Goal: Obtain resource: Download file/media

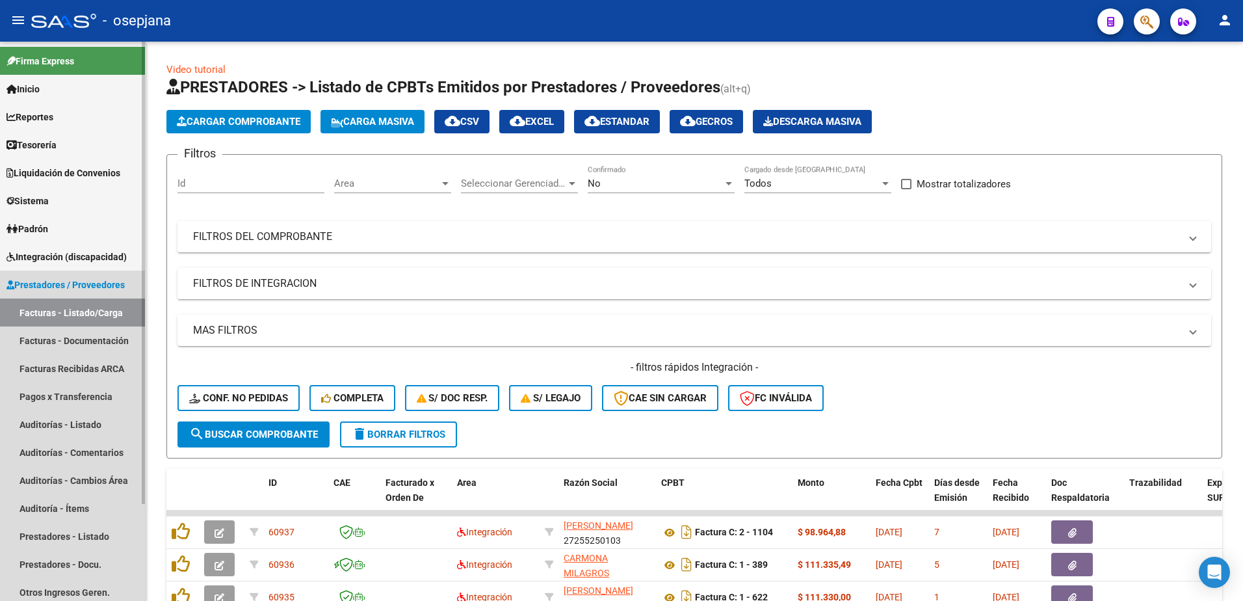
click at [87, 285] on span "Prestadores / Proveedores" at bounding box center [66, 285] width 118 height 14
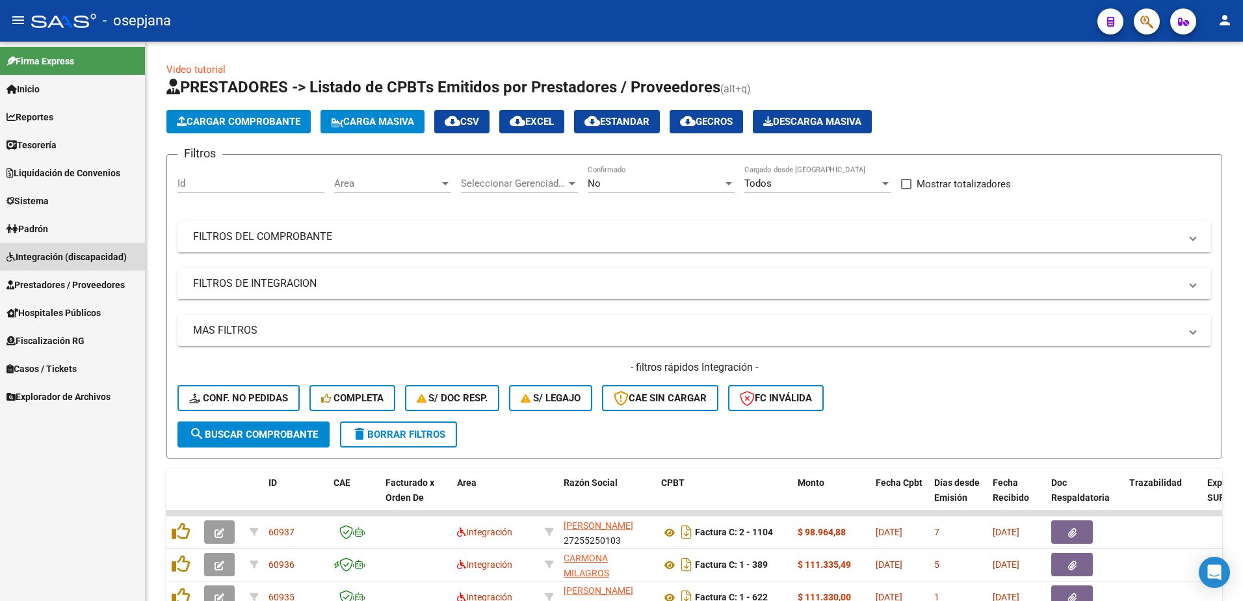
click at [107, 252] on span "Integración (discapacidad)" at bounding box center [67, 257] width 120 height 14
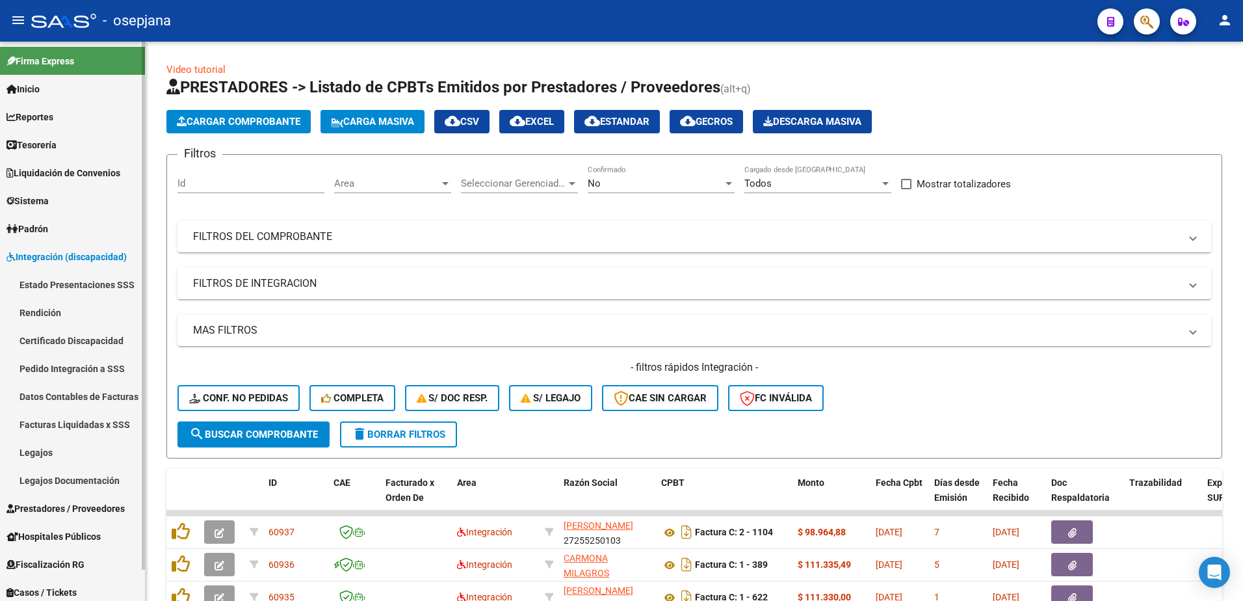
click at [60, 312] on link "Rendición" at bounding box center [72, 312] width 145 height 28
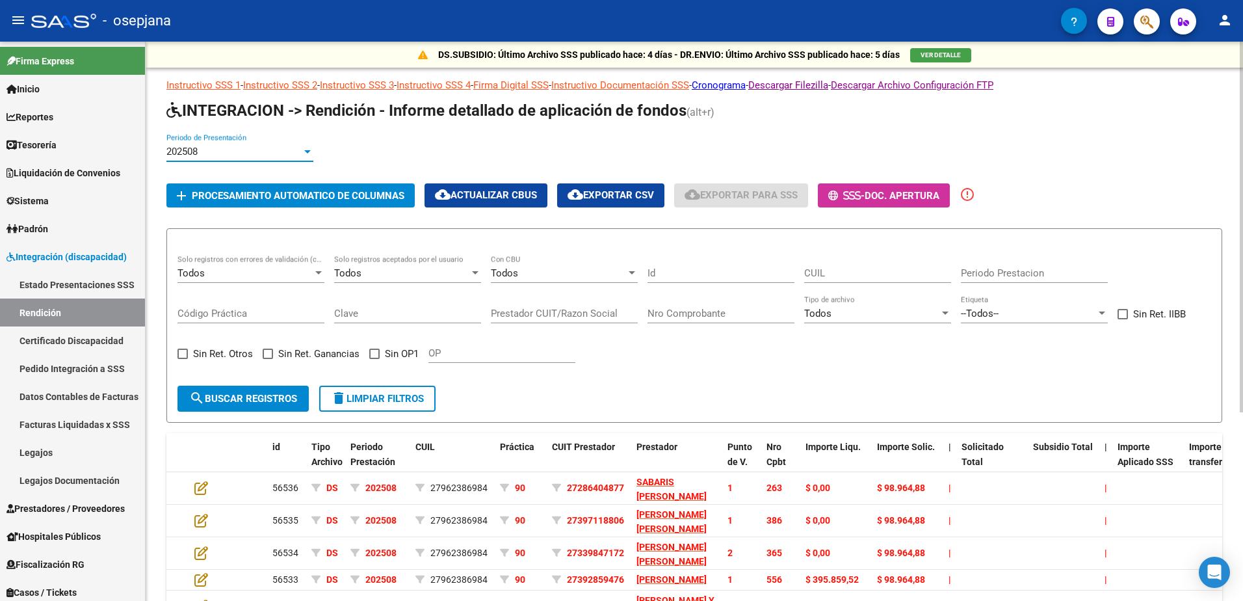
click at [308, 151] on div at bounding box center [307, 151] width 7 height 3
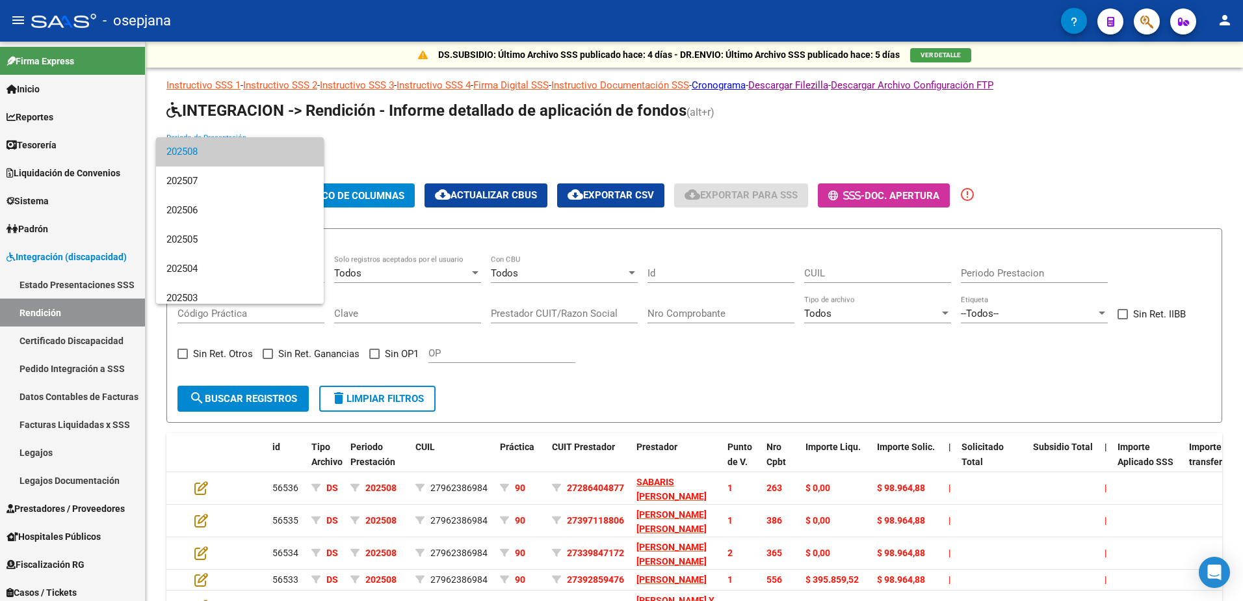
click at [264, 150] on span "202508" at bounding box center [239, 151] width 147 height 29
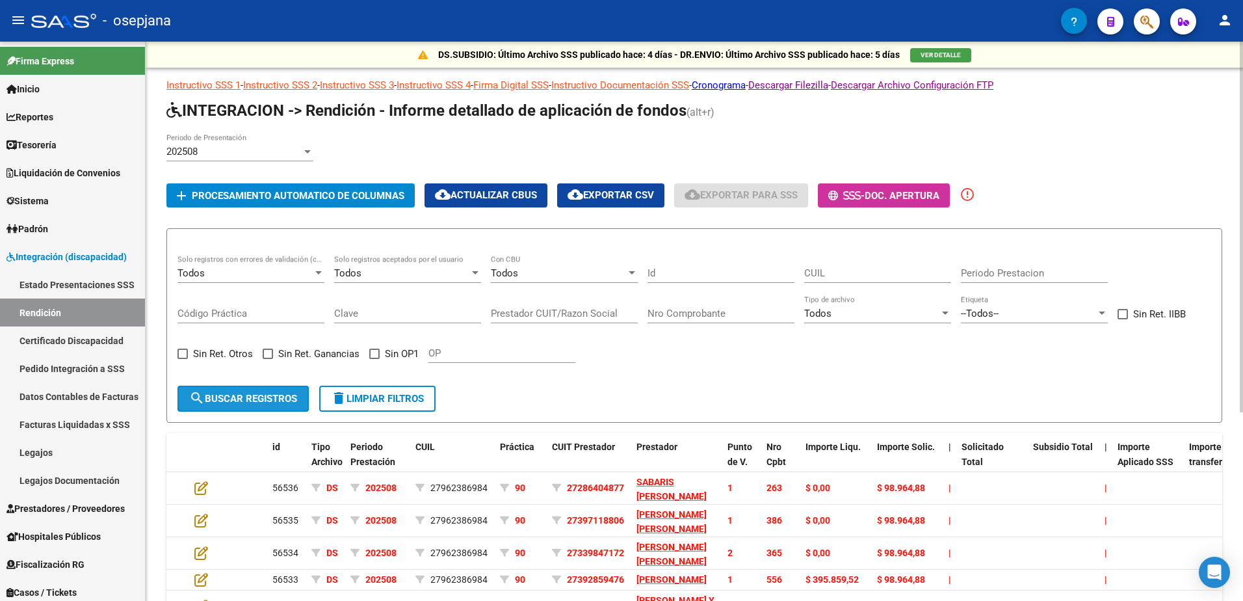
click at [265, 403] on span "search Buscar registros" at bounding box center [243, 399] width 108 height 12
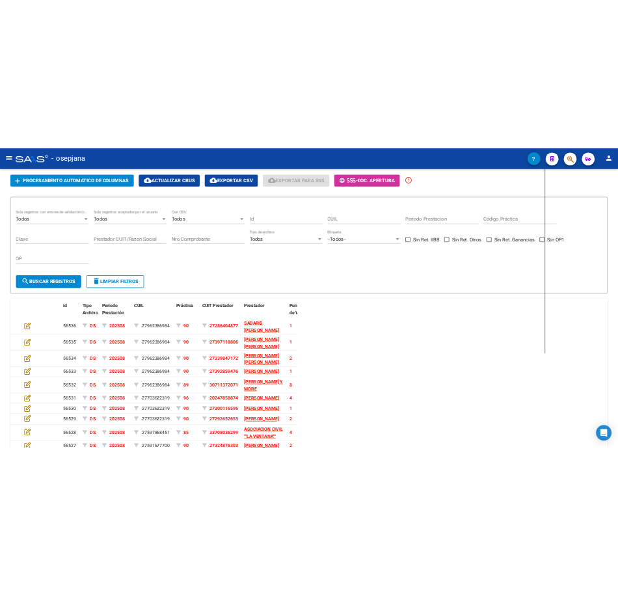
scroll to position [116, 0]
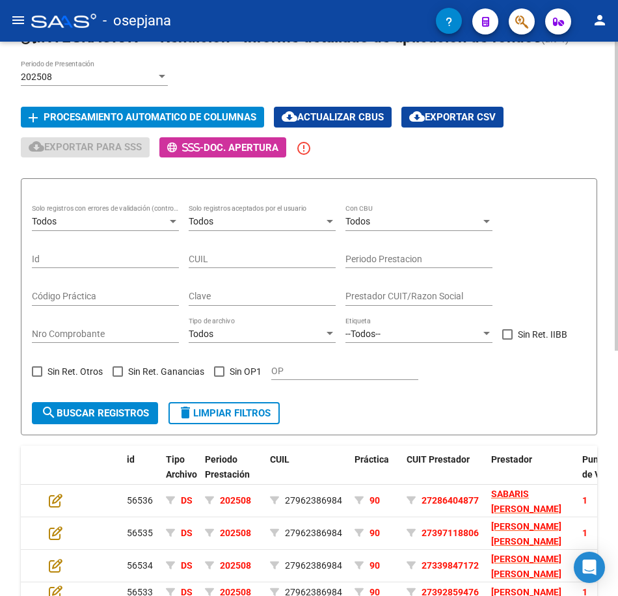
click at [181, 114] on span "Procesamiento automatico de columnas" at bounding box center [150, 118] width 213 height 12
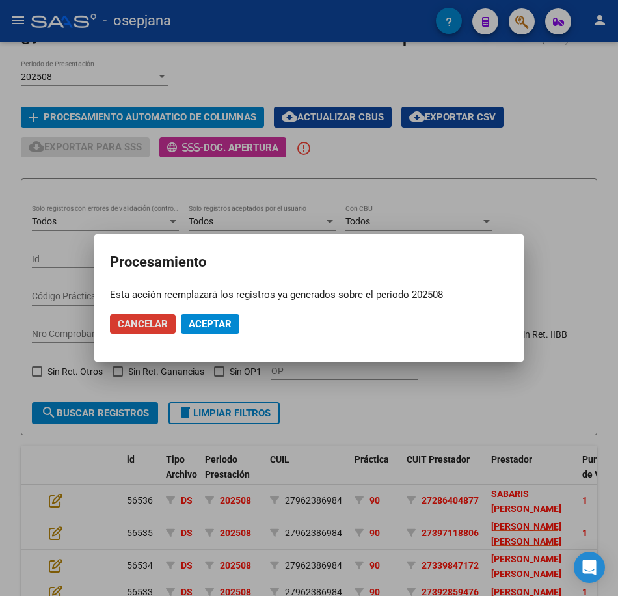
click at [202, 321] on span "Aceptar" at bounding box center [210, 324] width 43 height 12
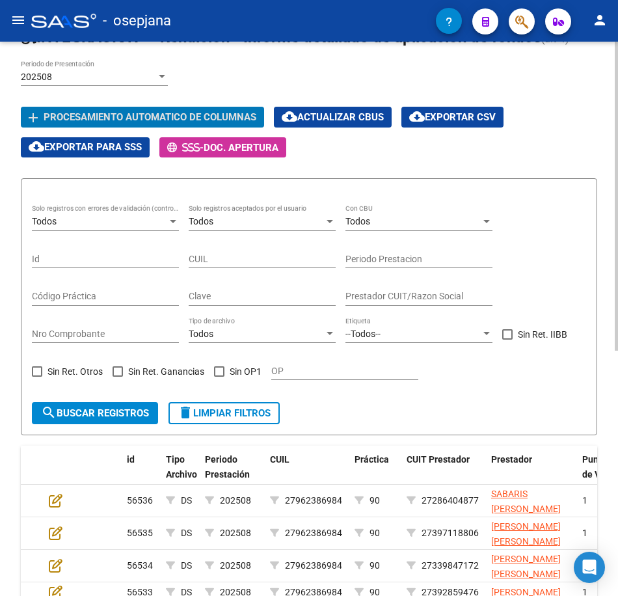
click at [481, 119] on span "cloud_download Exportar CSV" at bounding box center [452, 117] width 86 height 12
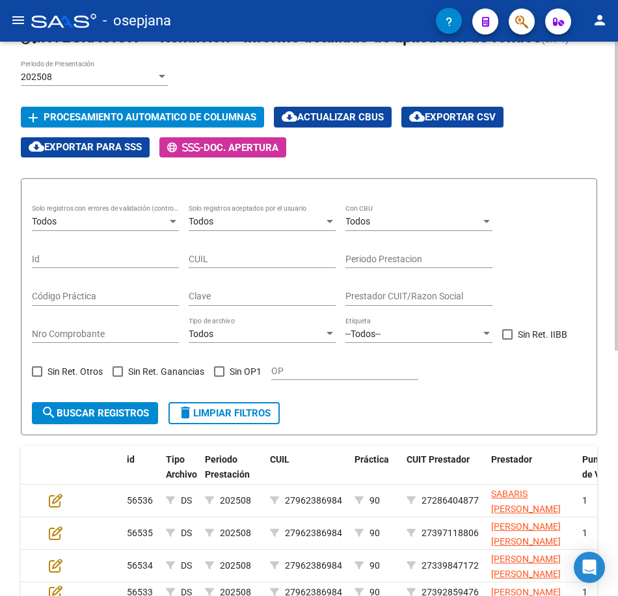
click at [579, 127] on div "202508 Periodo de Presentación add Procesamiento automatico de columnas cloud_d…" at bounding box center [309, 109] width 576 height 98
click at [14, 20] on mat-icon "menu" at bounding box center [18, 20] width 16 height 16
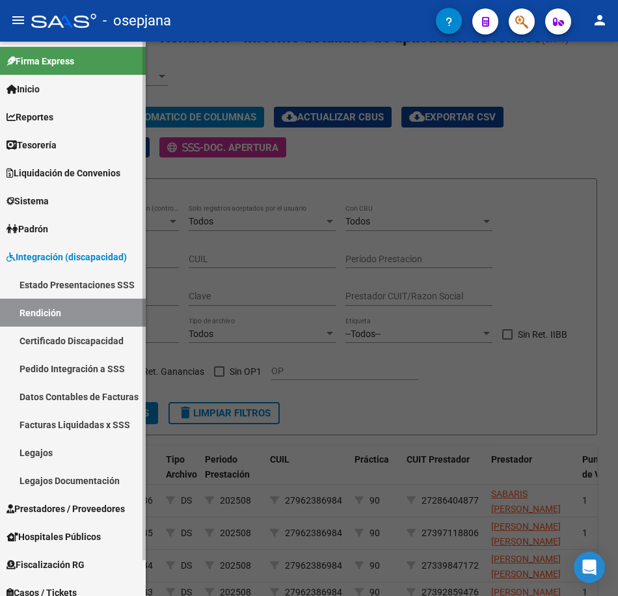
click at [74, 424] on link "Facturas Liquidadas x SSS" at bounding box center [73, 424] width 146 height 28
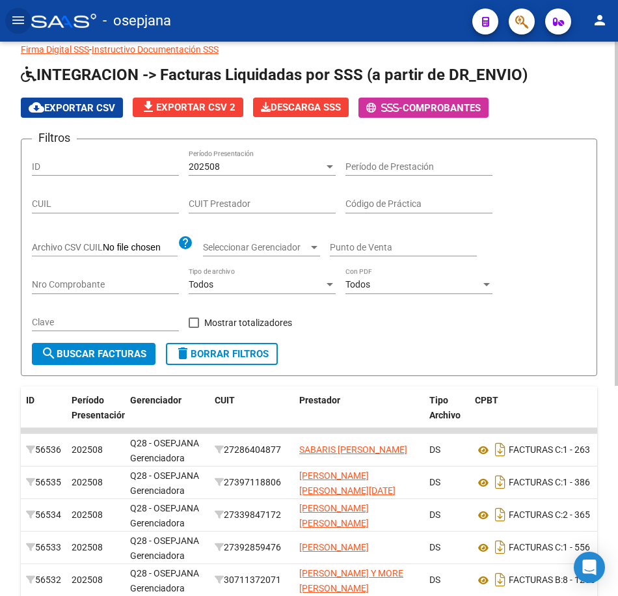
scroll to position [65, 0]
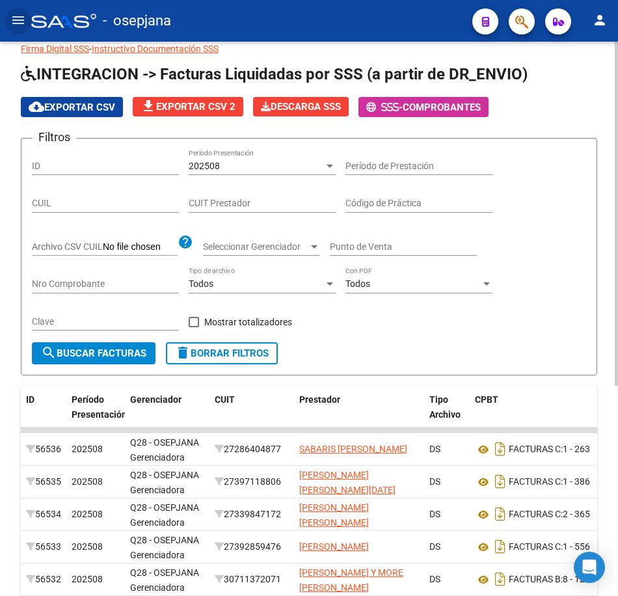
click at [101, 350] on span "search Buscar Facturas" at bounding box center [93, 353] width 105 height 12
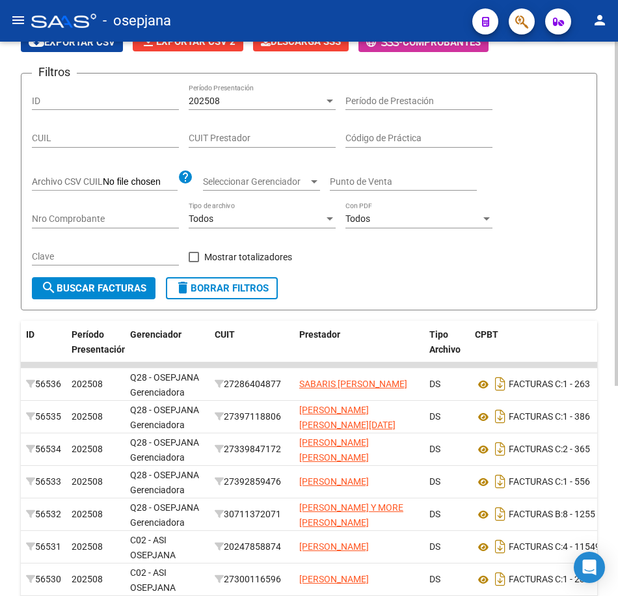
scroll to position [0, 0]
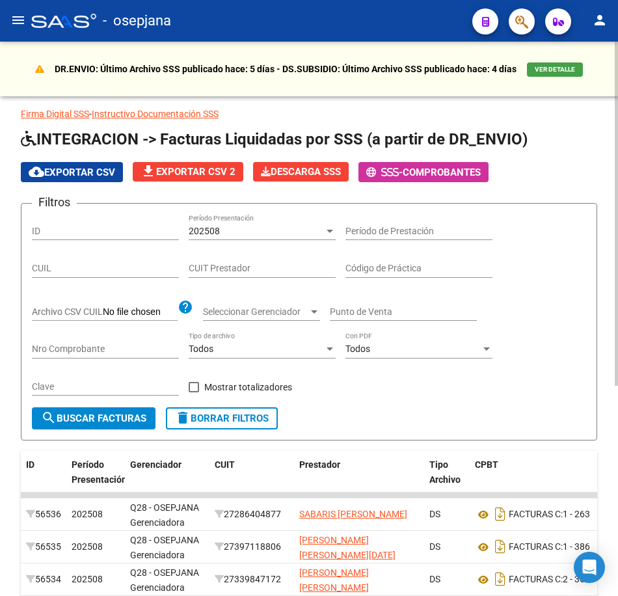
click at [94, 171] on span "cloud_download Exportar CSV" at bounding box center [72, 172] width 86 height 12
click at [16, 10] on button "menu" at bounding box center [18, 21] width 26 height 26
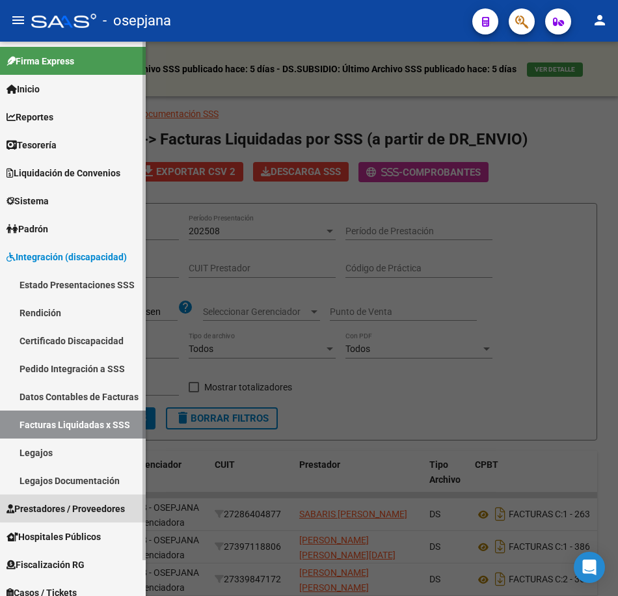
click at [94, 507] on span "Prestadores / Proveedores" at bounding box center [66, 508] width 118 height 14
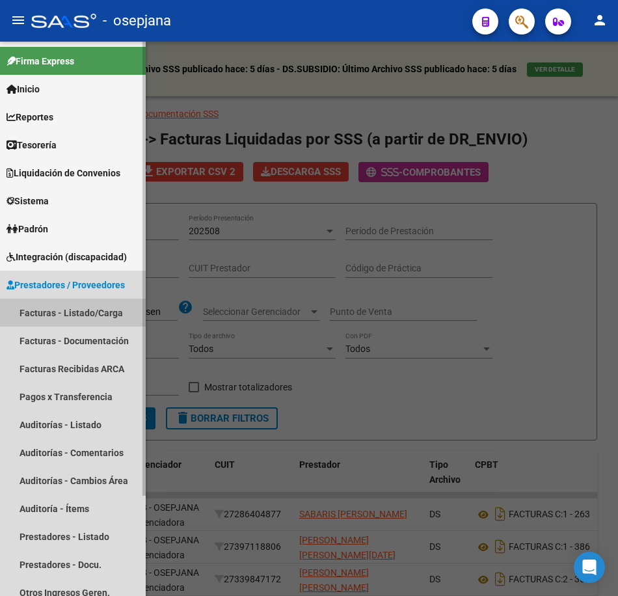
click at [107, 315] on link "Facturas - Listado/Carga" at bounding box center [73, 312] width 146 height 28
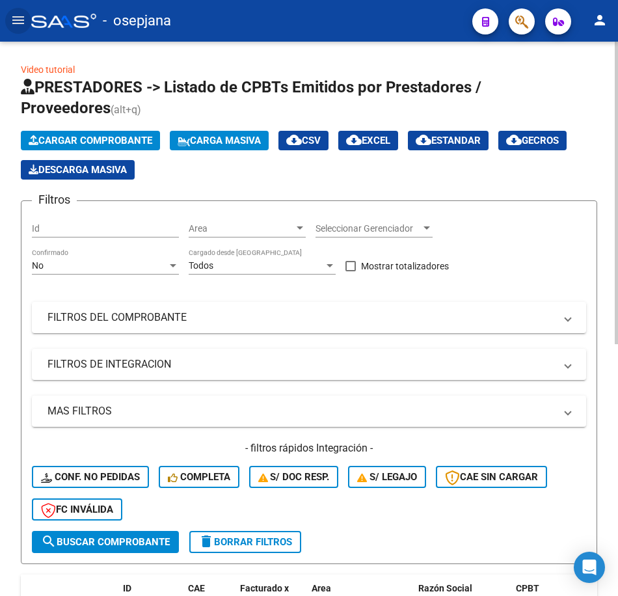
click at [242, 226] on span "Area" at bounding box center [241, 228] width 105 height 11
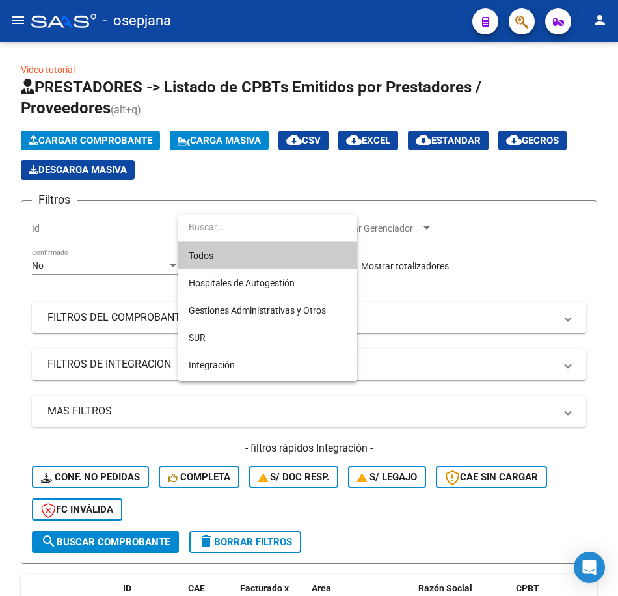
click at [205, 259] on span "Todos" at bounding box center [268, 255] width 158 height 27
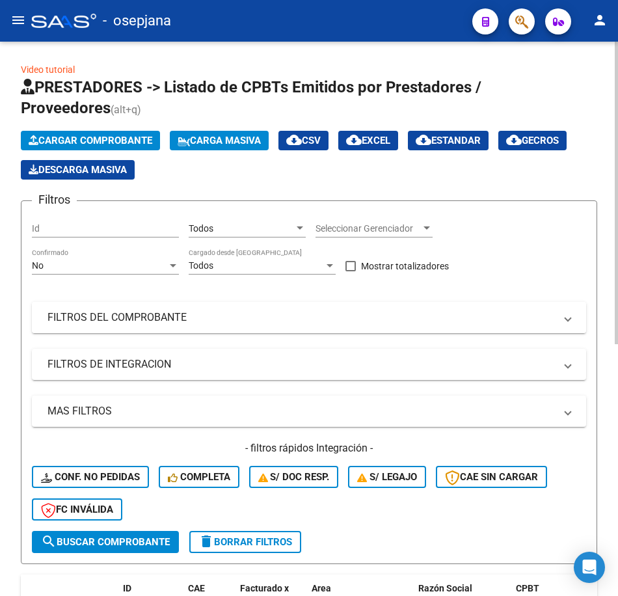
click at [185, 320] on mat-panel-title "FILTROS DEL COMPROBANTE" at bounding box center [300, 317] width 507 height 14
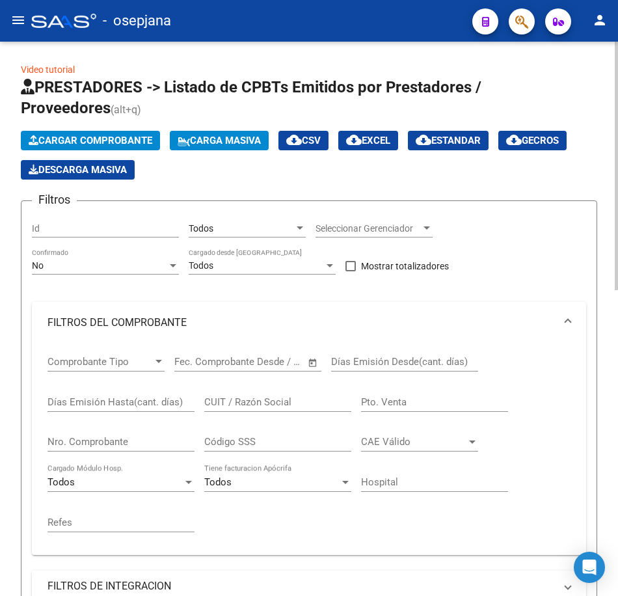
click at [231, 395] on div "CUIT / Razón Social" at bounding box center [277, 398] width 147 height 28
paste input "23381765334"
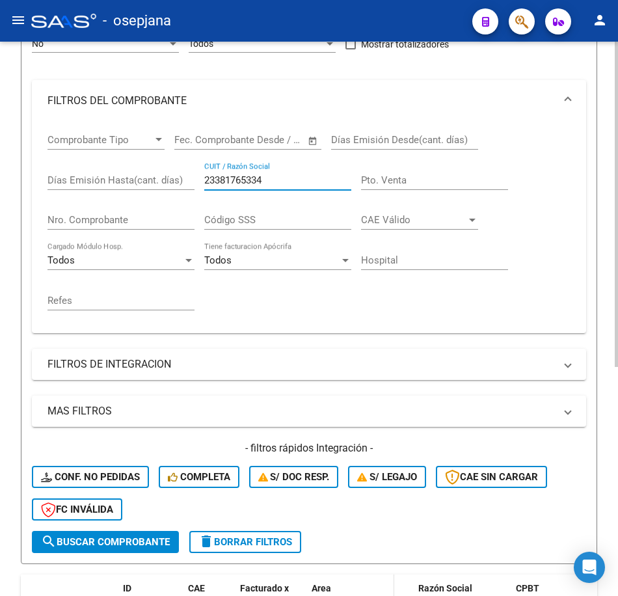
scroll to position [130, 0]
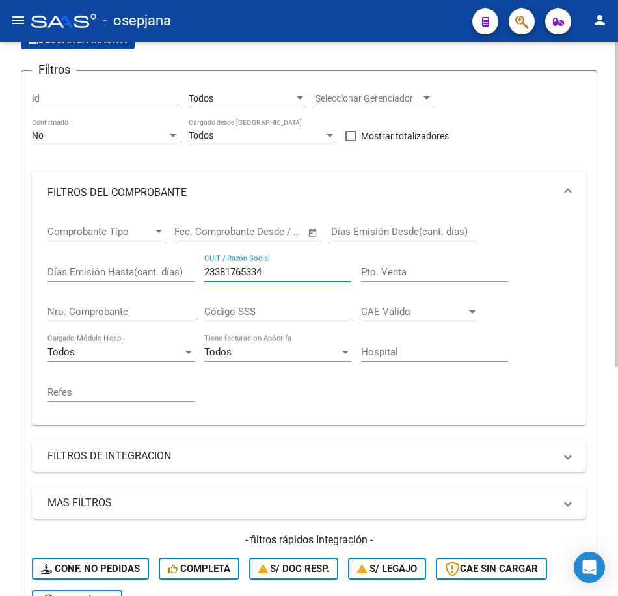
type input "23381765334"
click at [119, 309] on input "Nro. Comprobante" at bounding box center [120, 312] width 147 height 12
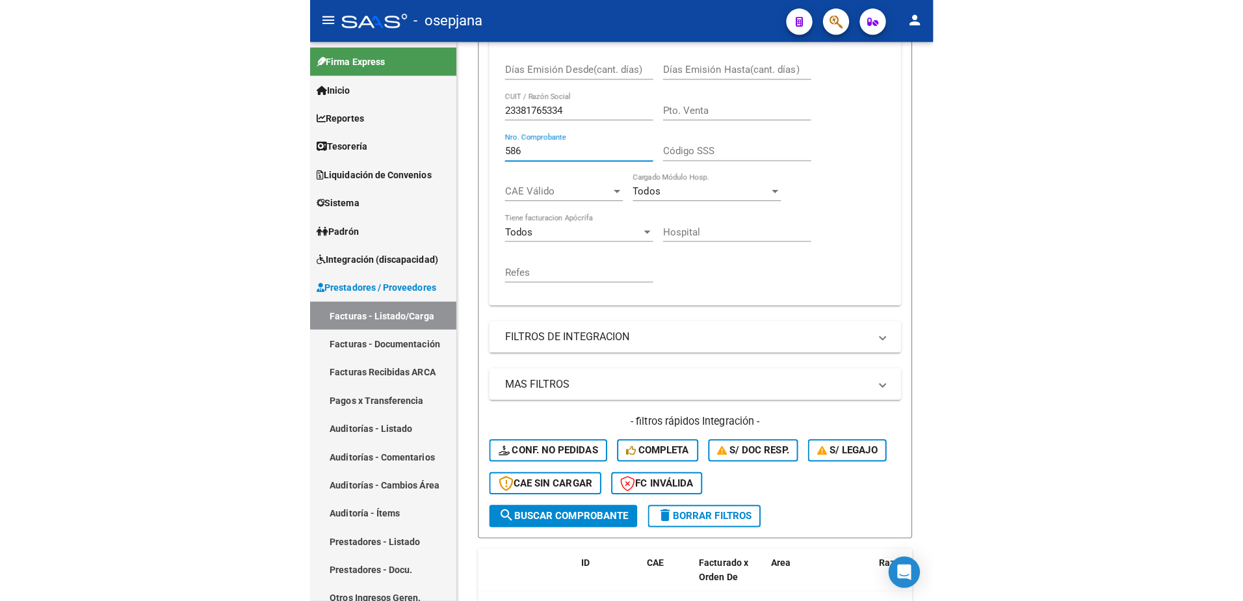
scroll to position [158, 0]
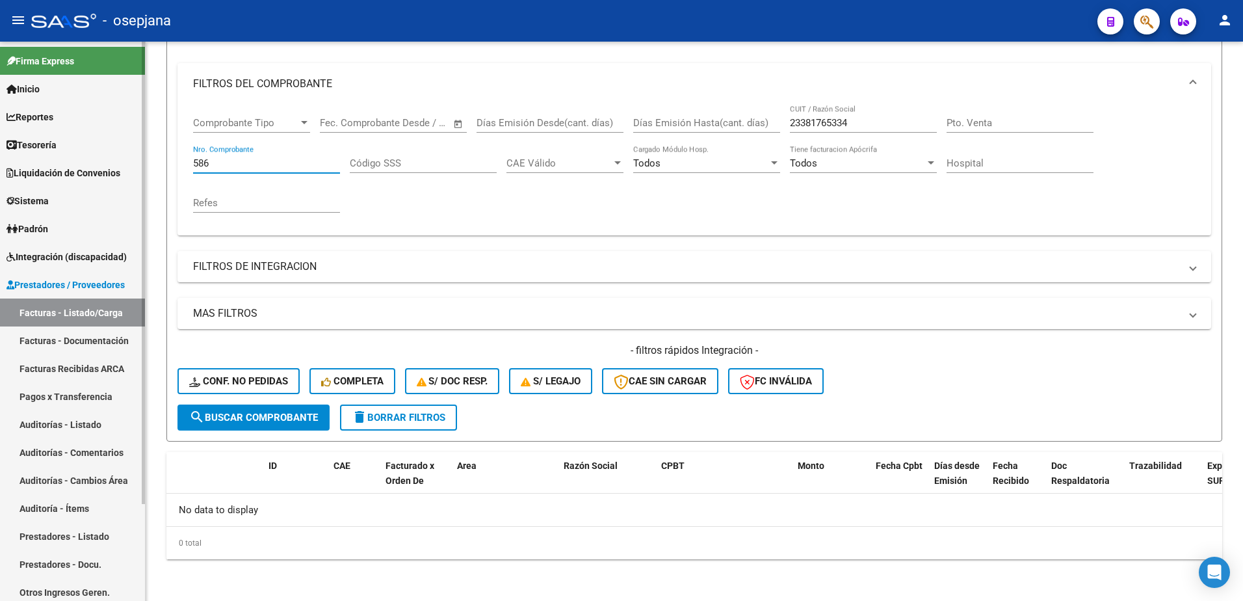
type input "586"
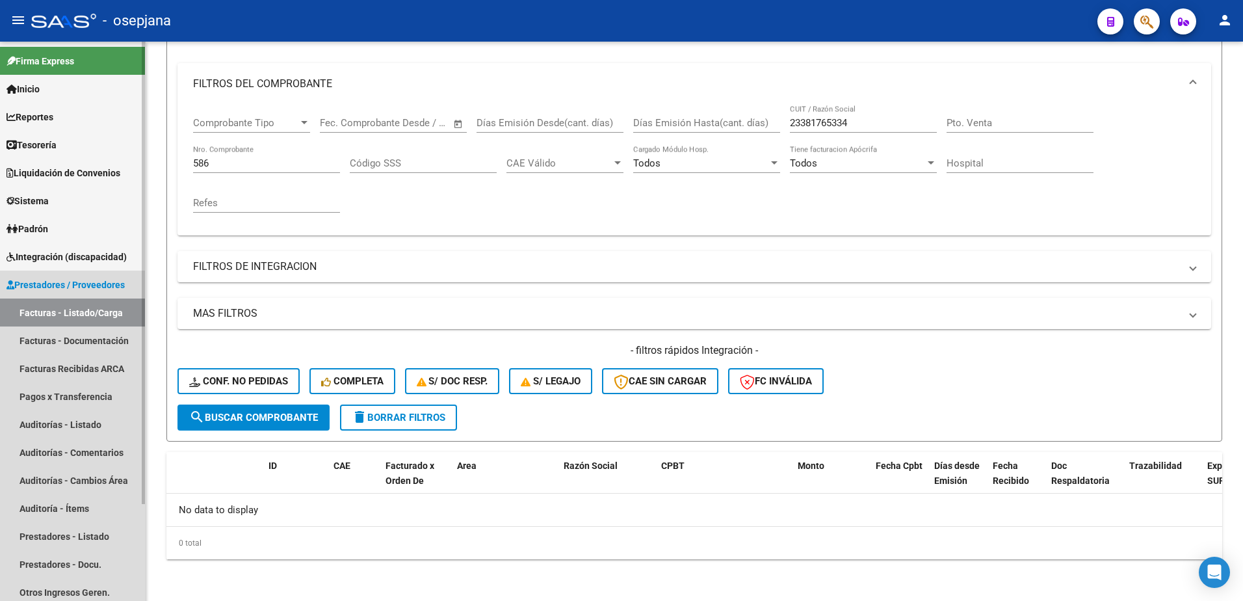
click at [111, 315] on link "Facturas - Listado/Carga" at bounding box center [72, 312] width 145 height 28
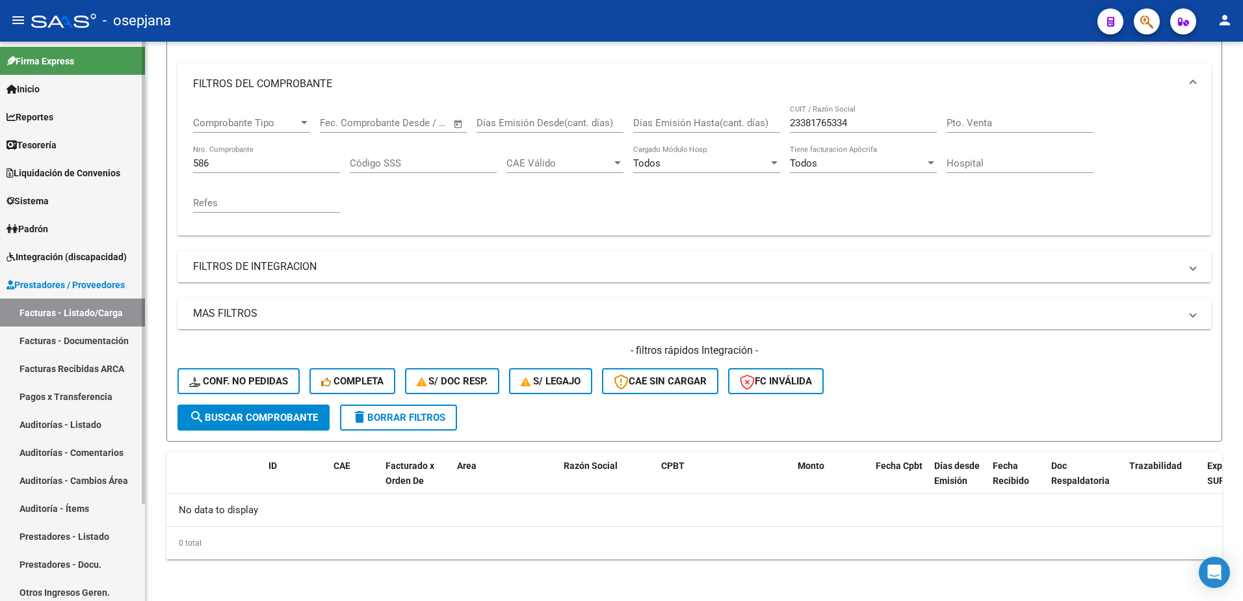
click at [78, 346] on link "Facturas - Documentación" at bounding box center [72, 340] width 145 height 28
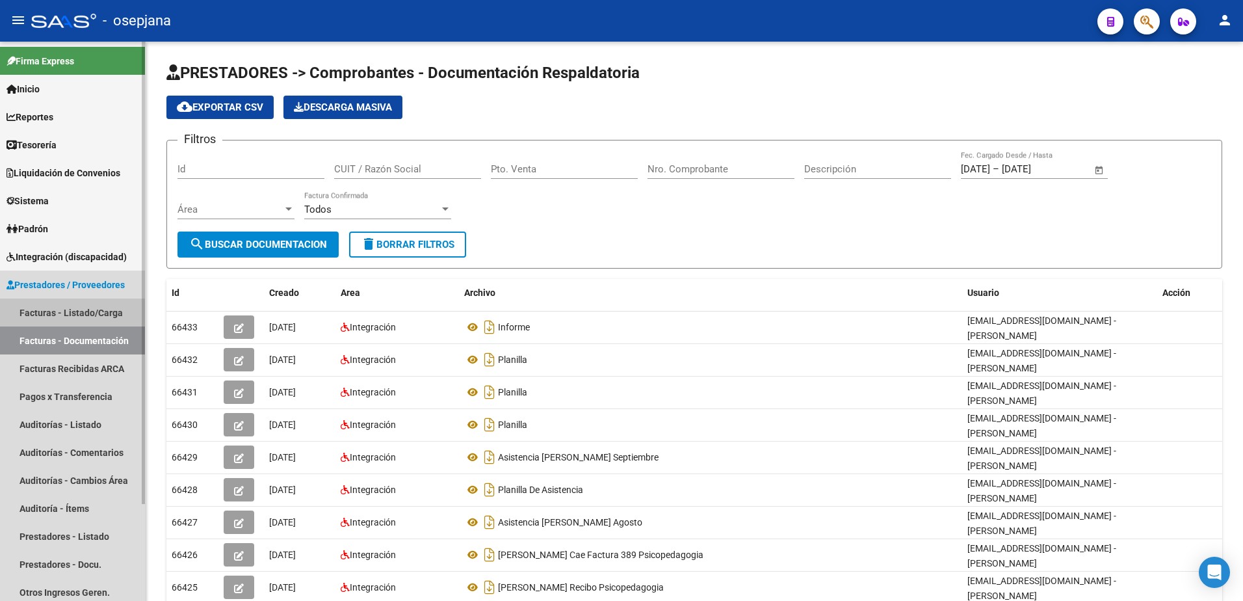
click at [92, 313] on link "Facturas - Listado/Carga" at bounding box center [72, 312] width 145 height 28
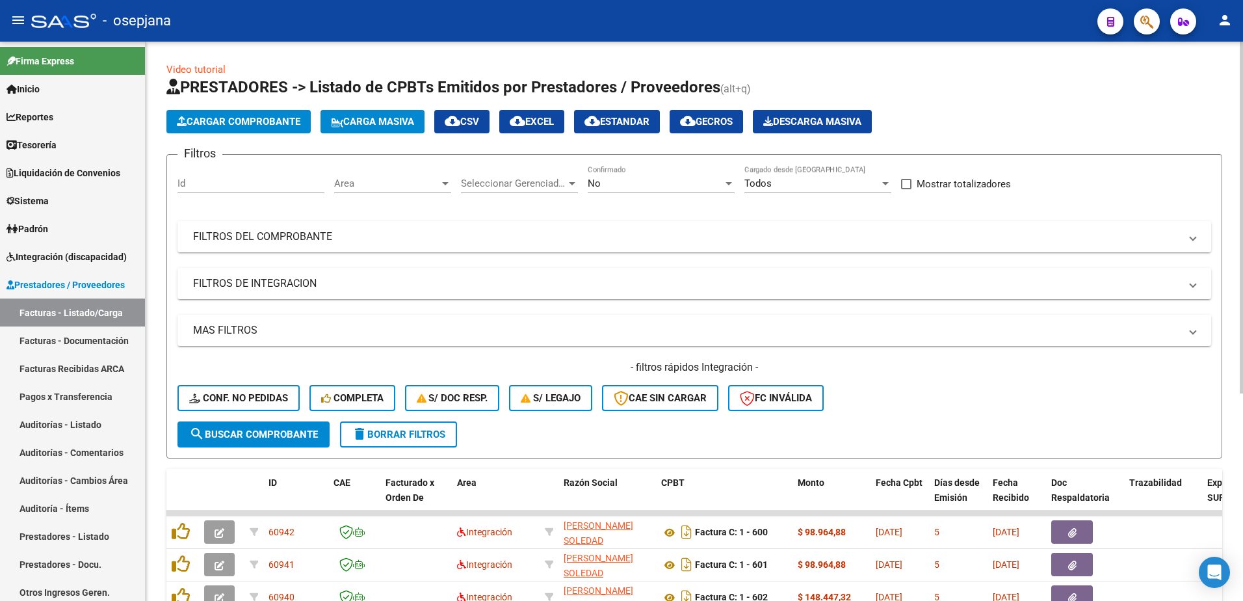
click at [670, 186] on div "No" at bounding box center [655, 184] width 135 height 12
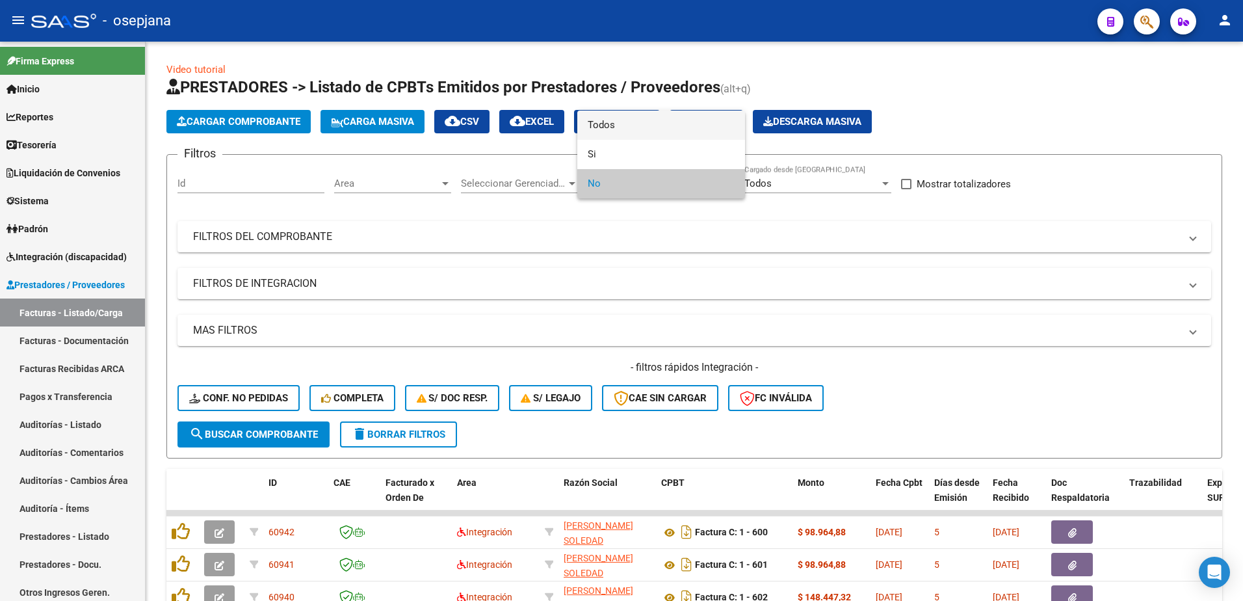
click at [629, 126] on span "Todos" at bounding box center [661, 125] width 147 height 29
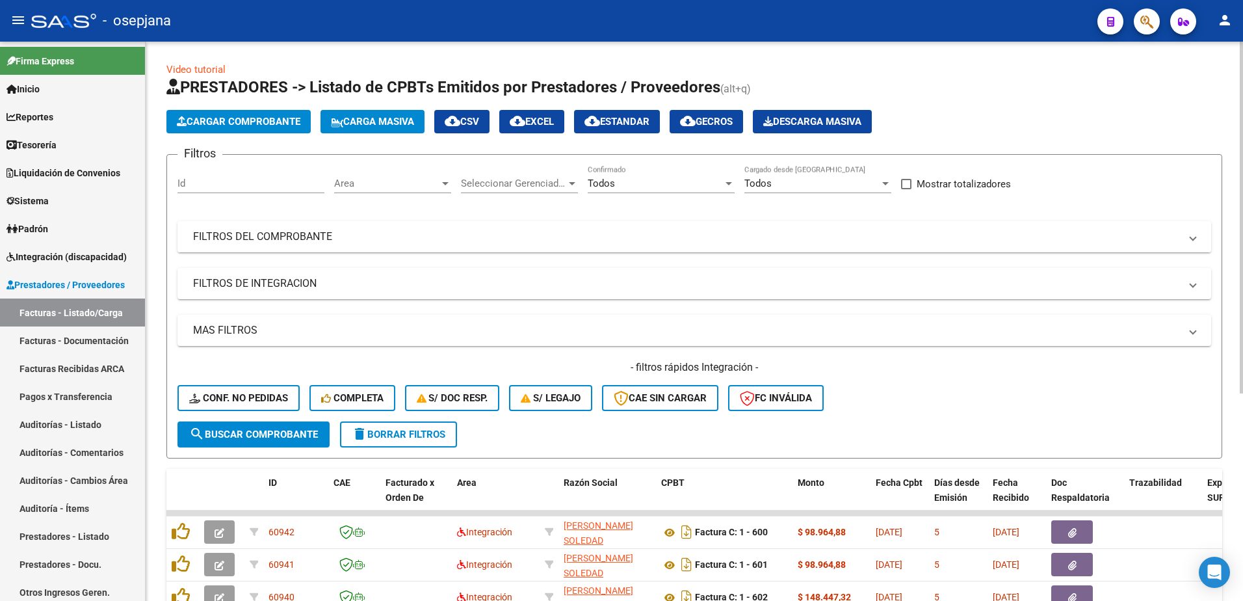
click at [375, 239] on mat-panel-title "FILTROS DEL COMPROBANTE" at bounding box center [686, 237] width 987 height 14
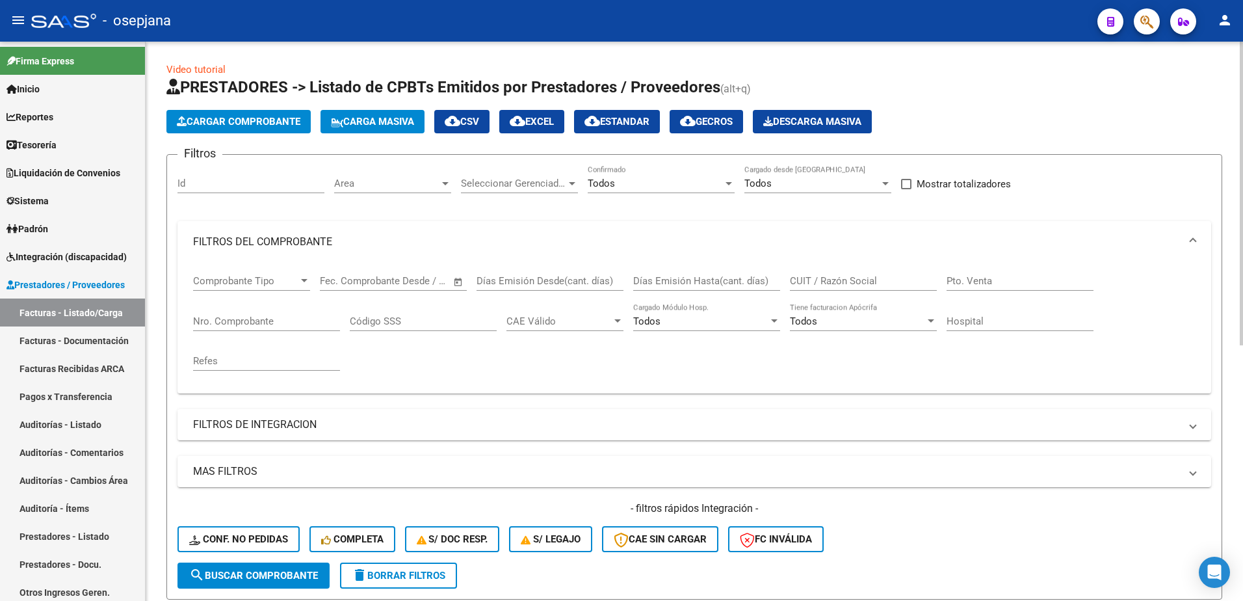
click at [819, 278] on input "CUIT / Razón Social" at bounding box center [863, 281] width 147 height 12
paste input "23381765334"
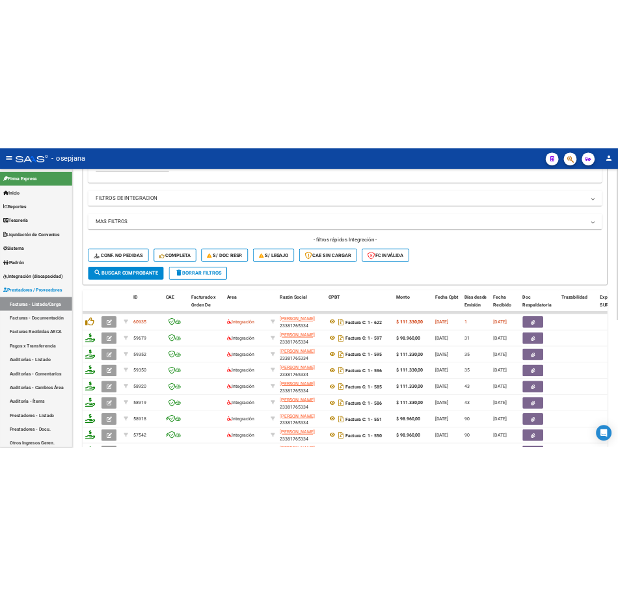
scroll to position [325, 0]
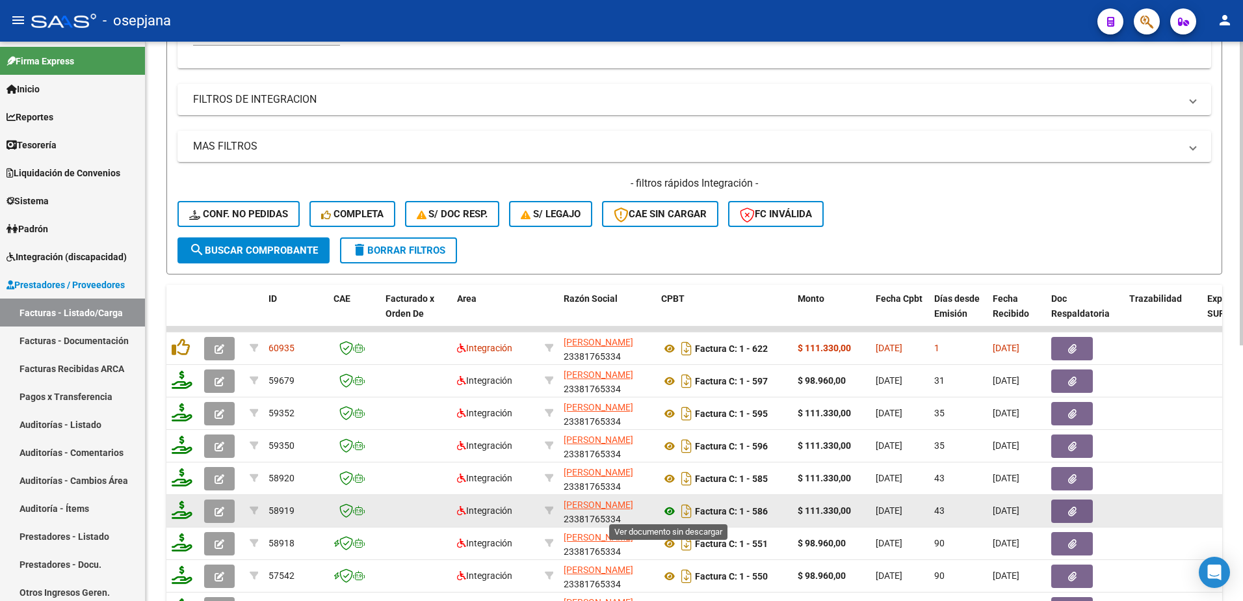
click at [667, 508] on icon at bounding box center [669, 511] width 17 height 16
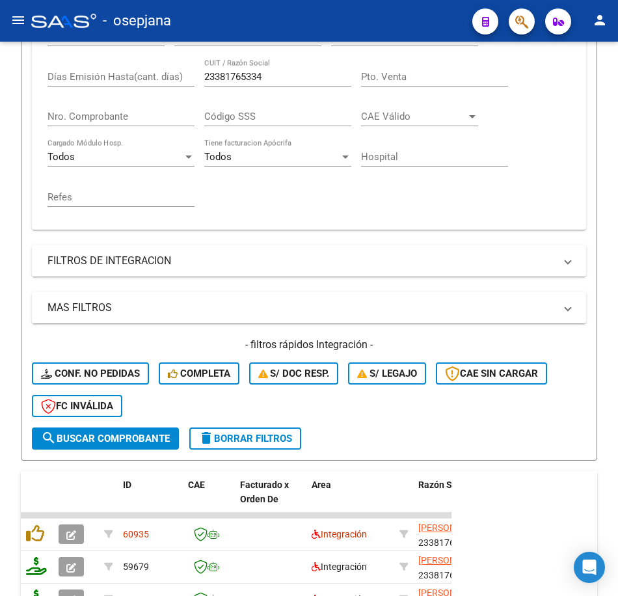
scroll to position [486, 0]
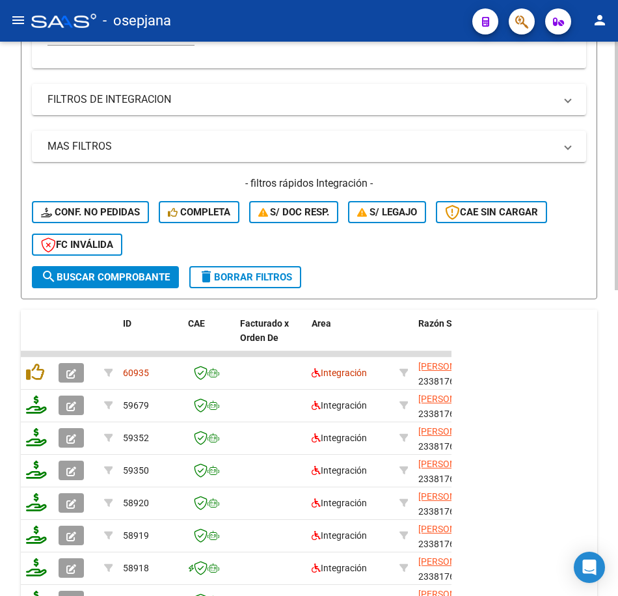
click at [553, 322] on div "ID CAE Facturado x Orden De Area Razón Social CPBT Monto Fecha Cpbt Días desde …" at bounding box center [309, 515] width 576 height 410
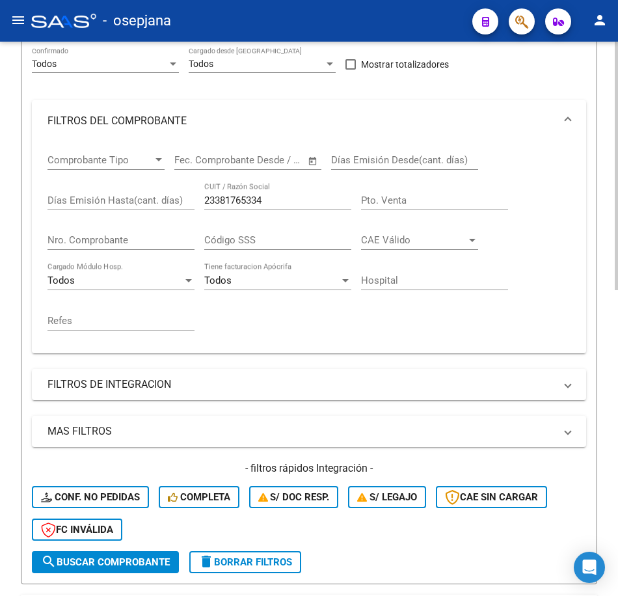
scroll to position [161, 0]
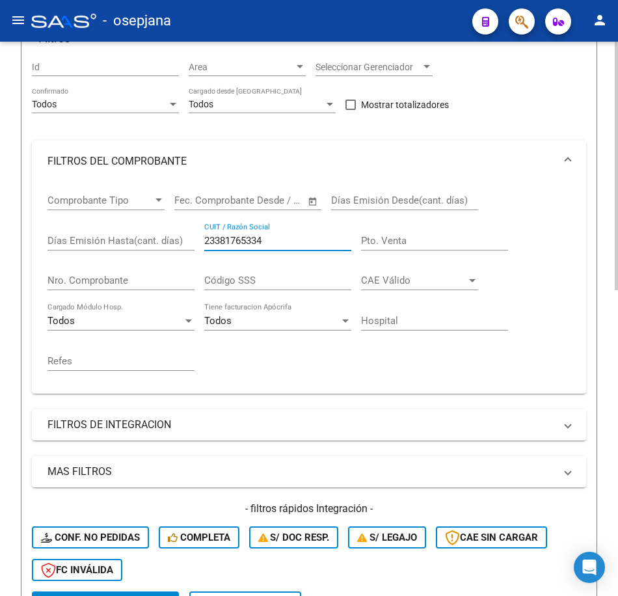
drag, startPoint x: 274, startPoint y: 239, endPoint x: 101, endPoint y: 223, distance: 174.3
click at [75, 224] on div "Comprobante Tipo Comprobante Tipo Fecha inicio – Fecha fin Fec. Comprobante Des…" at bounding box center [308, 282] width 523 height 201
paste input "7213377219"
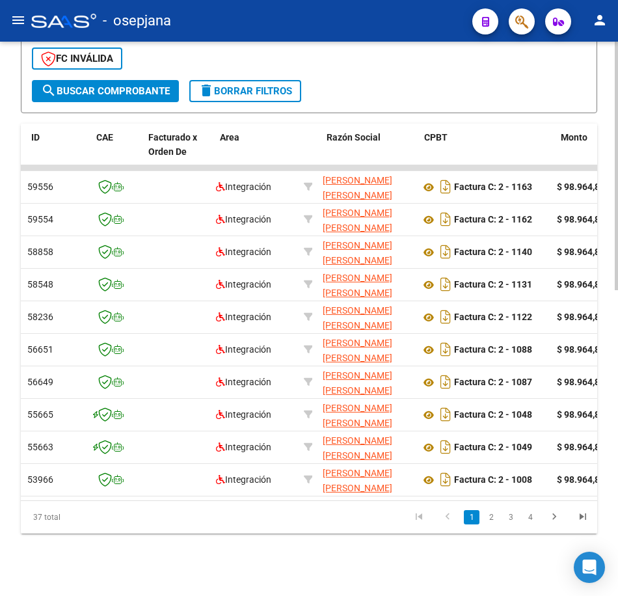
scroll to position [0, 72]
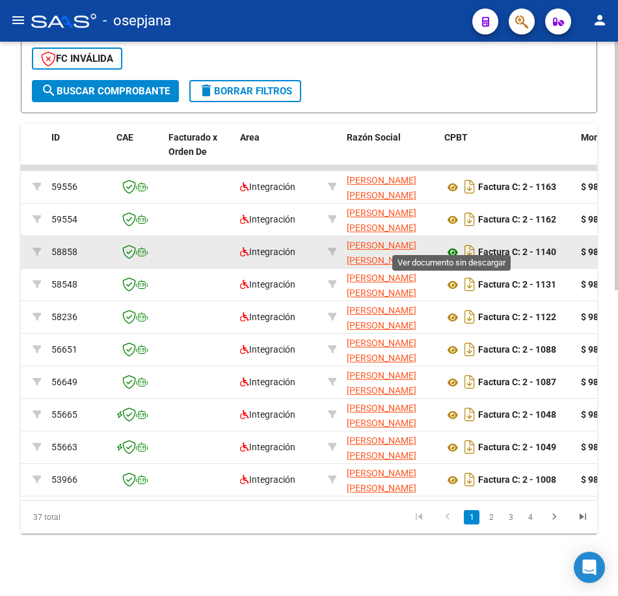
click at [455, 245] on icon at bounding box center [452, 253] width 17 height 16
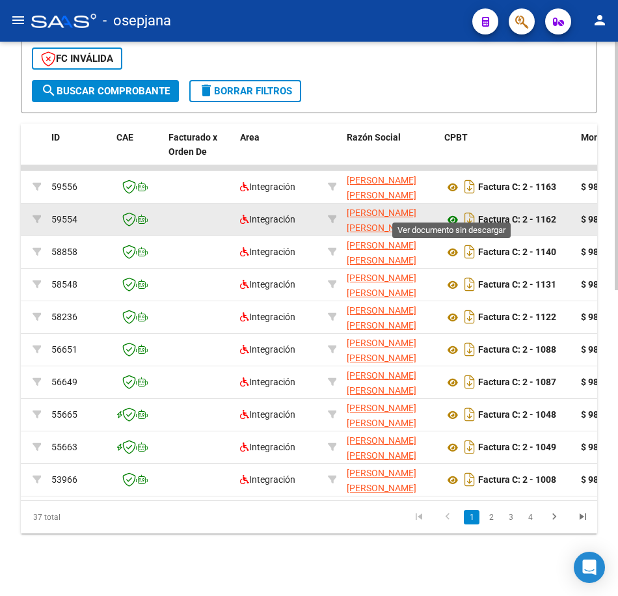
click at [450, 212] on icon at bounding box center [452, 220] width 17 height 16
click at [451, 212] on icon at bounding box center [452, 220] width 17 height 16
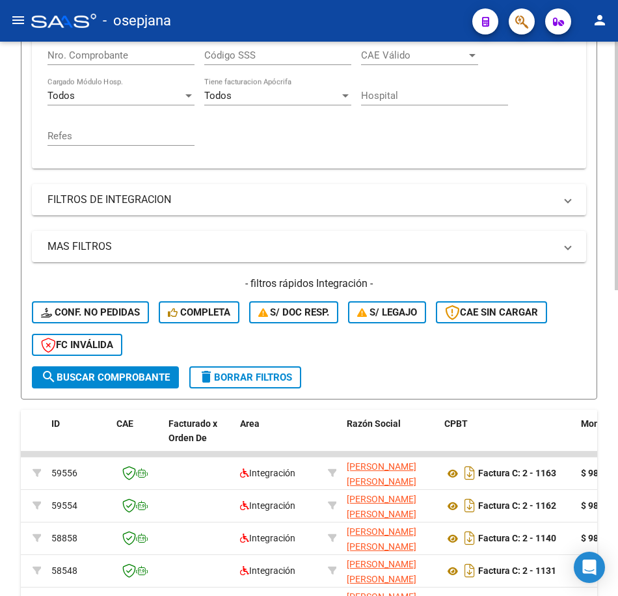
scroll to position [163, 0]
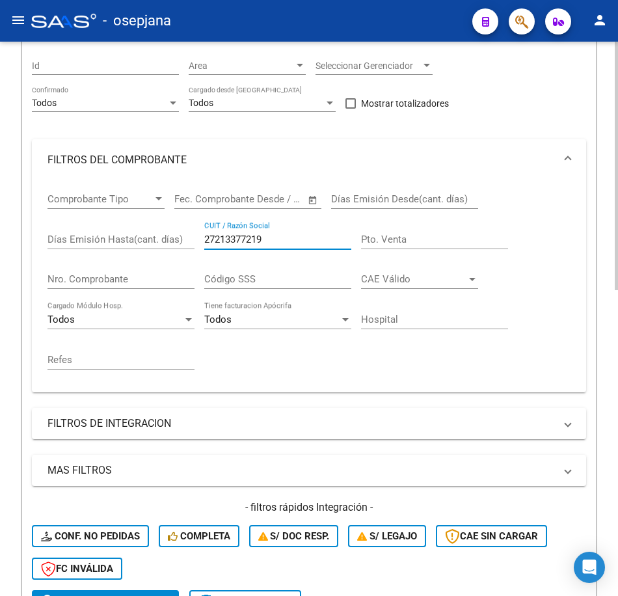
drag, startPoint x: 270, startPoint y: 237, endPoint x: 23, endPoint y: 228, distance: 246.6
click at [23, 228] on form "Filtros Id Area Area Seleccionar Gerenciador Seleccionar Gerenciador Todos Conf…" at bounding box center [309, 330] width 576 height 585
paste input "190401141"
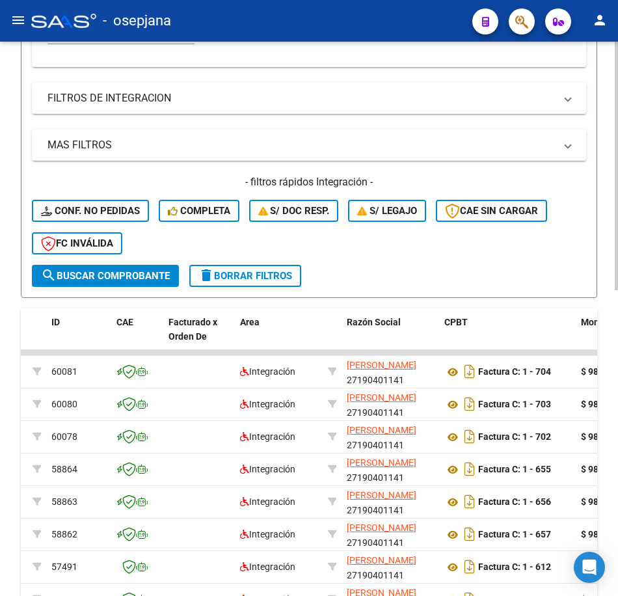
scroll to position [553, 0]
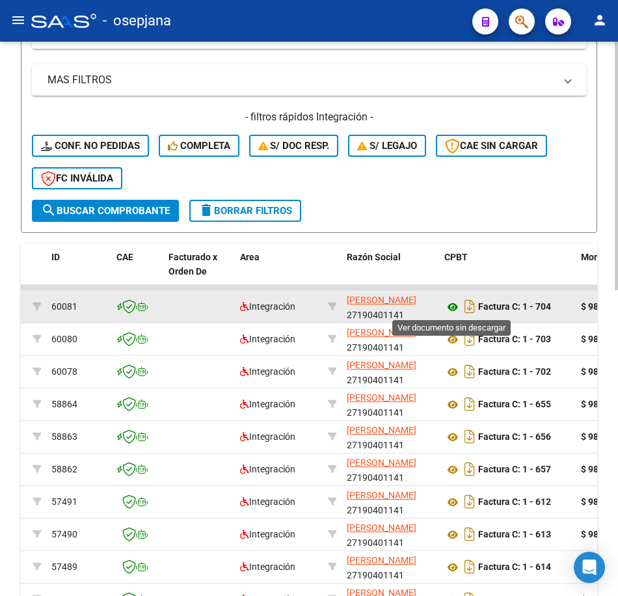
click at [451, 308] on icon at bounding box center [452, 307] width 17 height 16
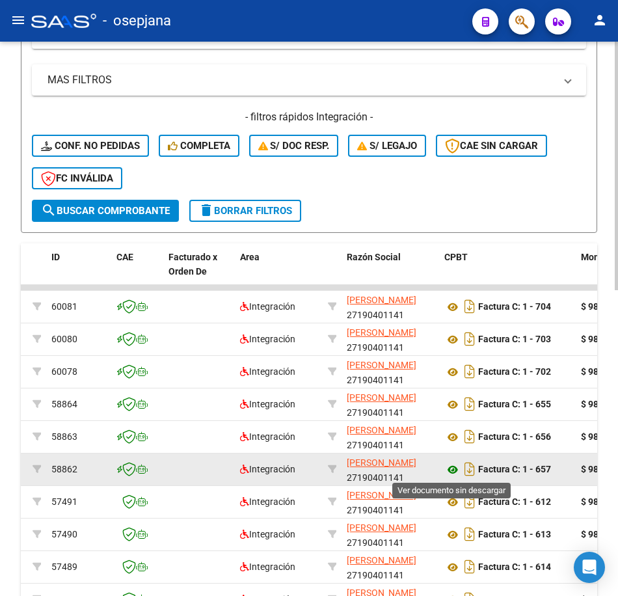
click at [455, 468] on icon at bounding box center [452, 470] width 17 height 16
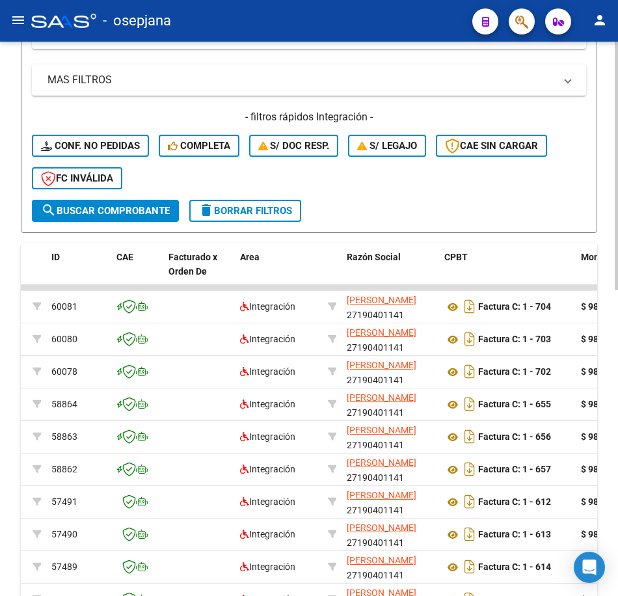
click at [483, 235] on div "Video tutorial PRESTADORES -> Listado de CPBTs Emitidos por Prestadores / Prove…" at bounding box center [309, 81] width 576 height 1143
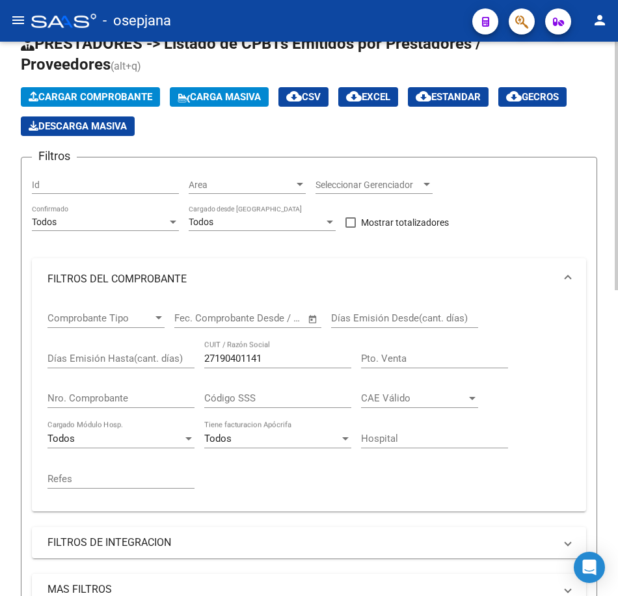
scroll to position [0, 0]
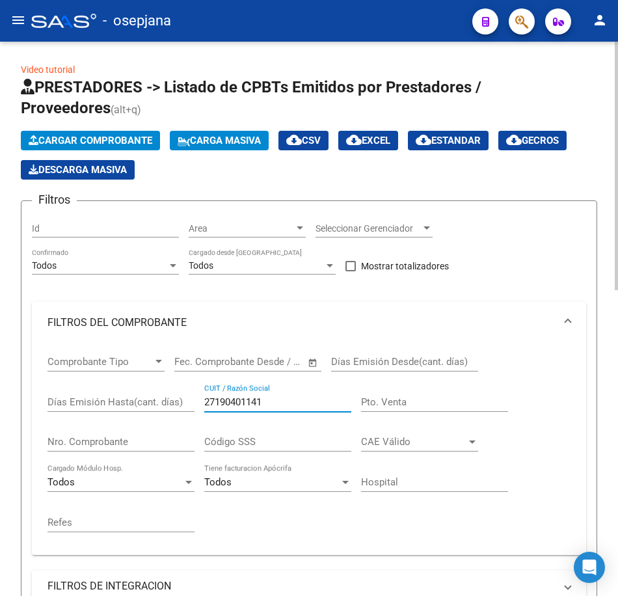
drag, startPoint x: 285, startPoint y: 399, endPoint x: 154, endPoint y: 378, distance: 133.1
click at [160, 383] on div "Comprobante Tipo Comprobante Tipo Fecha inicio – Fecha fin Fec. Comprobante Des…" at bounding box center [308, 443] width 523 height 201
paste input "362888560"
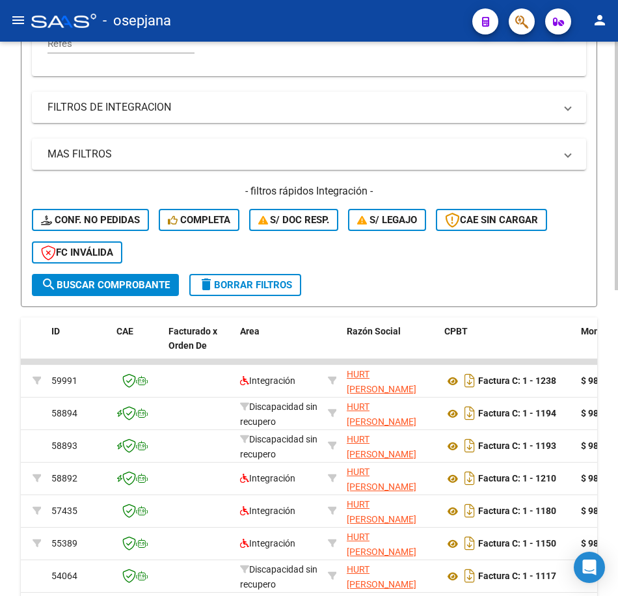
scroll to position [520, 0]
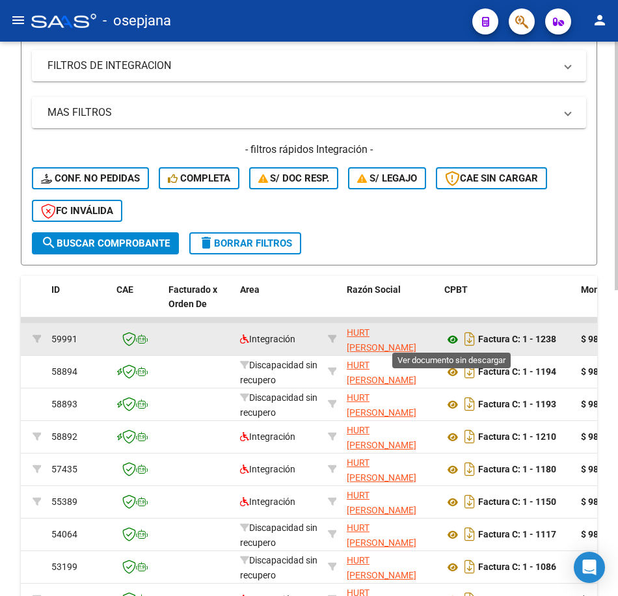
click at [449, 338] on icon at bounding box center [452, 340] width 17 height 16
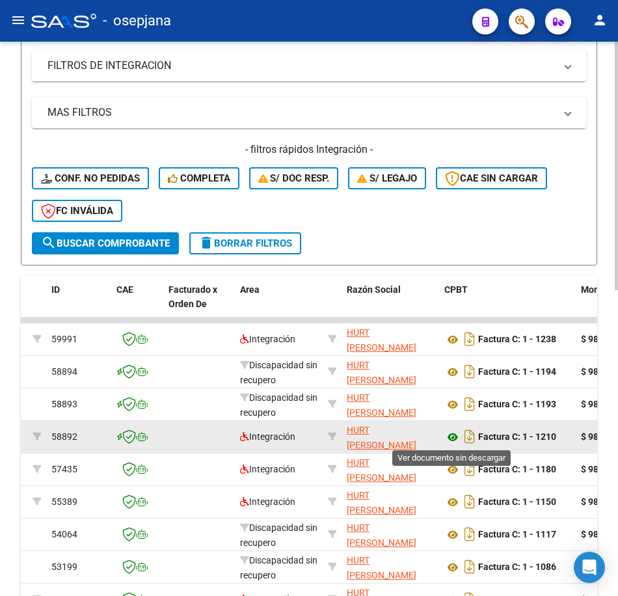
click at [451, 437] on icon at bounding box center [452, 437] width 17 height 16
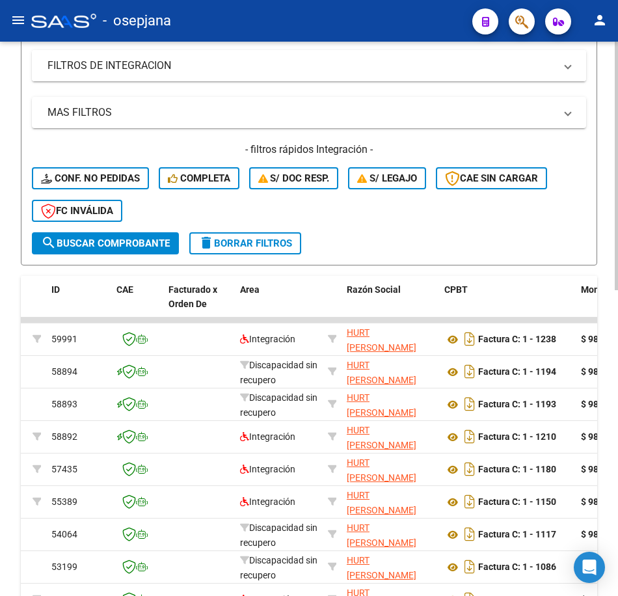
click at [460, 66] on mat-panel-title "FILTROS DE INTEGRACION" at bounding box center [300, 66] width 507 height 14
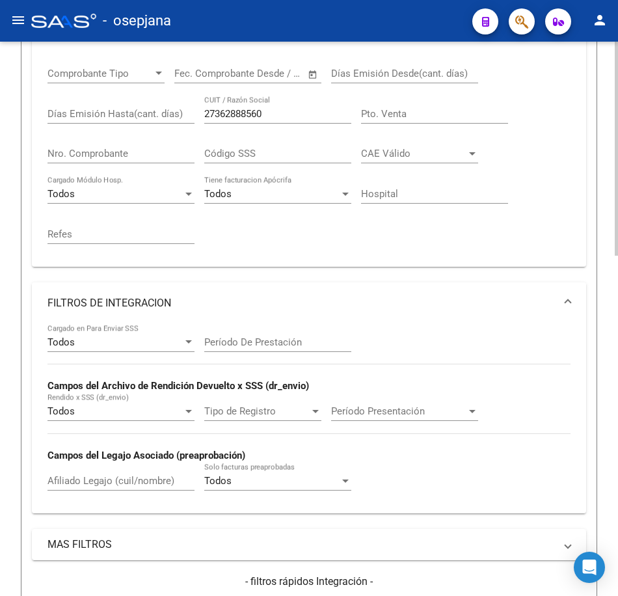
scroll to position [195, 0]
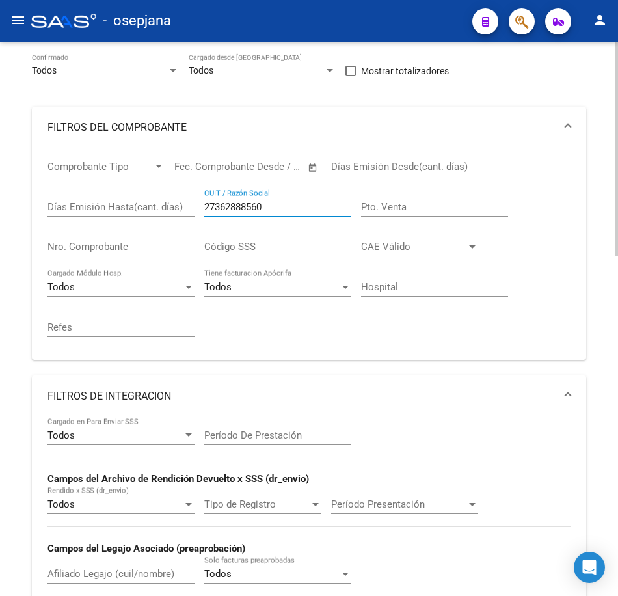
drag, startPoint x: 284, startPoint y: 207, endPoint x: 80, endPoint y: 183, distance: 205.0
click at [83, 183] on div "Comprobante Tipo Comprobante Tipo Fecha inicio – Fecha fin Fec. Comprobante Des…" at bounding box center [308, 248] width 523 height 201
paste input "938548027"
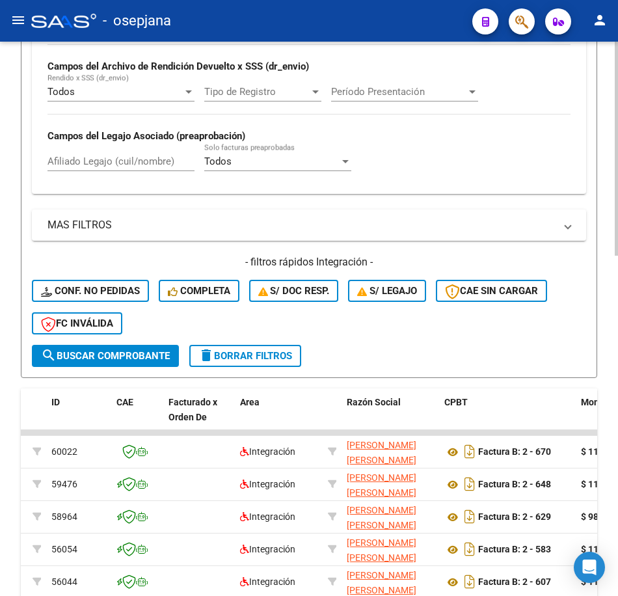
scroll to position [780, 0]
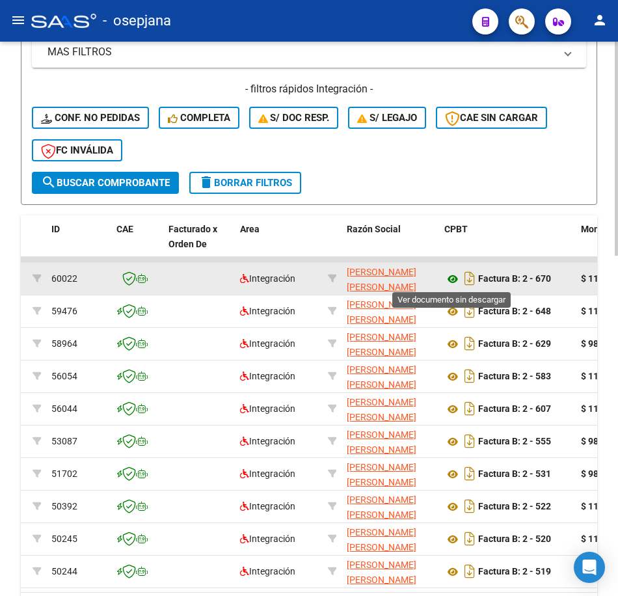
click at [451, 277] on icon at bounding box center [452, 279] width 17 height 16
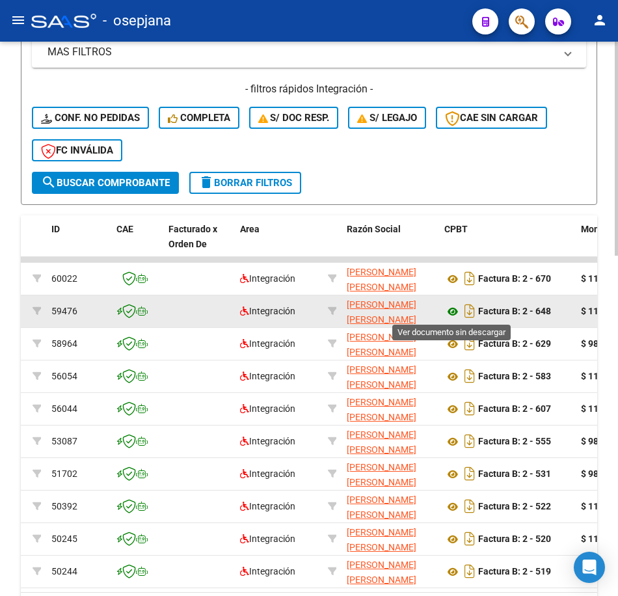
click at [450, 312] on icon at bounding box center [452, 312] width 17 height 16
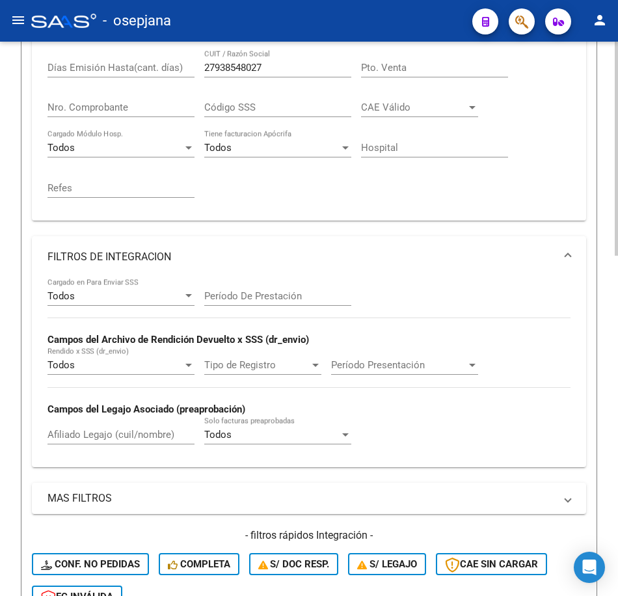
scroll to position [325, 0]
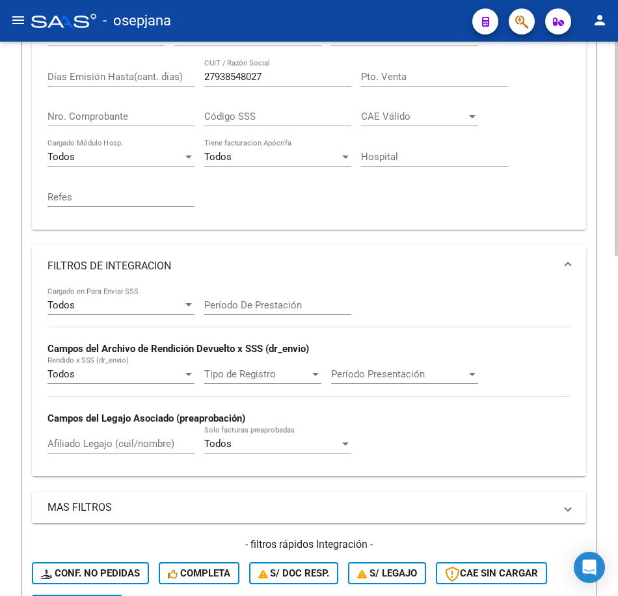
drag, startPoint x: 280, startPoint y: 77, endPoint x: 183, endPoint y: 64, distance: 97.8
click at [183, 64] on div "Comprobante Tipo Comprobante Tipo Fecha inicio – Fecha fin Fec. Comprobante Des…" at bounding box center [308, 118] width 523 height 201
paste input "0379920374"
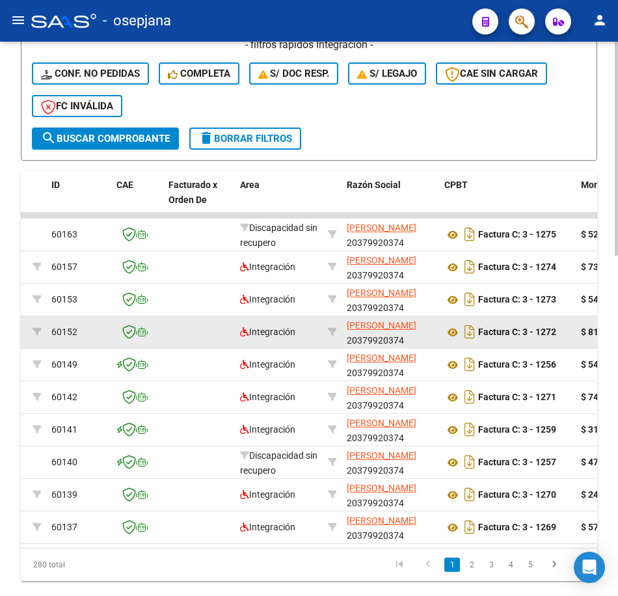
scroll to position [845, 0]
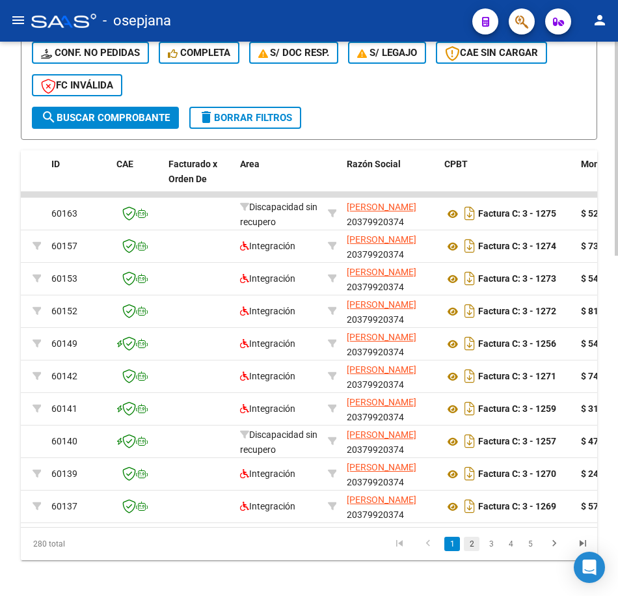
click at [470, 551] on link "2" at bounding box center [472, 544] width 16 height 14
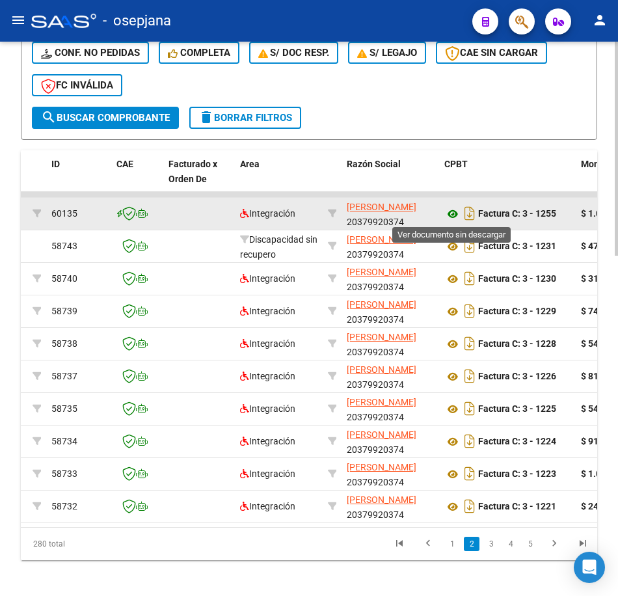
click at [451, 212] on icon at bounding box center [452, 214] width 17 height 16
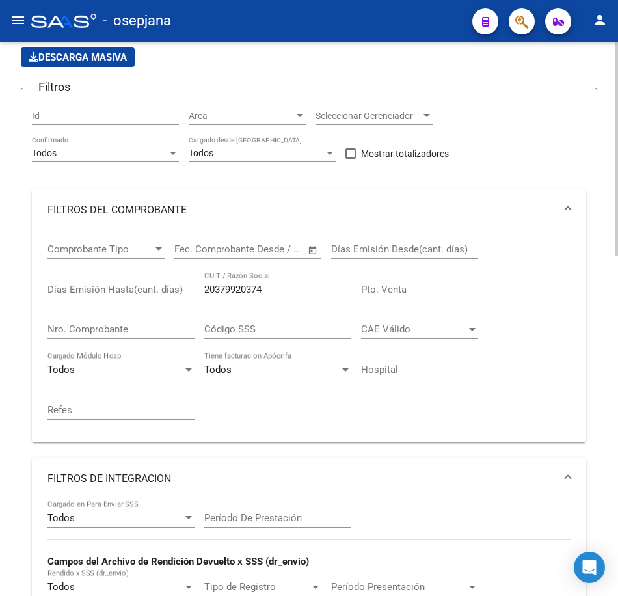
scroll to position [65, 0]
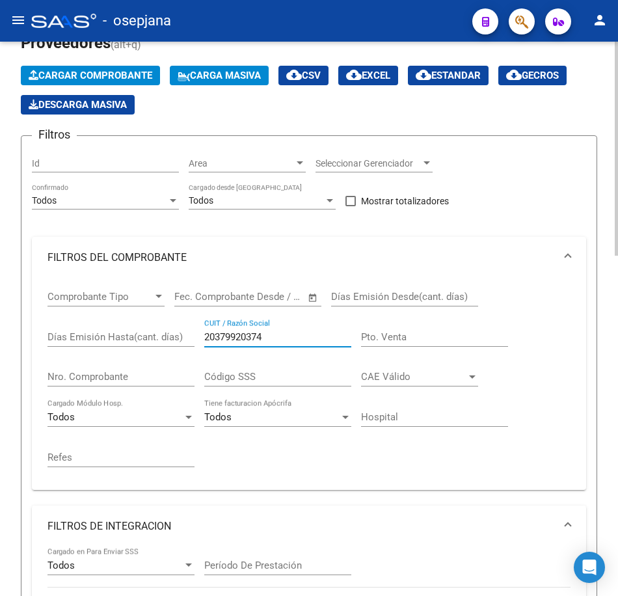
drag, startPoint x: 144, startPoint y: 332, endPoint x: 131, endPoint y: 332, distance: 13.0
click at [137, 332] on div "Comprobante Tipo Comprobante Tipo Fecha inicio – Fecha fin Fec. Comprobante Des…" at bounding box center [308, 378] width 523 height 201
paste input "30718301331"
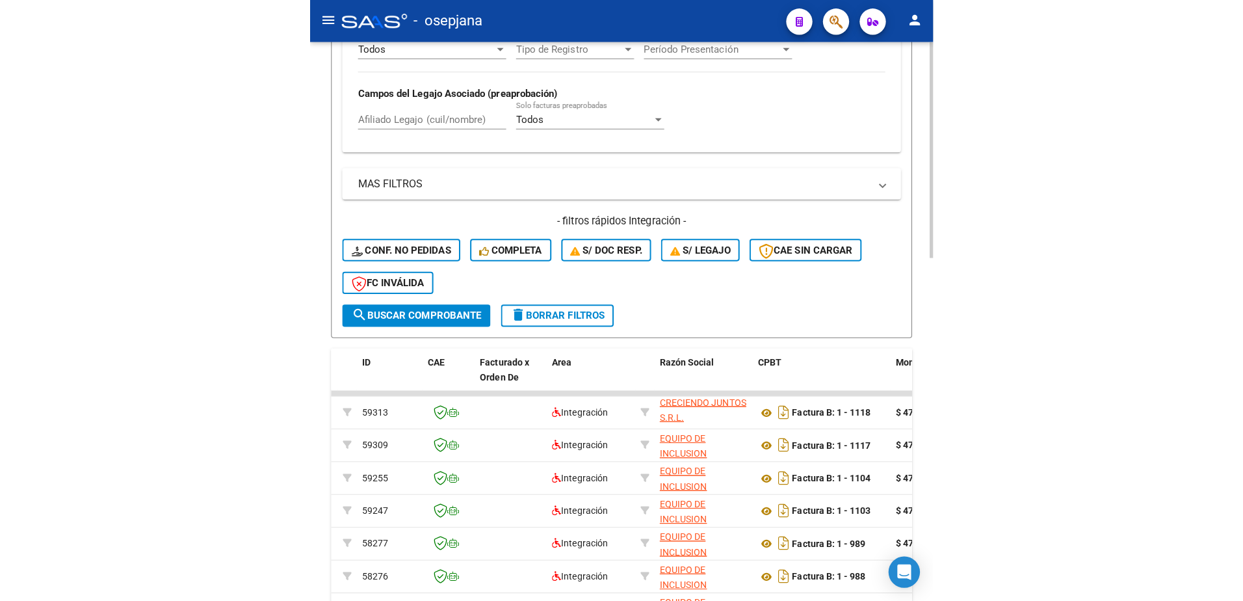
scroll to position [47, 0]
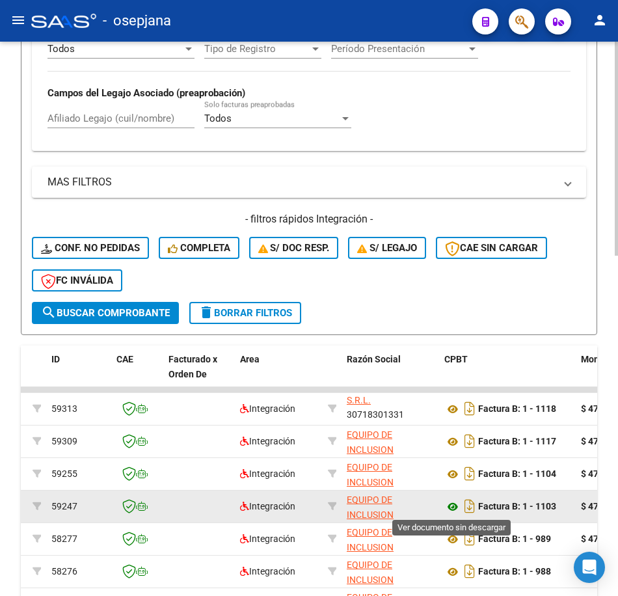
type input "30718301331"
click at [450, 505] on icon at bounding box center [452, 507] width 17 height 16
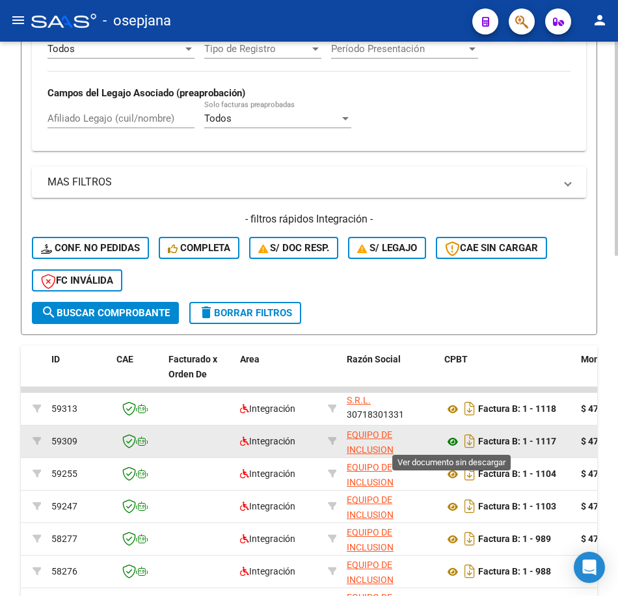
click at [450, 438] on icon at bounding box center [452, 442] width 17 height 16
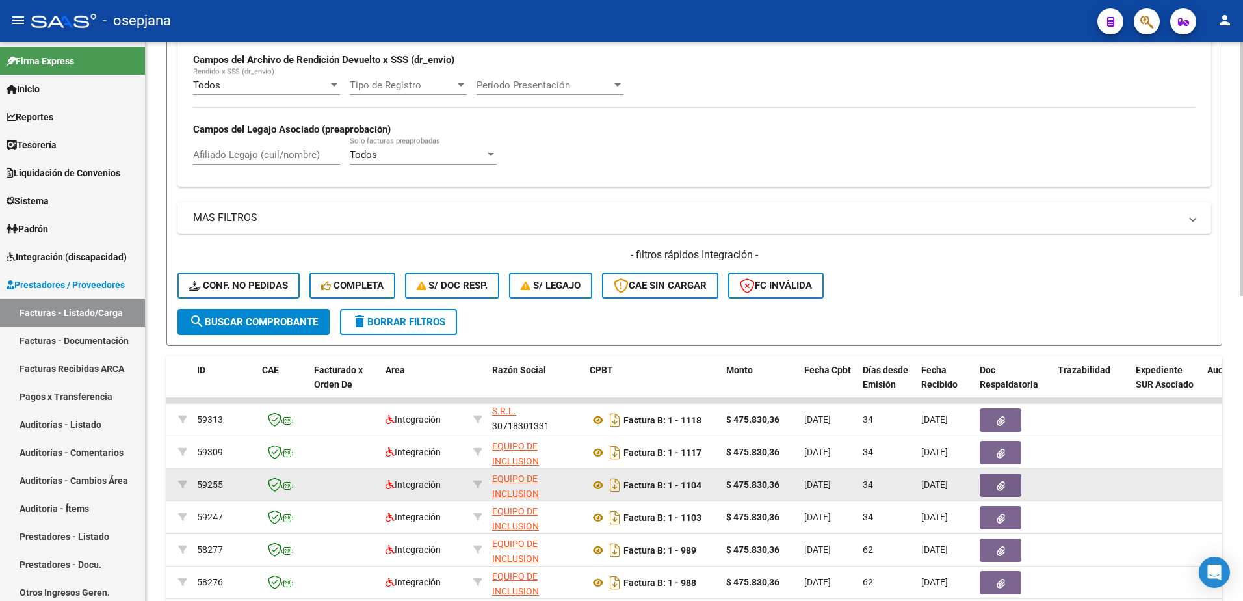
scroll to position [425, 0]
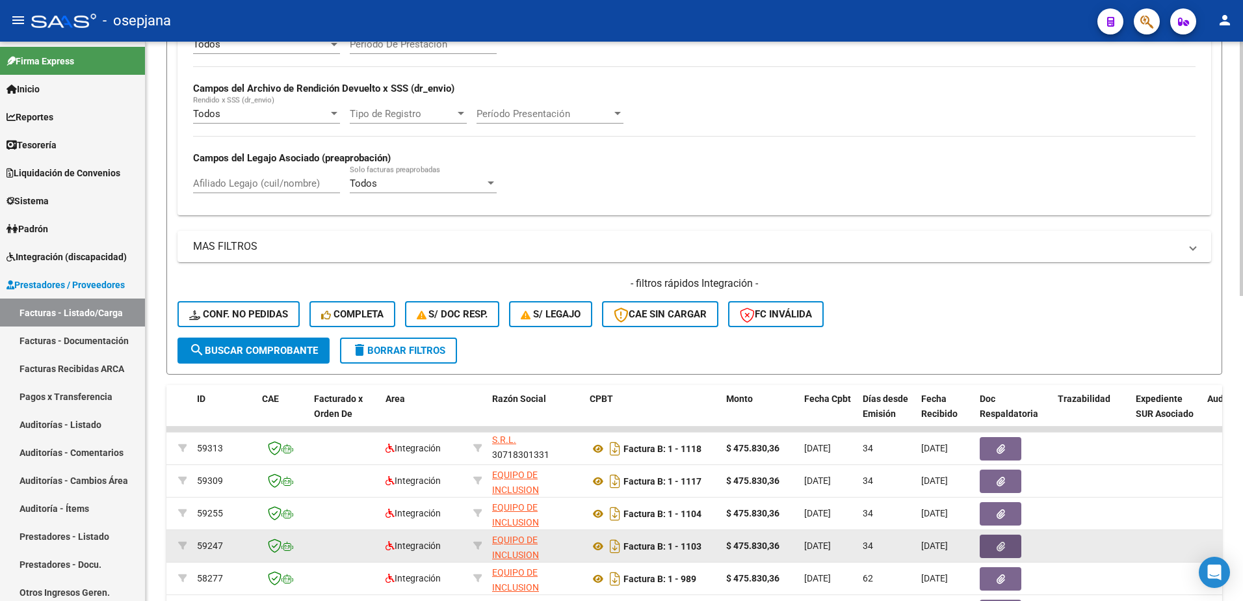
click at [1002, 552] on button "button" at bounding box center [1001, 546] width 42 height 23
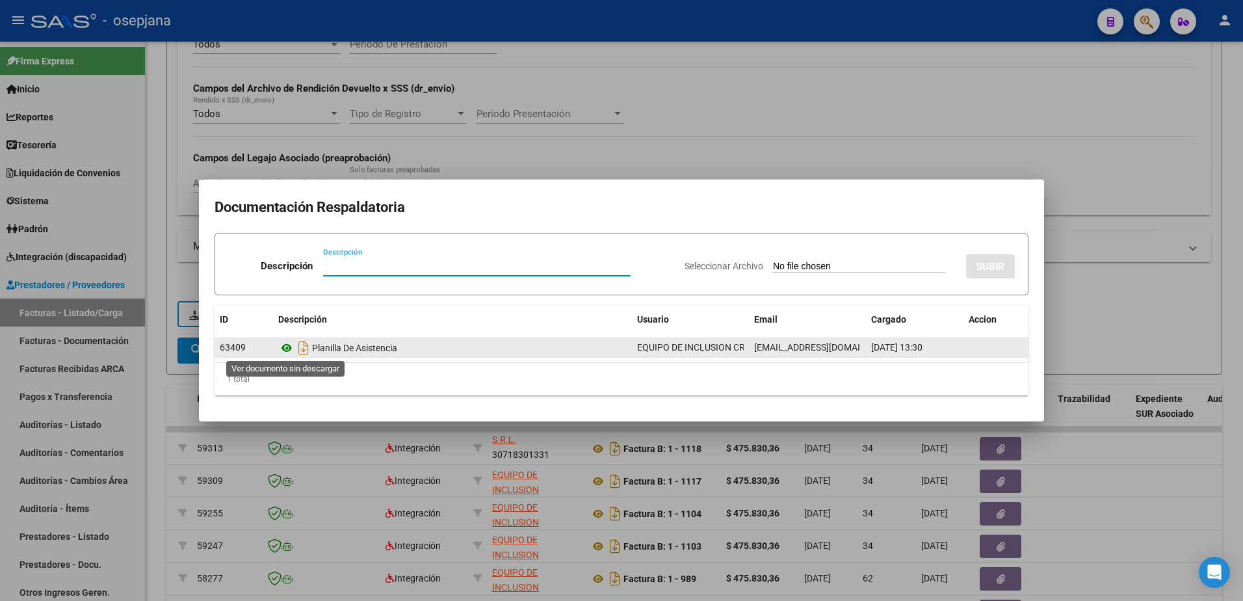
click at [284, 349] on icon at bounding box center [286, 348] width 17 height 16
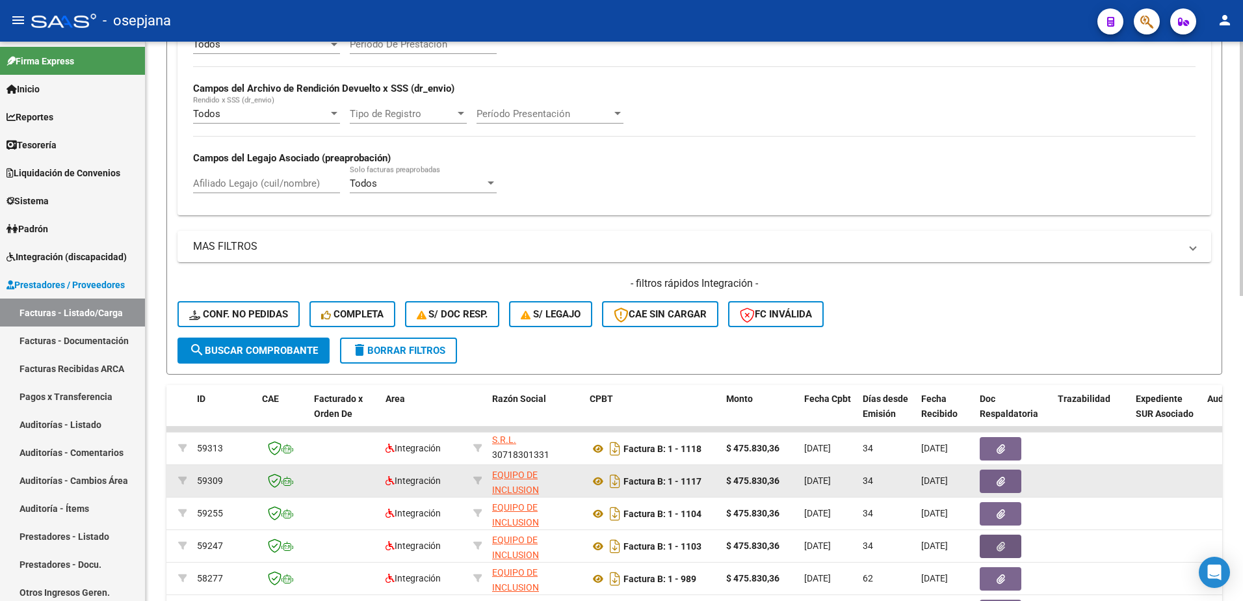
click at [1006, 486] on button "button" at bounding box center [1001, 481] width 42 height 23
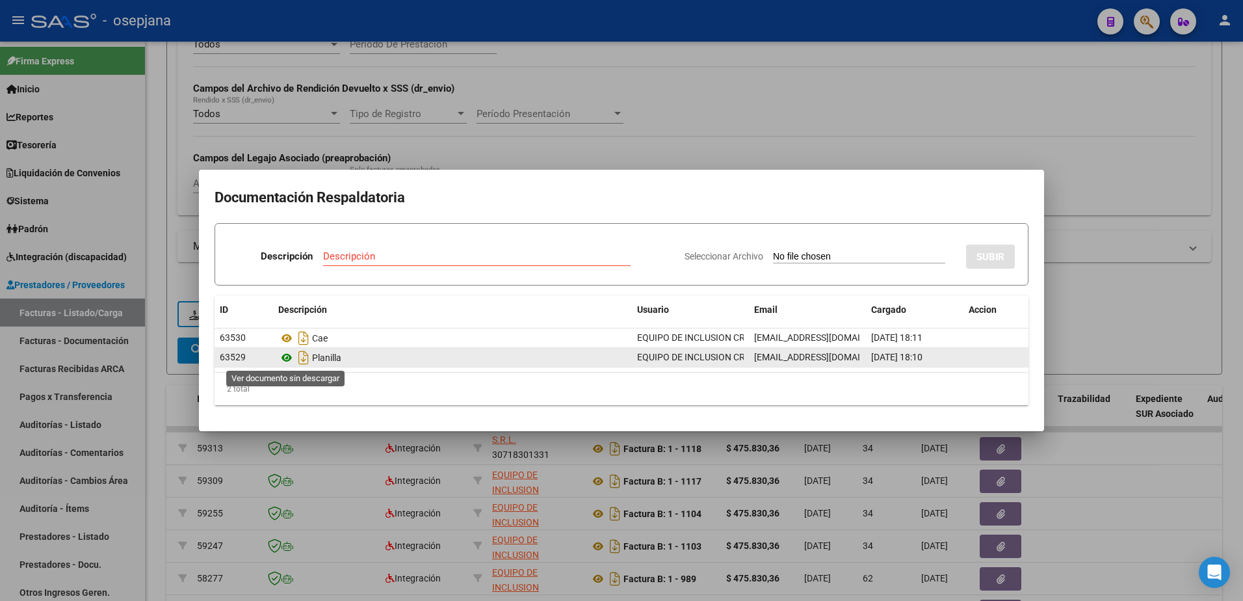
click at [285, 358] on icon at bounding box center [286, 358] width 17 height 16
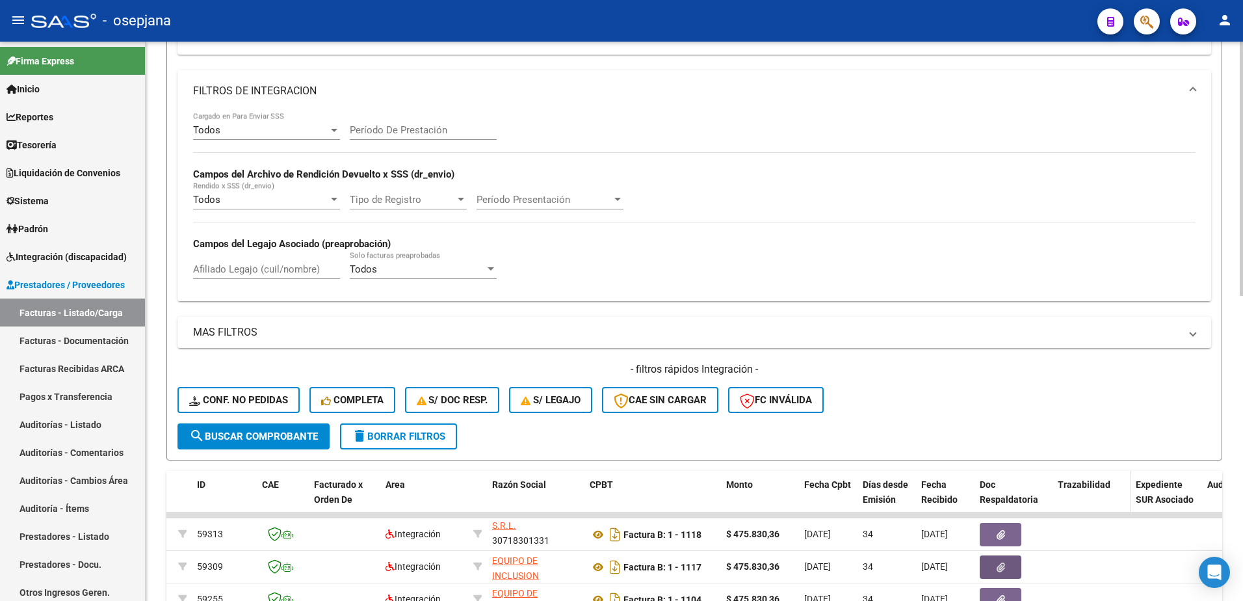
scroll to position [360, 0]
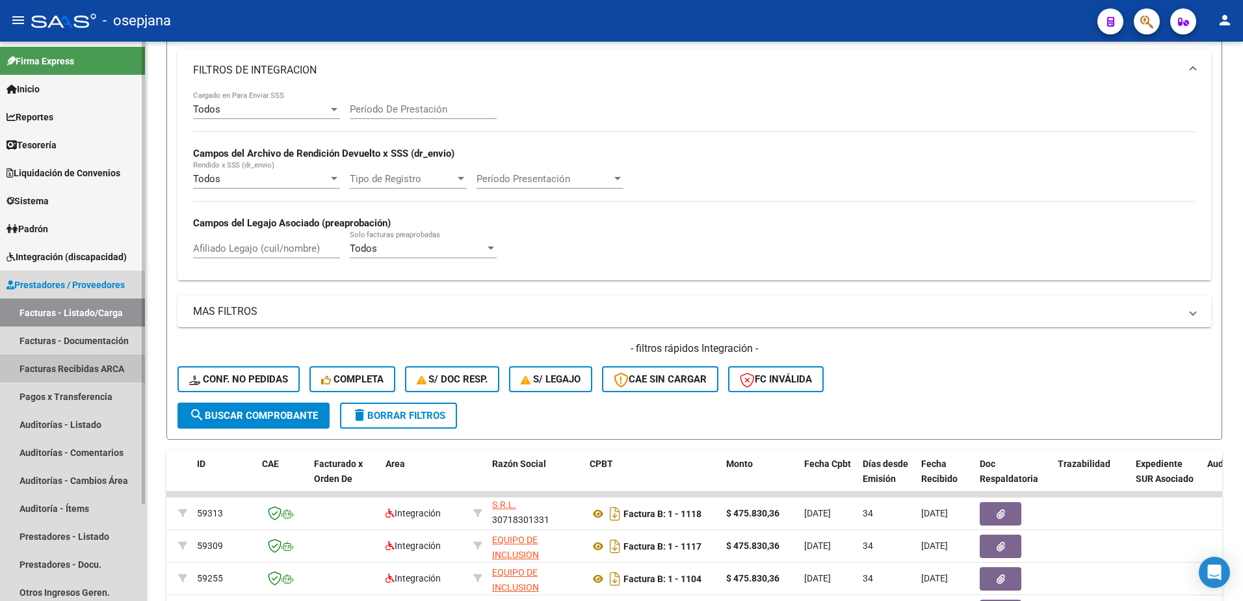
click at [82, 364] on link "Facturas Recibidas ARCA" at bounding box center [72, 368] width 145 height 28
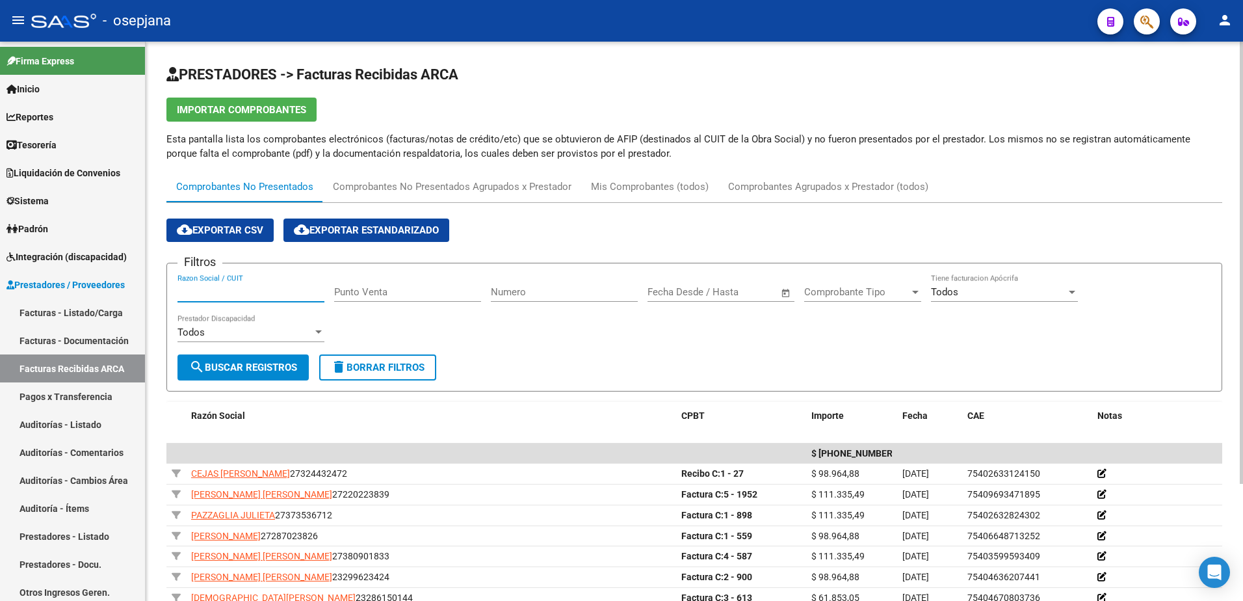
drag, startPoint x: 232, startPoint y: 292, endPoint x: 201, endPoint y: 295, distance: 30.7
click at [187, 304] on div "Razon Social / CUIT" at bounding box center [251, 294] width 147 height 40
click at [256, 363] on span "search Buscar Registros" at bounding box center [243, 368] width 108 height 12
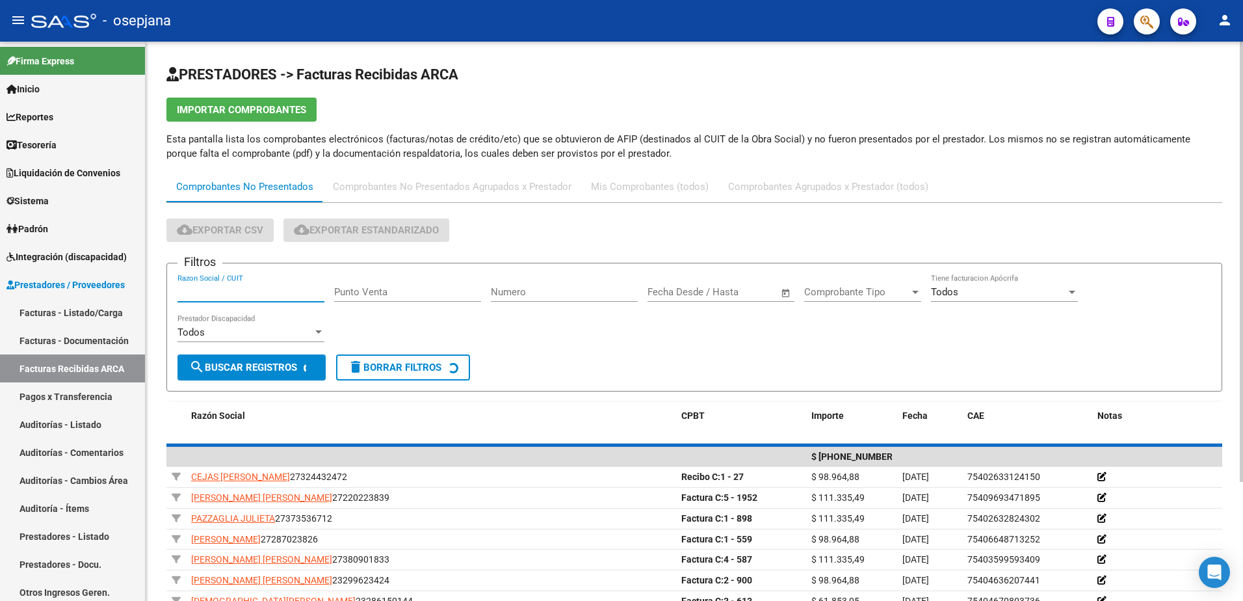
click at [245, 286] on input "Razon Social / CUIT" at bounding box center [251, 292] width 147 height 12
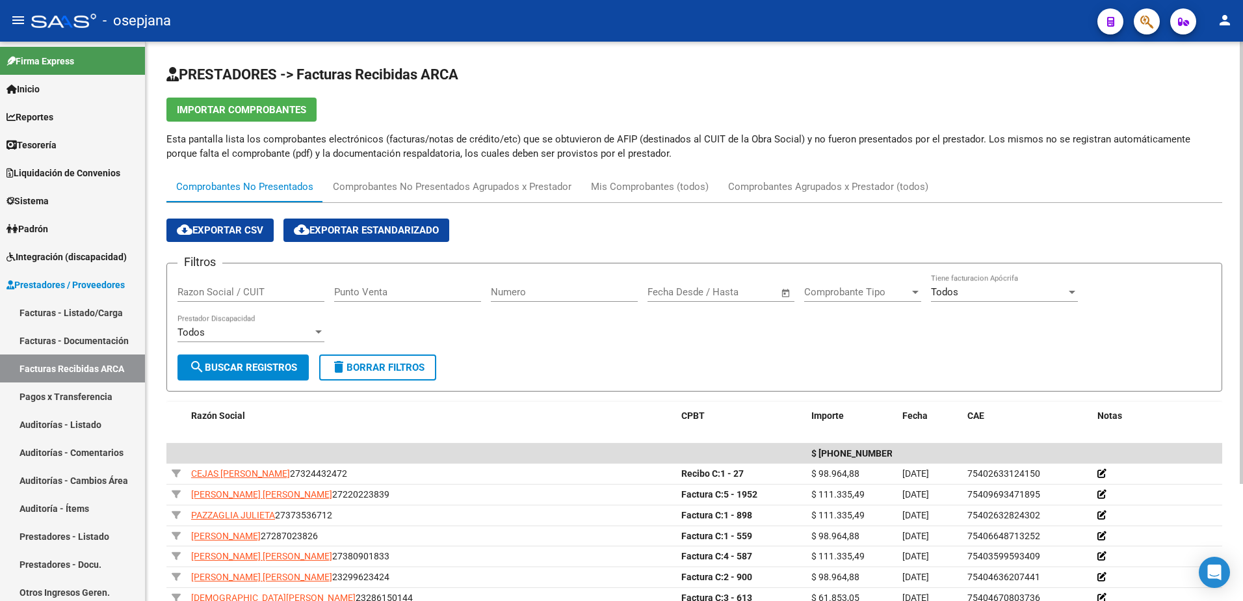
click at [254, 294] on input "Razon Social / CUIT" at bounding box center [251, 292] width 147 height 12
paste input "30718301331"
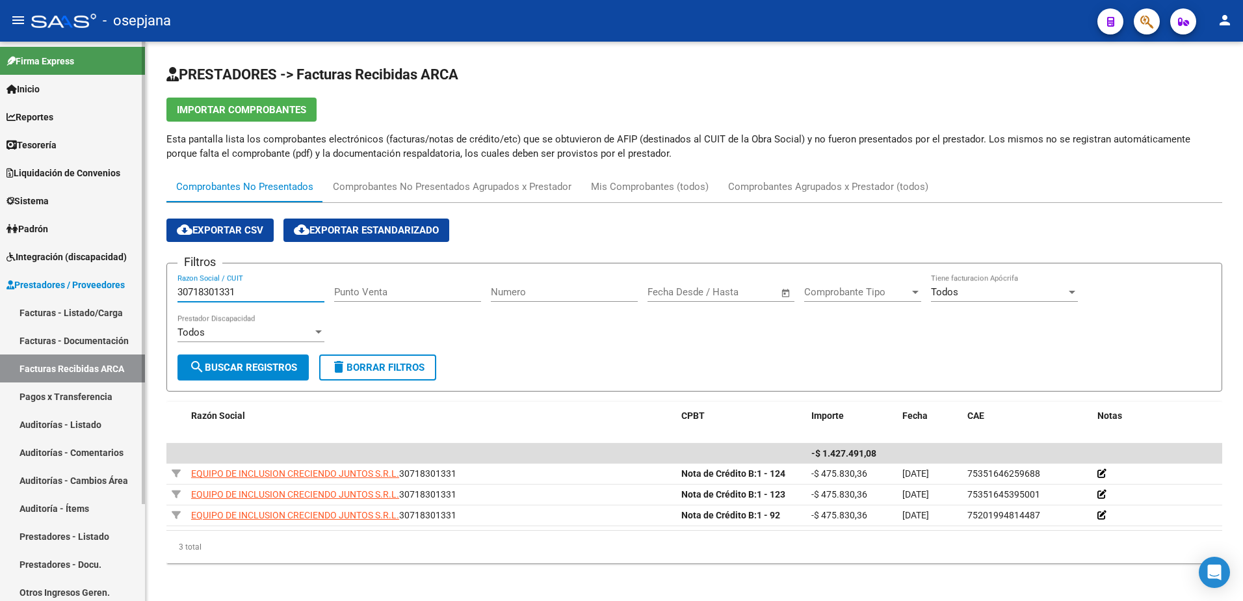
type input "30718301331"
click at [101, 316] on link "Facturas - Listado/Carga" at bounding box center [72, 312] width 145 height 28
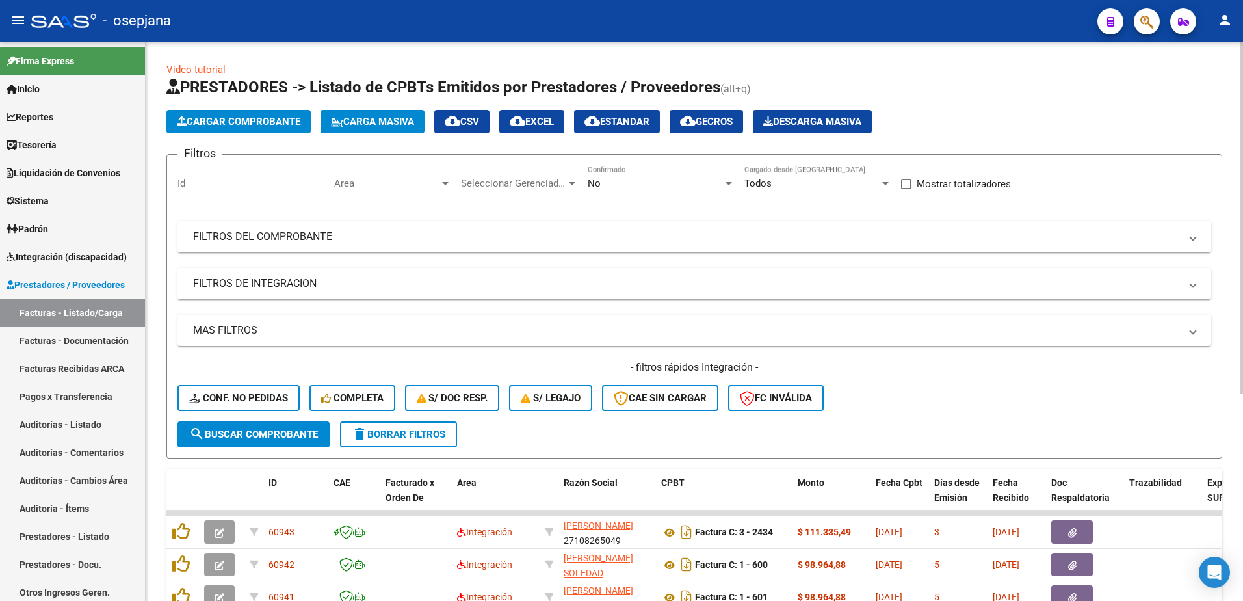
click at [671, 192] on div "No Confirmado" at bounding box center [661, 179] width 147 height 28
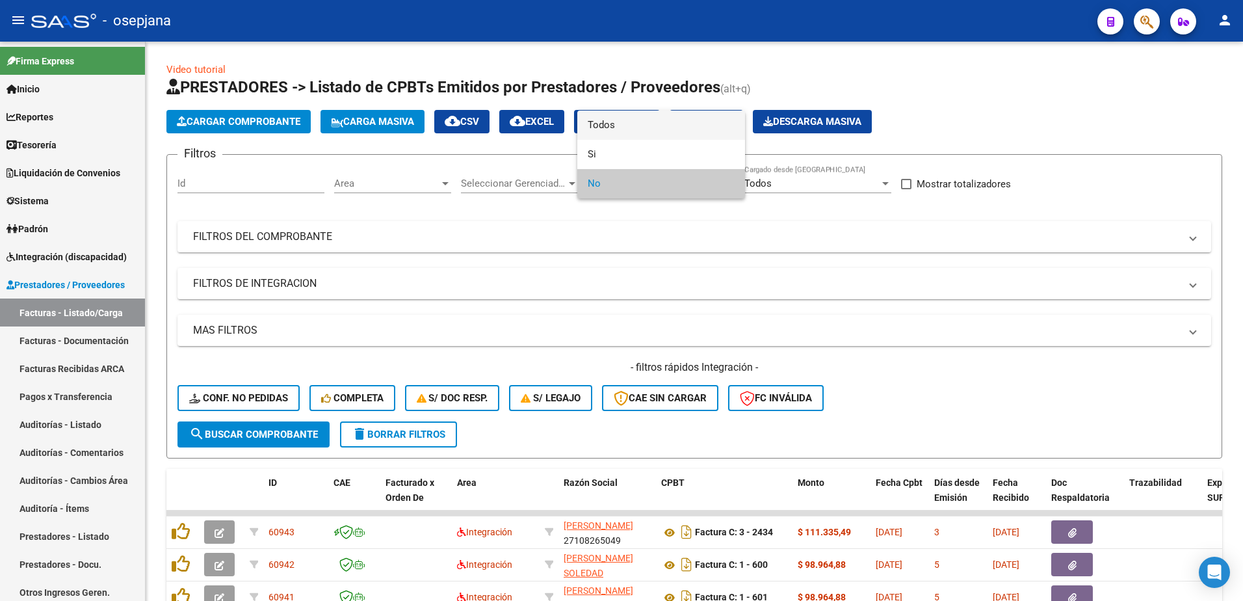
click at [633, 128] on span "Todos" at bounding box center [661, 125] width 147 height 29
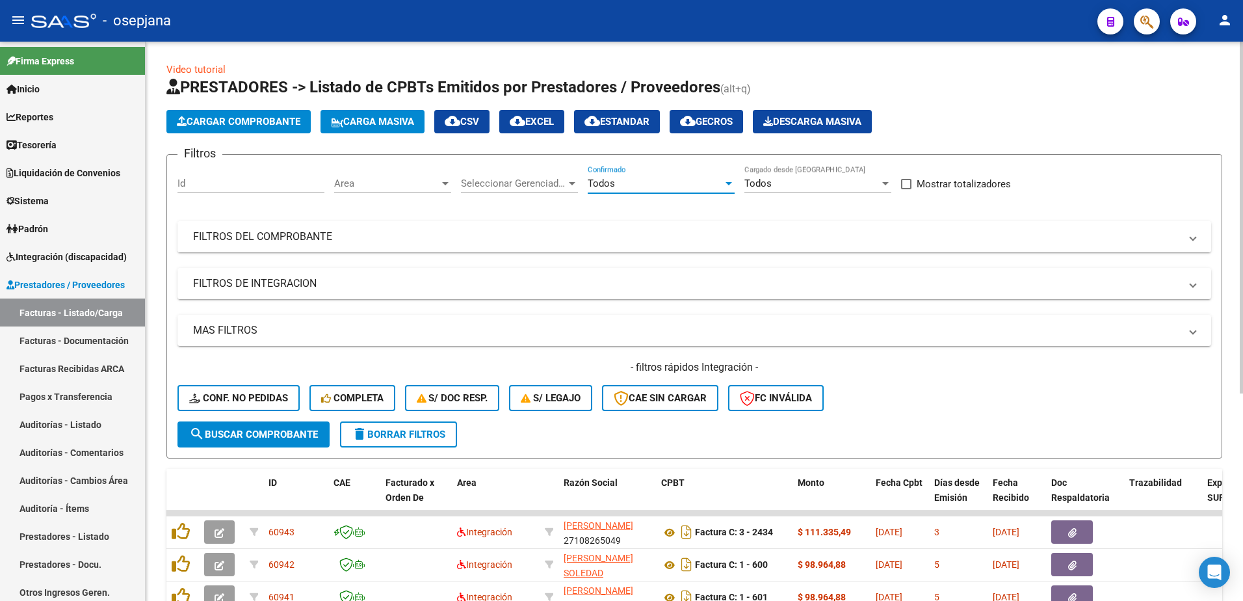
click at [499, 235] on mat-panel-title "FILTROS DEL COMPROBANTE" at bounding box center [686, 237] width 987 height 14
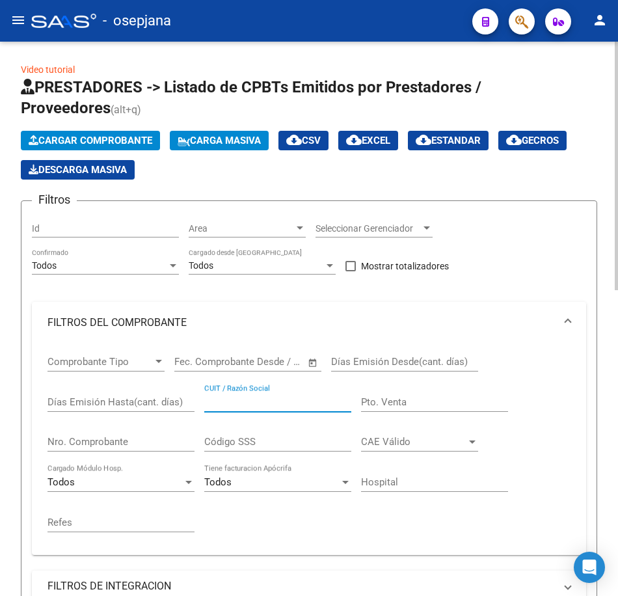
paste input "30718301331"
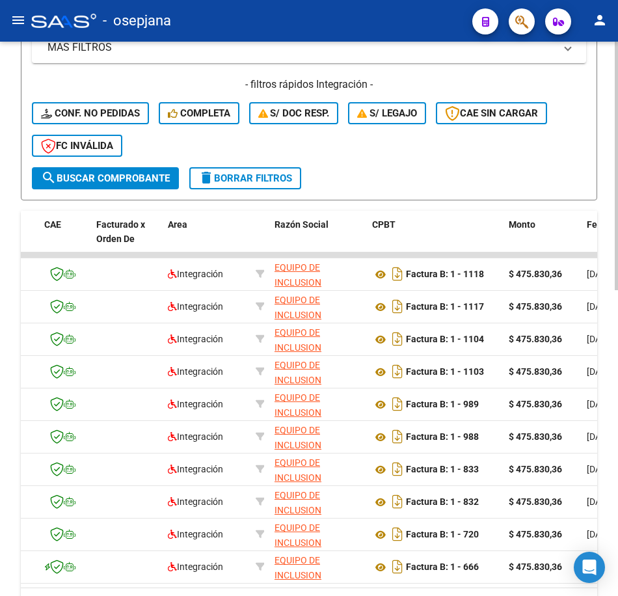
scroll to position [0, 148]
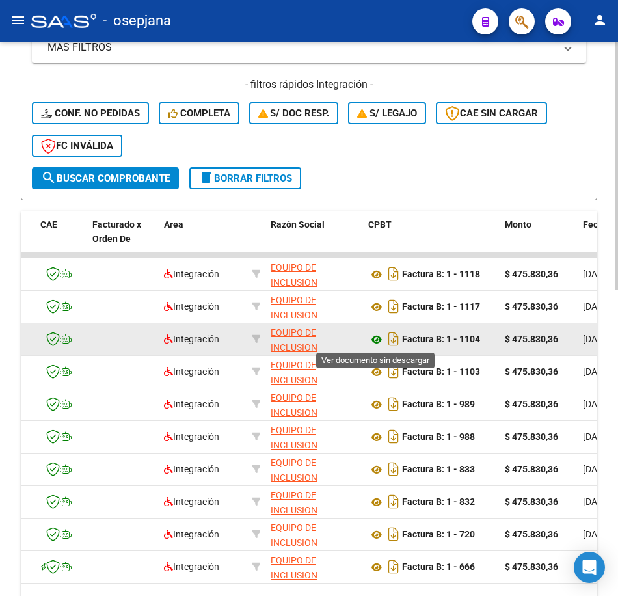
click at [377, 339] on icon at bounding box center [376, 340] width 17 height 16
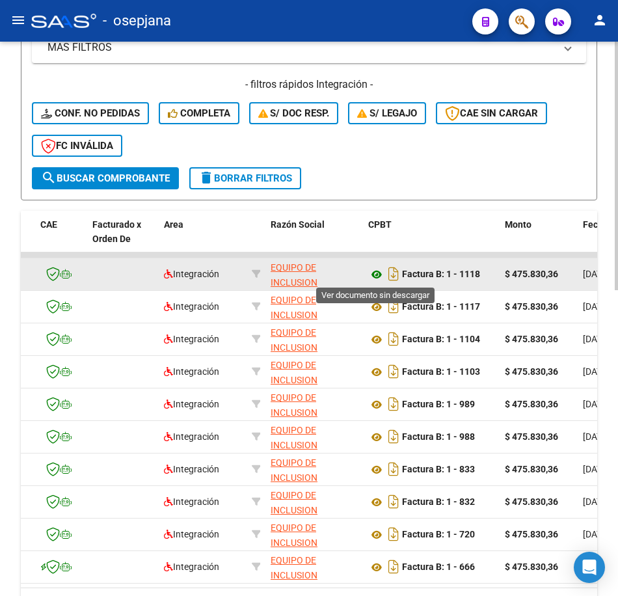
click at [374, 272] on icon at bounding box center [376, 275] width 17 height 16
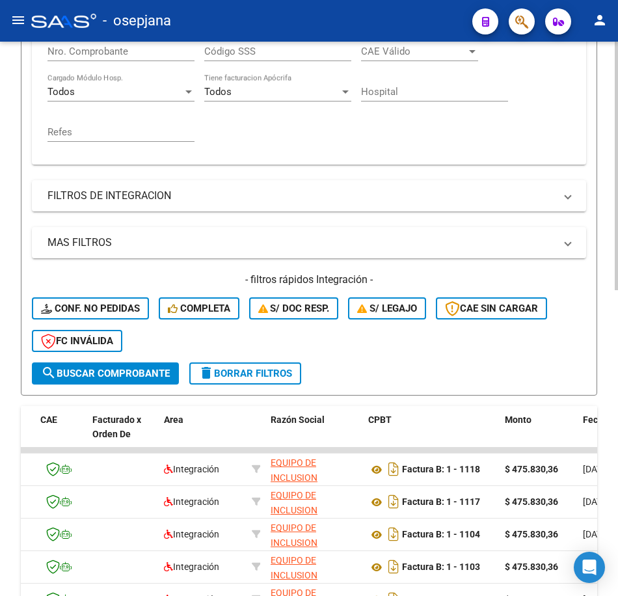
scroll to position [260, 0]
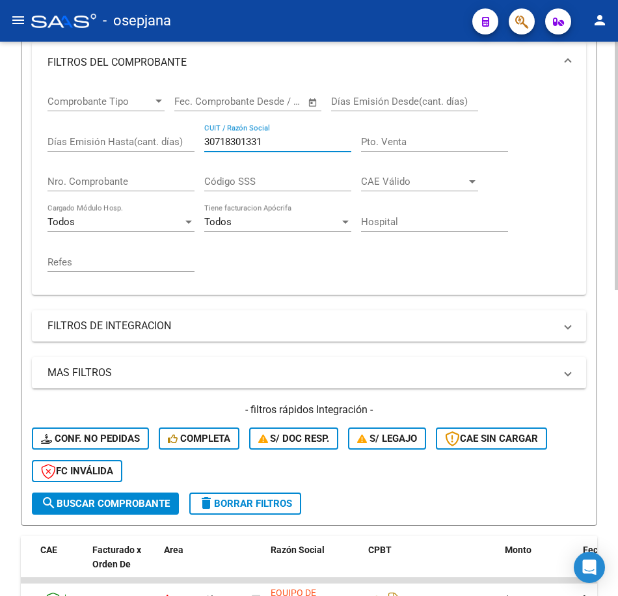
drag, startPoint x: 282, startPoint y: 142, endPoint x: 81, endPoint y: 118, distance: 201.7
click at [81, 118] on div "Comprobante Tipo Comprobante Tipo Fecha inicio – Fecha fin Fec. Comprobante Des…" at bounding box center [308, 183] width 523 height 201
paste input "20379920374"
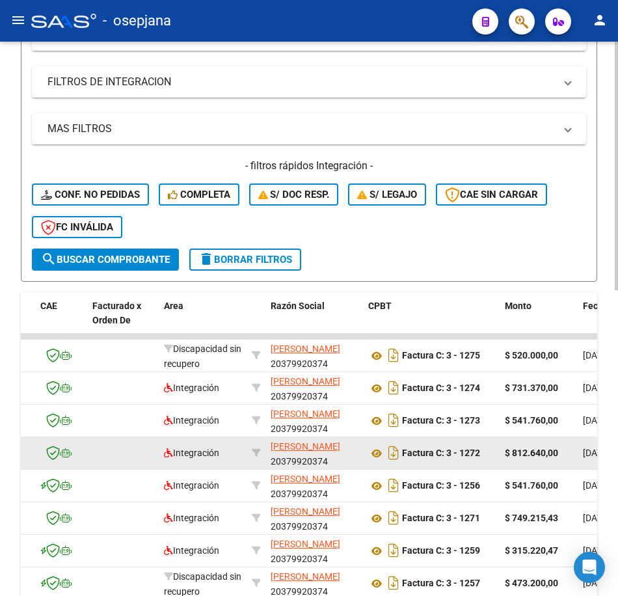
scroll to position [520, 0]
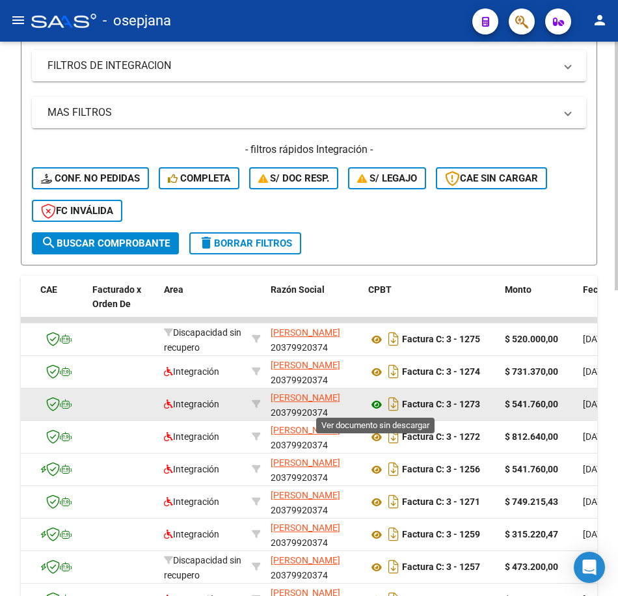
click at [375, 405] on icon at bounding box center [376, 405] width 17 height 16
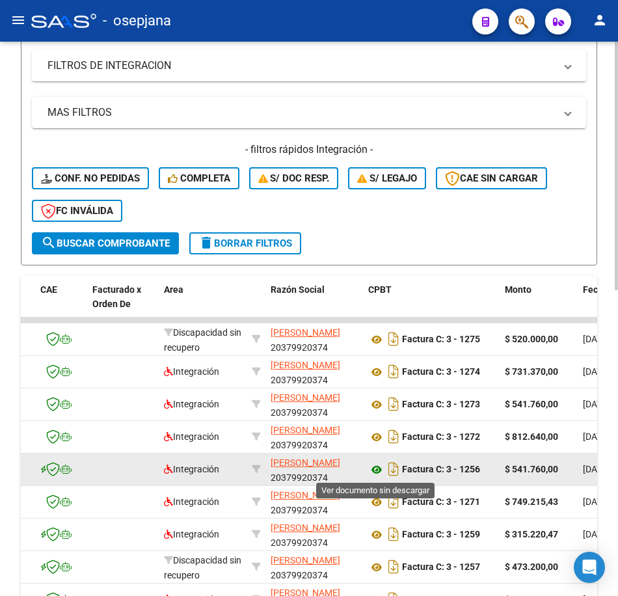
click at [374, 466] on icon at bounding box center [376, 470] width 17 height 16
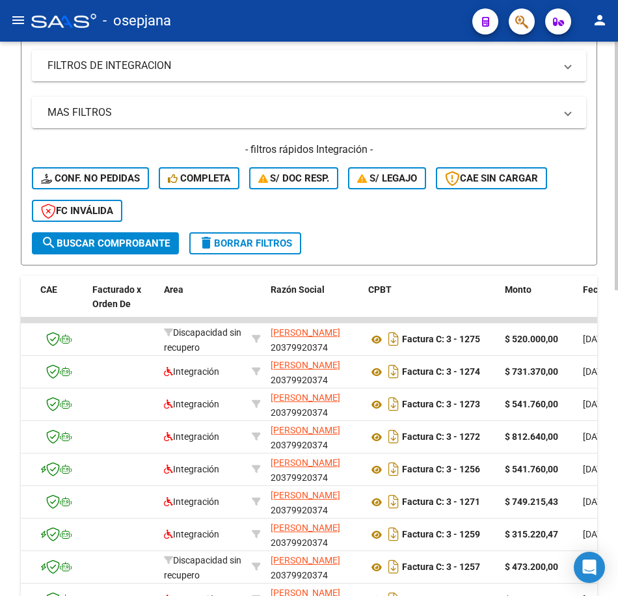
click at [522, 230] on div "- filtros rápidos Integración - Conf. no pedidas Completa S/ Doc Resp. S/ legaj…" at bounding box center [309, 187] width 554 height 90
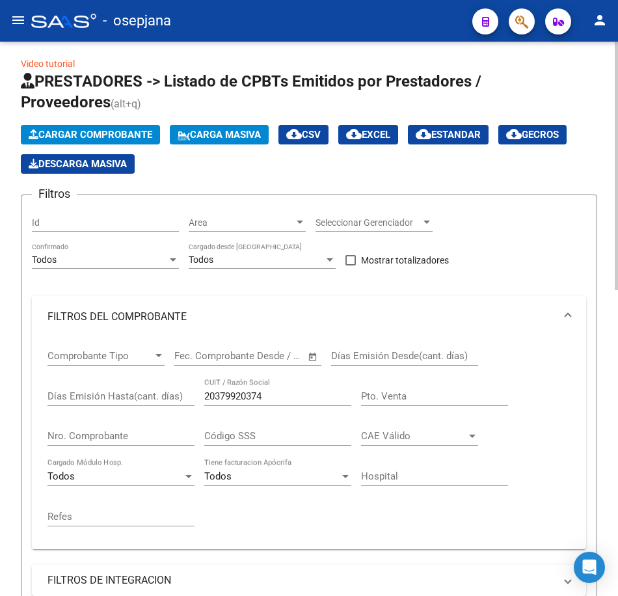
scroll to position [0, 0]
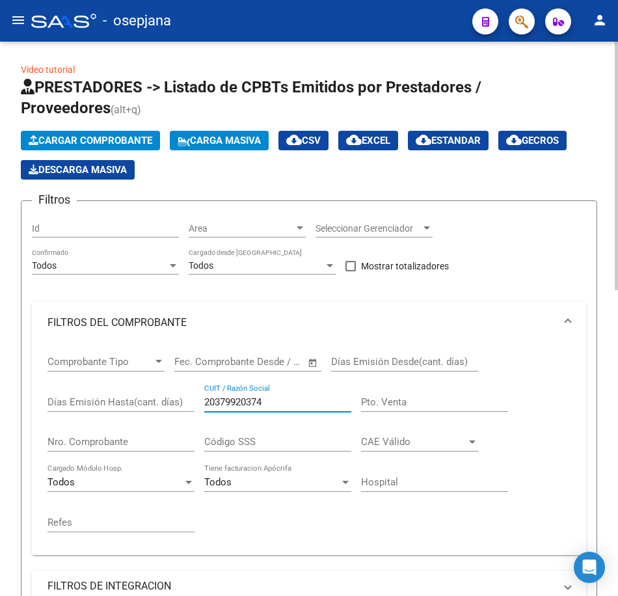
drag, startPoint x: 169, startPoint y: 365, endPoint x: 157, endPoint y: 362, distance: 12.0
click at [157, 362] on div "Comprobante Tipo Comprobante Tipo Fecha inicio – Fecha fin Fec. Comprobante Des…" at bounding box center [308, 443] width 523 height 201
paste input "30712074015"
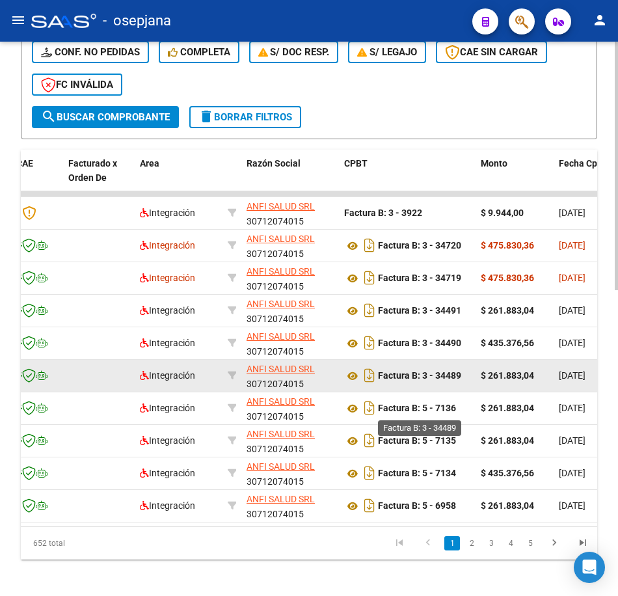
scroll to position [683, 0]
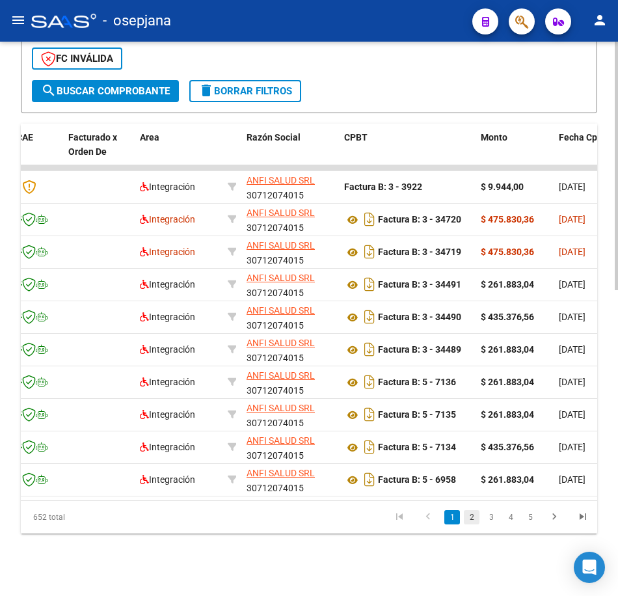
click at [472, 518] on link "2" at bounding box center [472, 517] width 16 height 14
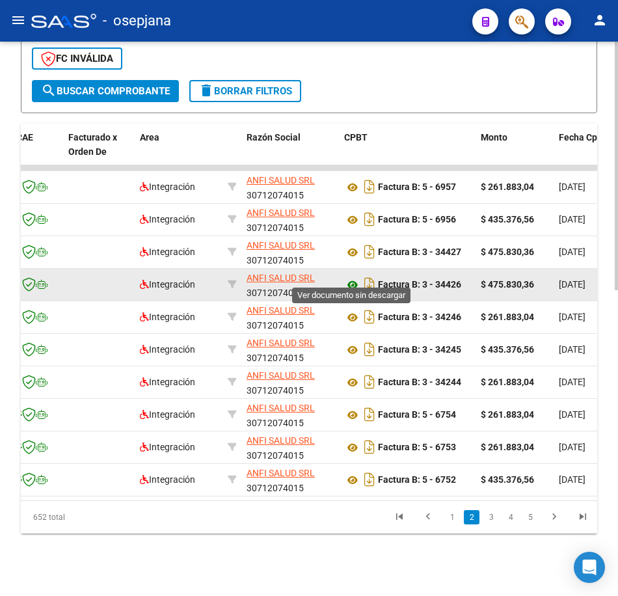
click at [349, 277] on icon at bounding box center [352, 285] width 17 height 16
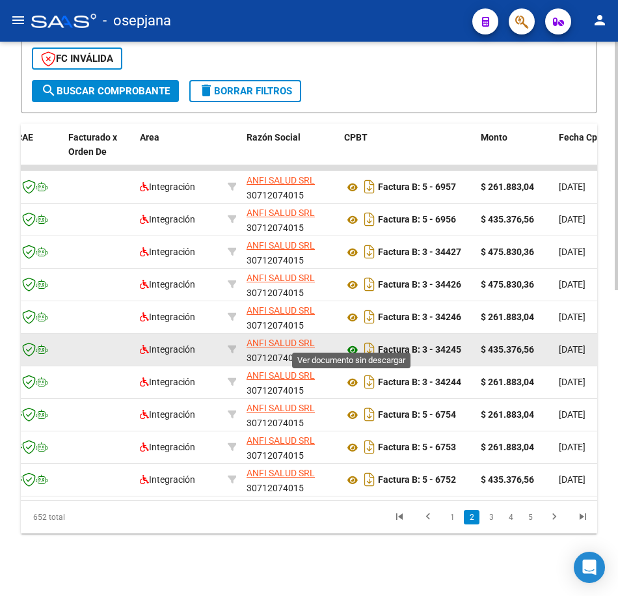
click at [352, 342] on icon at bounding box center [352, 350] width 17 height 16
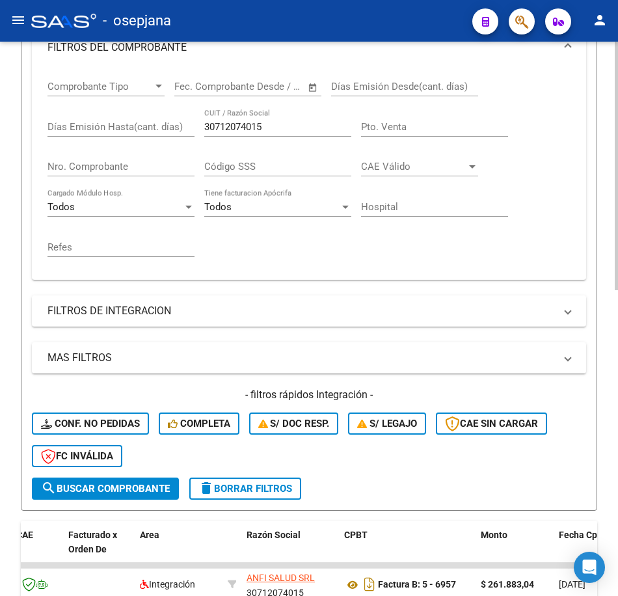
scroll to position [163, 0]
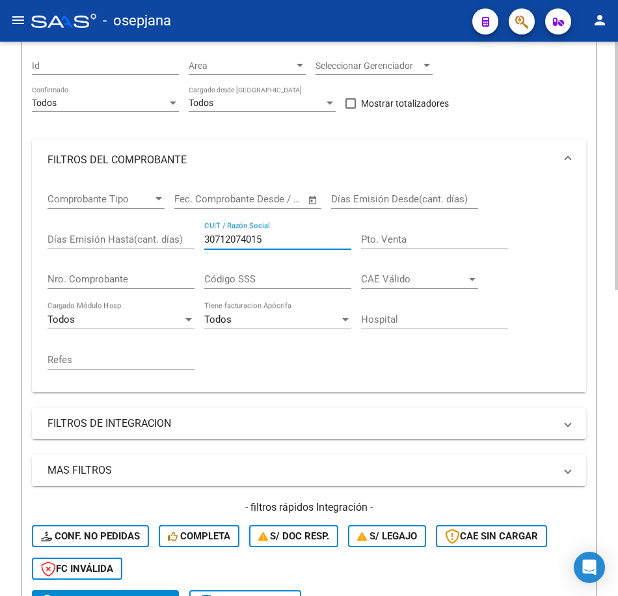
drag, startPoint x: 276, startPoint y: 239, endPoint x: 153, endPoint y: 238, distance: 122.3
click at [156, 239] on div "Comprobante Tipo Comprobante Tipo Fecha inicio – Fecha fin Fec. Comprobante Des…" at bounding box center [308, 281] width 523 height 201
paste input "3516607"
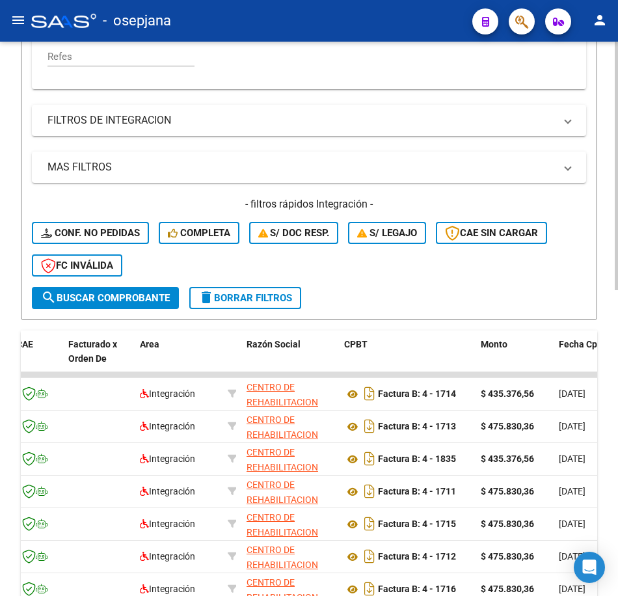
scroll to position [488, 0]
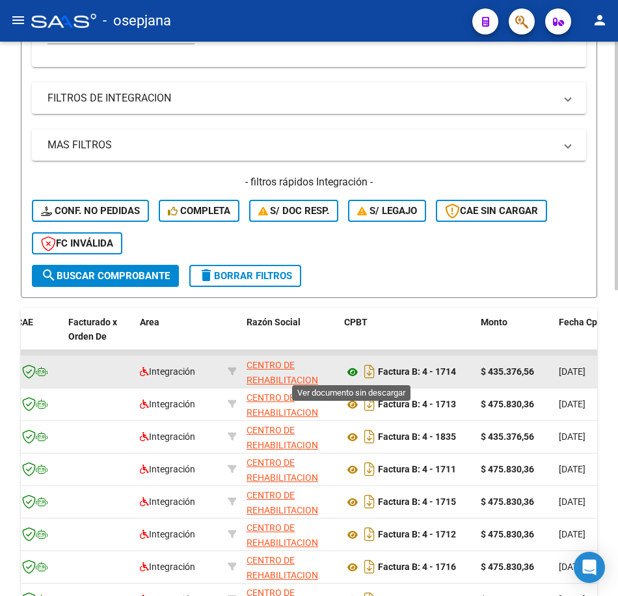
click at [350, 371] on icon at bounding box center [352, 372] width 17 height 16
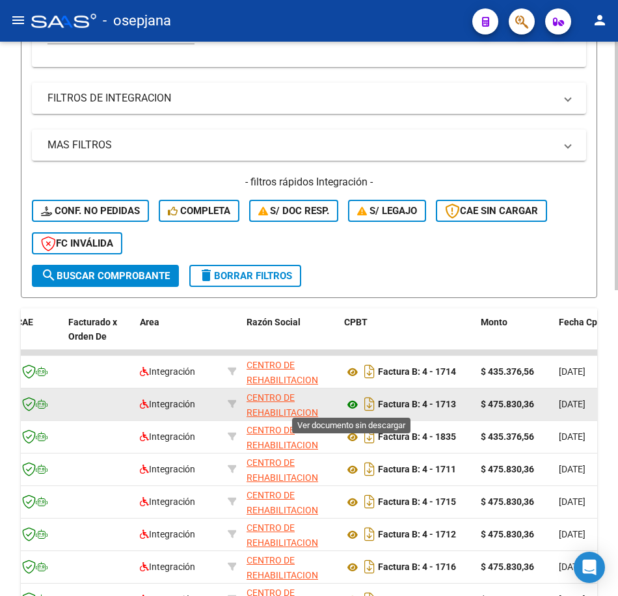
click at [352, 406] on icon at bounding box center [352, 405] width 17 height 16
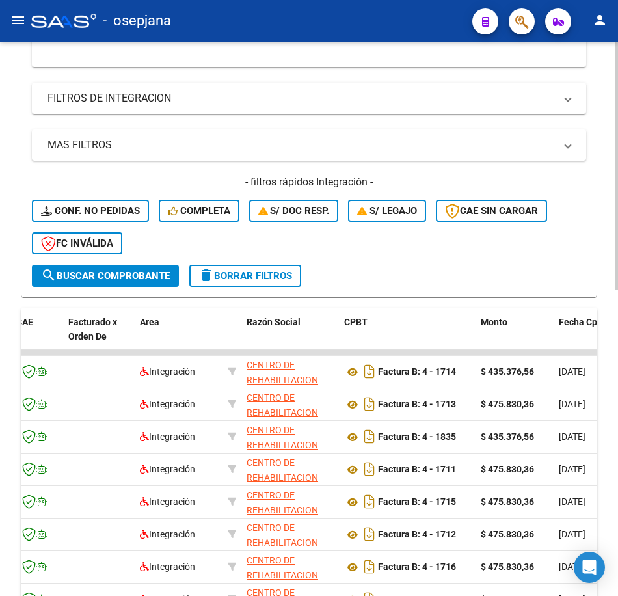
click at [467, 268] on form "Filtros Id Area Area Seleccionar Gerenciador Seleccionar Gerenciador Todos Conf…" at bounding box center [309, 5] width 576 height 585
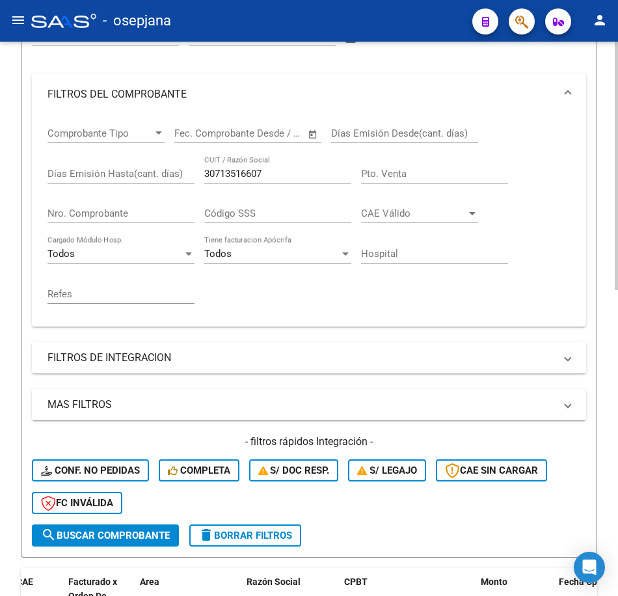
scroll to position [228, 0]
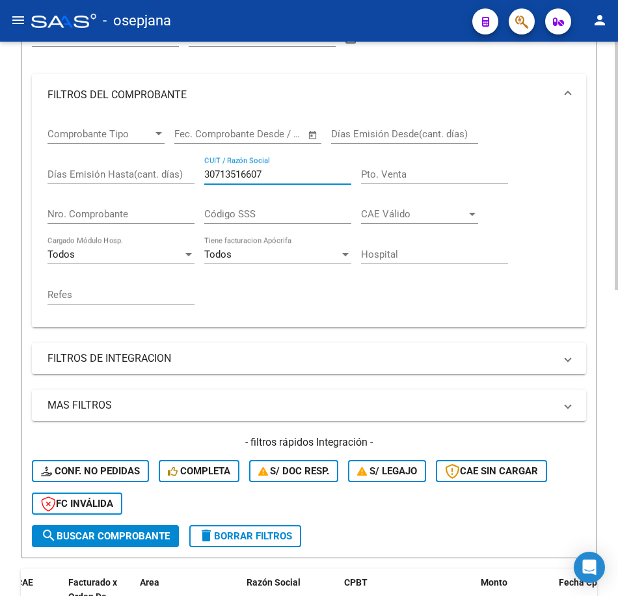
drag, startPoint x: 282, startPoint y: 176, endPoint x: 123, endPoint y: 176, distance: 158.7
click at [123, 176] on div "Comprobante Tipo Comprobante Tipo Fecha inicio – Fecha fin Fec. Comprobante Des…" at bounding box center [308, 216] width 523 height 201
drag, startPoint x: 276, startPoint y: 172, endPoint x: 147, endPoint y: 163, distance: 129.1
click at [147, 163] on div "Comprobante Tipo Comprobante Tipo Fecha inicio – Fecha fin Fec. Comprobante Des…" at bounding box center [308, 216] width 523 height 201
drag, startPoint x: 232, startPoint y: 172, endPoint x: 116, endPoint y: 172, distance: 115.8
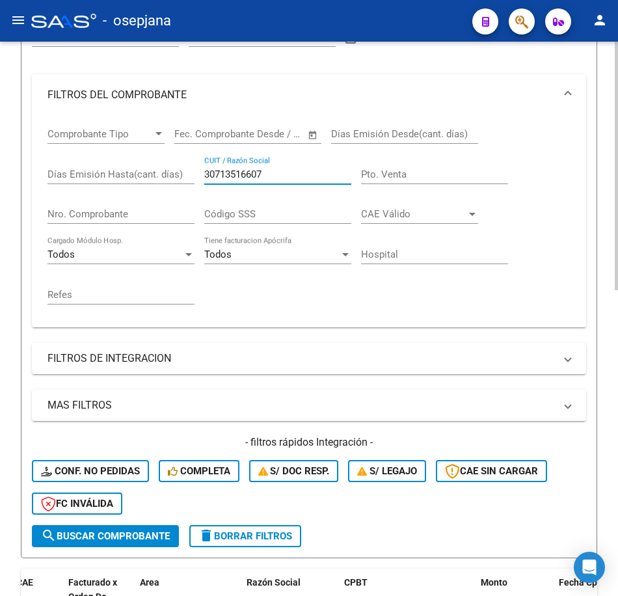
click at [116, 172] on div "Comprobante Tipo Comprobante Tipo Fecha inicio – Fecha fin Fec. Comprobante Des…" at bounding box center [308, 216] width 523 height 201
paste input "20135135756"
click at [129, 545] on button "search Buscar Comprobante" at bounding box center [105, 536] width 147 height 22
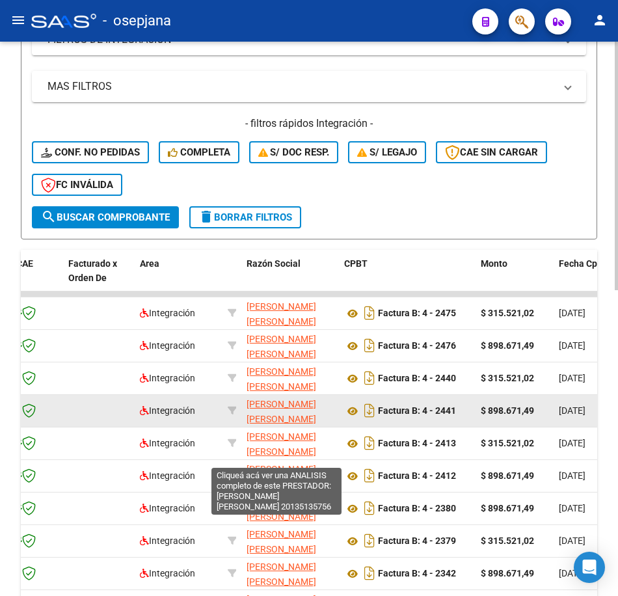
scroll to position [553, 0]
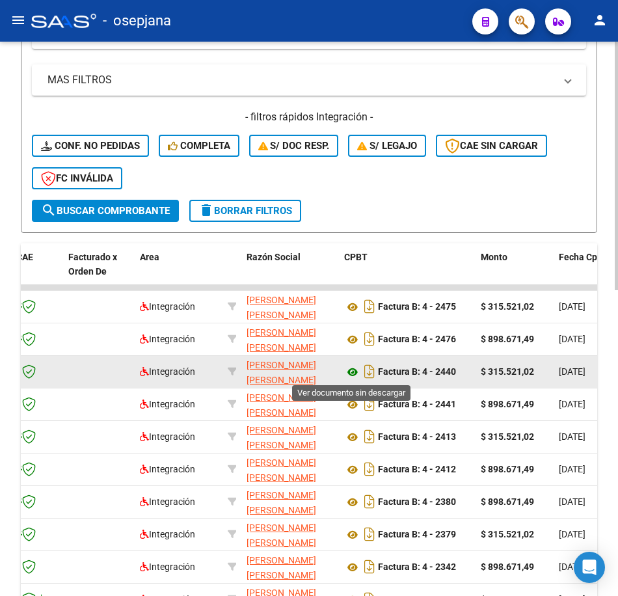
click at [350, 373] on icon at bounding box center [352, 372] width 17 height 16
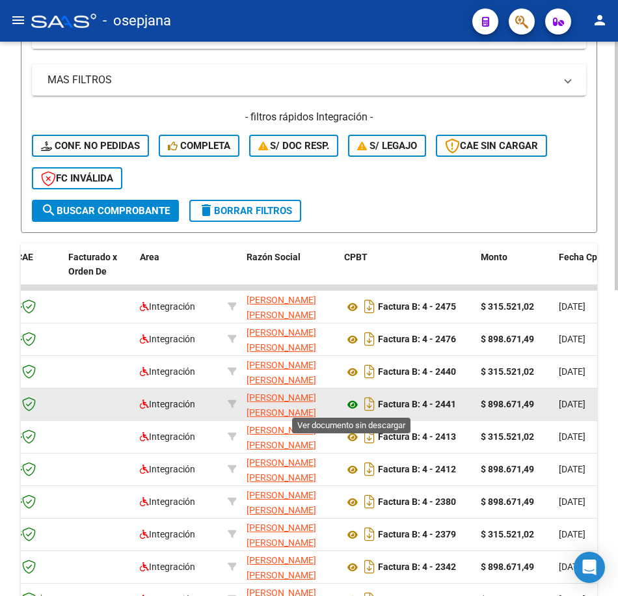
click at [351, 403] on icon at bounding box center [352, 405] width 17 height 16
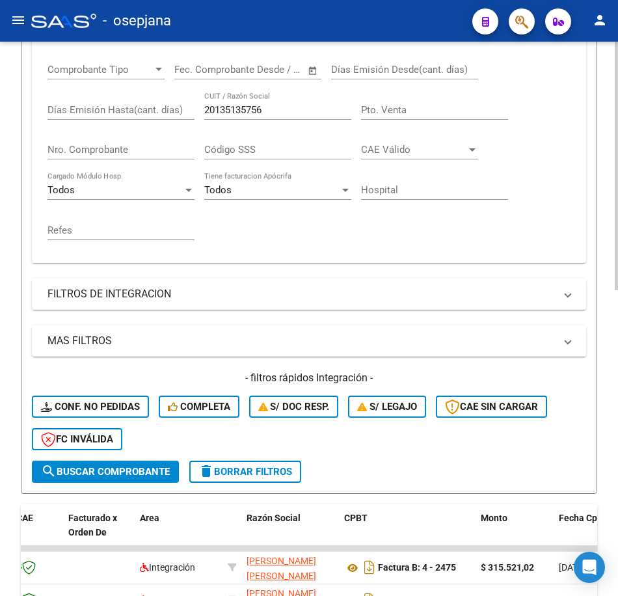
scroll to position [228, 0]
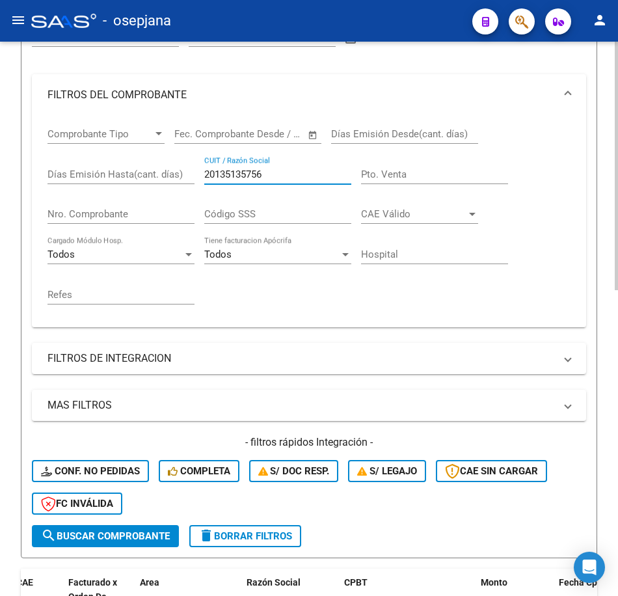
drag, startPoint x: 272, startPoint y: 172, endPoint x: 131, endPoint y: 159, distance: 141.7
click at [131, 159] on div "Comprobante Tipo Comprobante Tipo Fecha inicio – Fecha fin Fec. Comprobante Des…" at bounding box center [308, 216] width 523 height 201
paste input "7213377219"
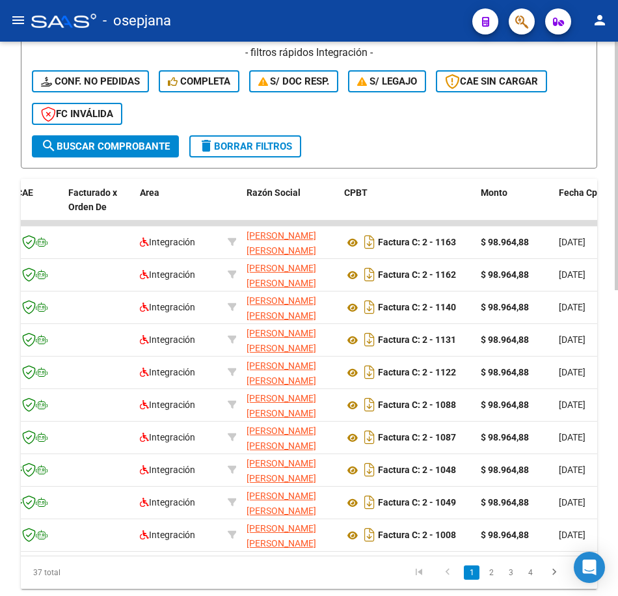
scroll to position [618, 0]
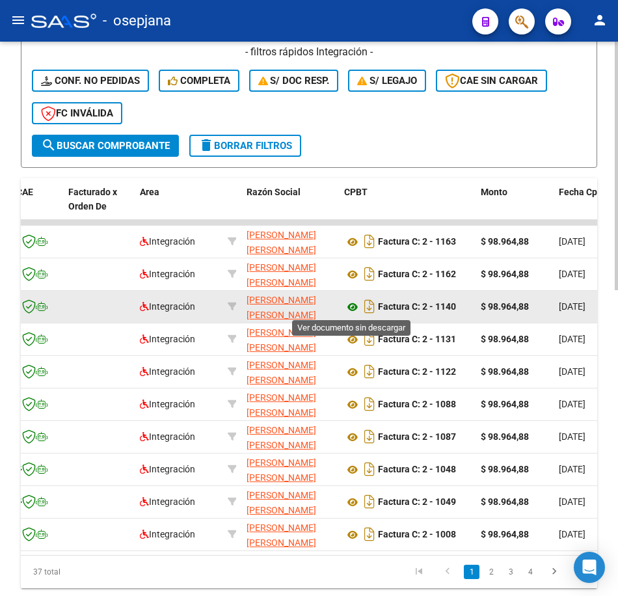
click at [351, 307] on icon at bounding box center [352, 307] width 17 height 16
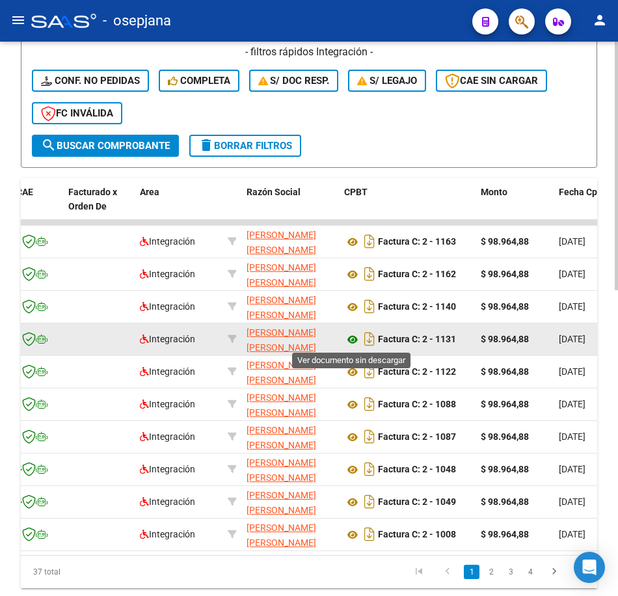
click at [349, 336] on icon at bounding box center [352, 340] width 17 height 16
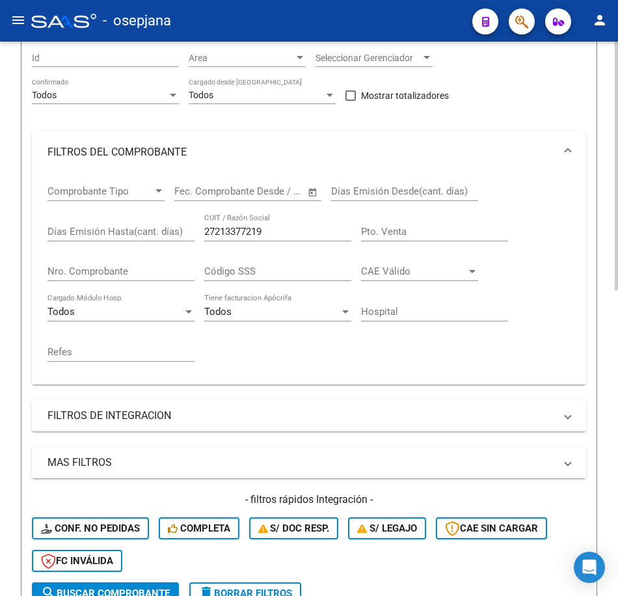
scroll to position [163, 0]
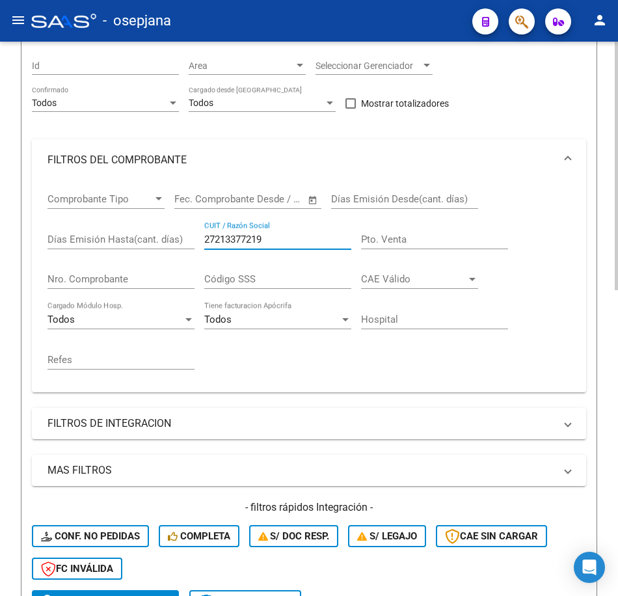
drag, startPoint x: 274, startPoint y: 237, endPoint x: 79, endPoint y: 229, distance: 195.3
click at [79, 229] on div "Comprobante Tipo Comprobante Tipo Fecha inicio – Fecha fin Fec. Comprobante Des…" at bounding box center [308, 281] width 523 height 201
paste input "0379920374"
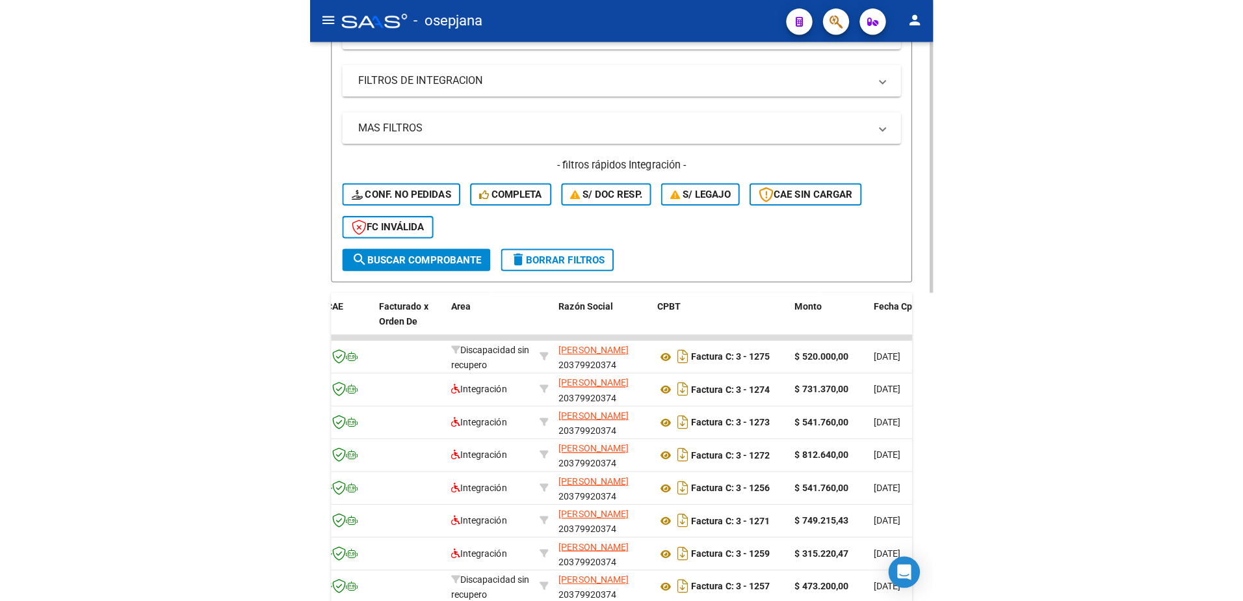
scroll to position [683, 0]
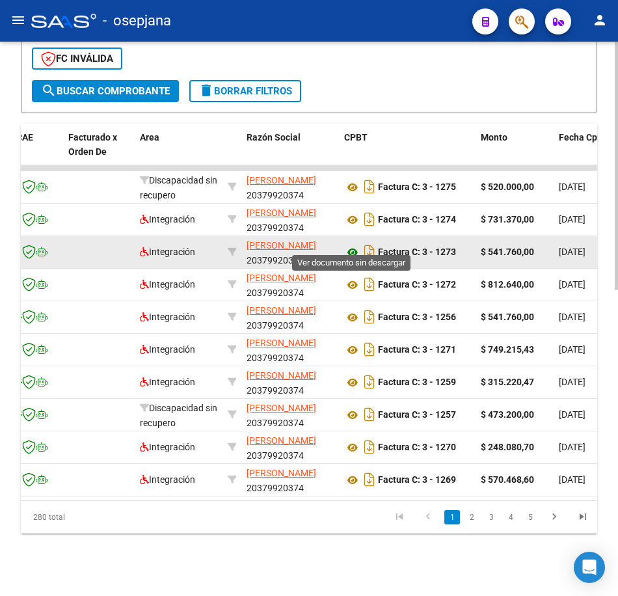
click at [354, 245] on icon at bounding box center [352, 253] width 17 height 16
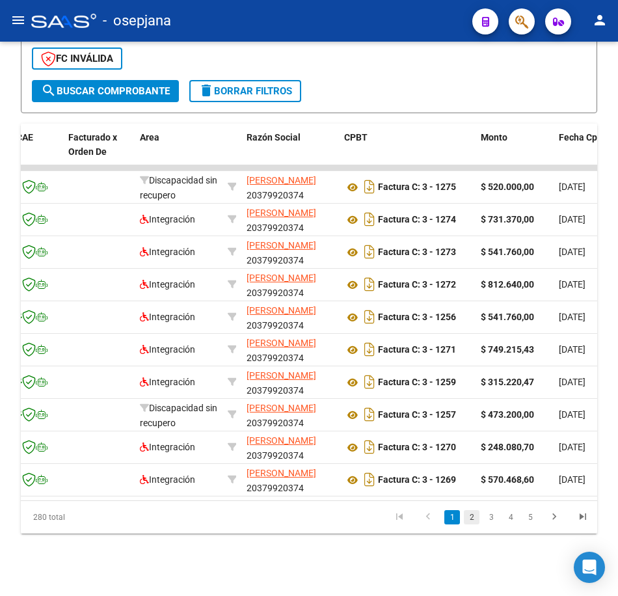
click at [473, 518] on link "2" at bounding box center [472, 517] width 16 height 14
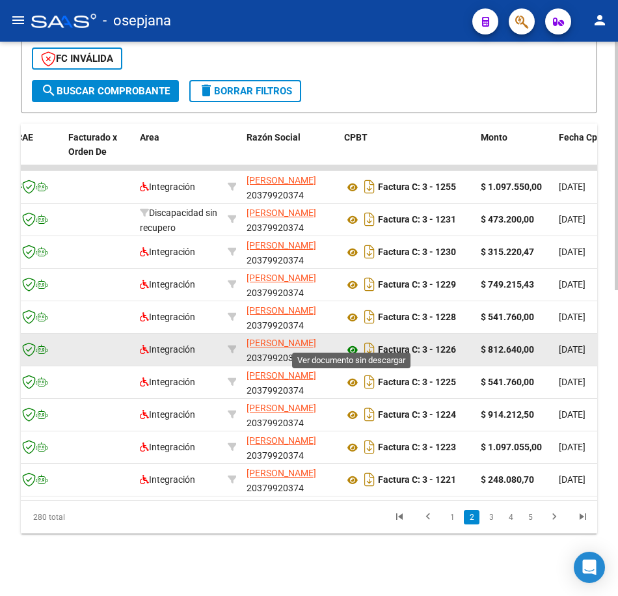
click at [355, 342] on icon at bounding box center [352, 350] width 17 height 16
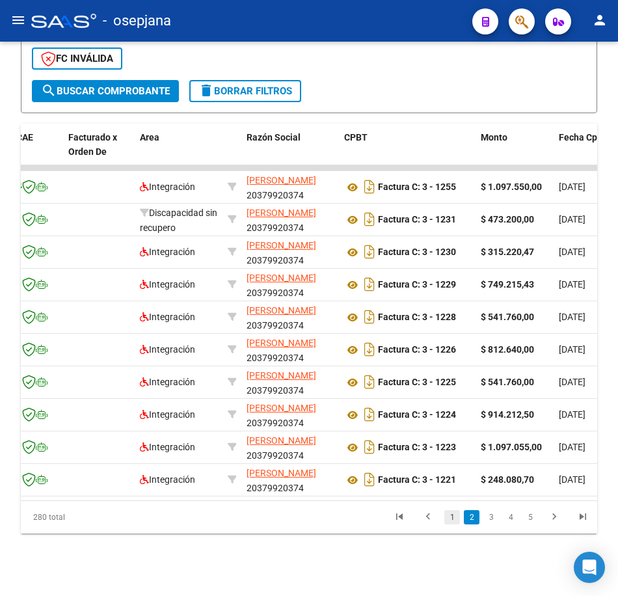
click at [445, 521] on link "1" at bounding box center [452, 517] width 16 height 14
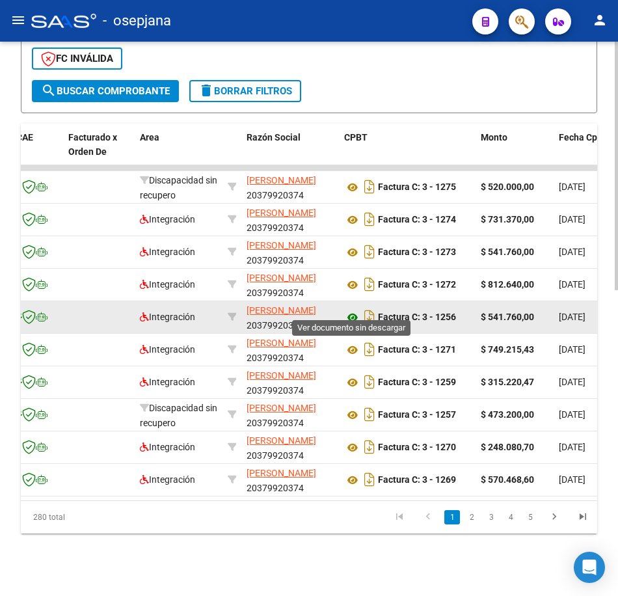
click at [351, 310] on icon at bounding box center [352, 318] width 17 height 16
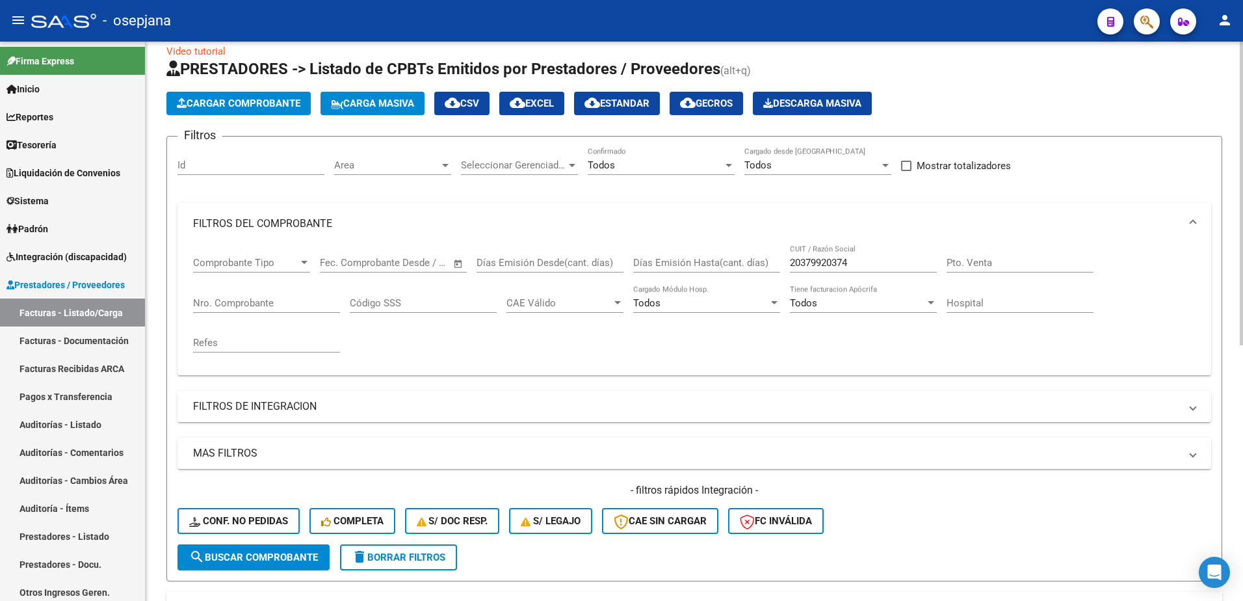
scroll to position [15, 0]
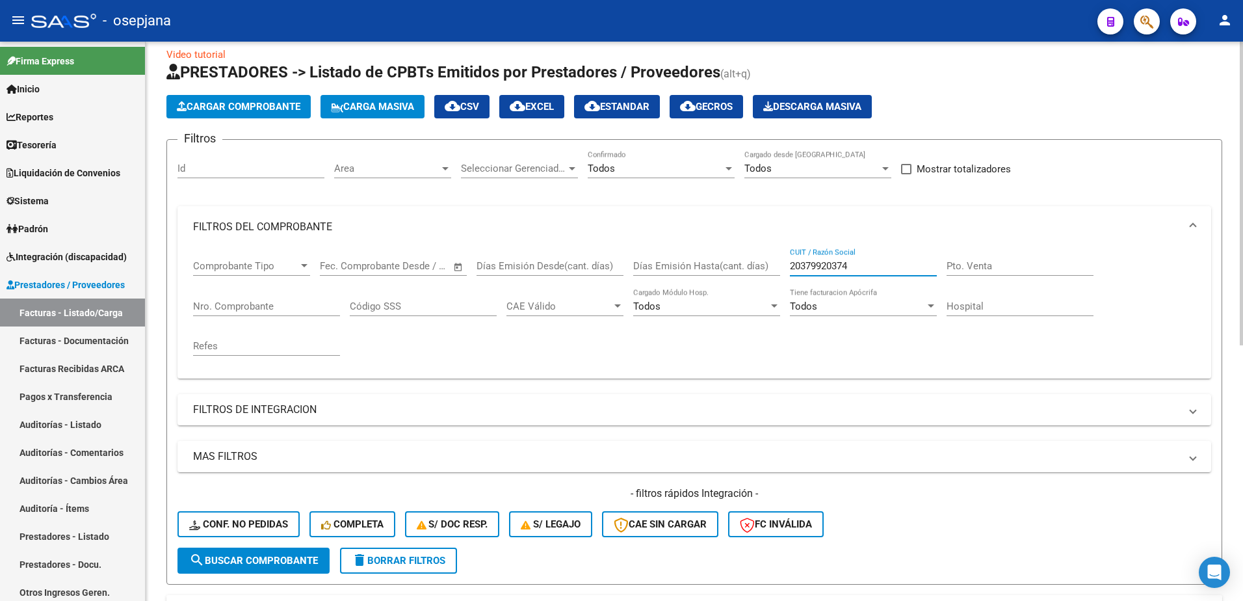
drag, startPoint x: 849, startPoint y: 263, endPoint x: 688, endPoint y: 255, distance: 161.5
click at [688, 256] on div "Comprobante Tipo Comprobante Tipo Fecha inicio – Fecha fin Fec. Comprobante Des…" at bounding box center [694, 308] width 1003 height 120
paste input "7213377219"
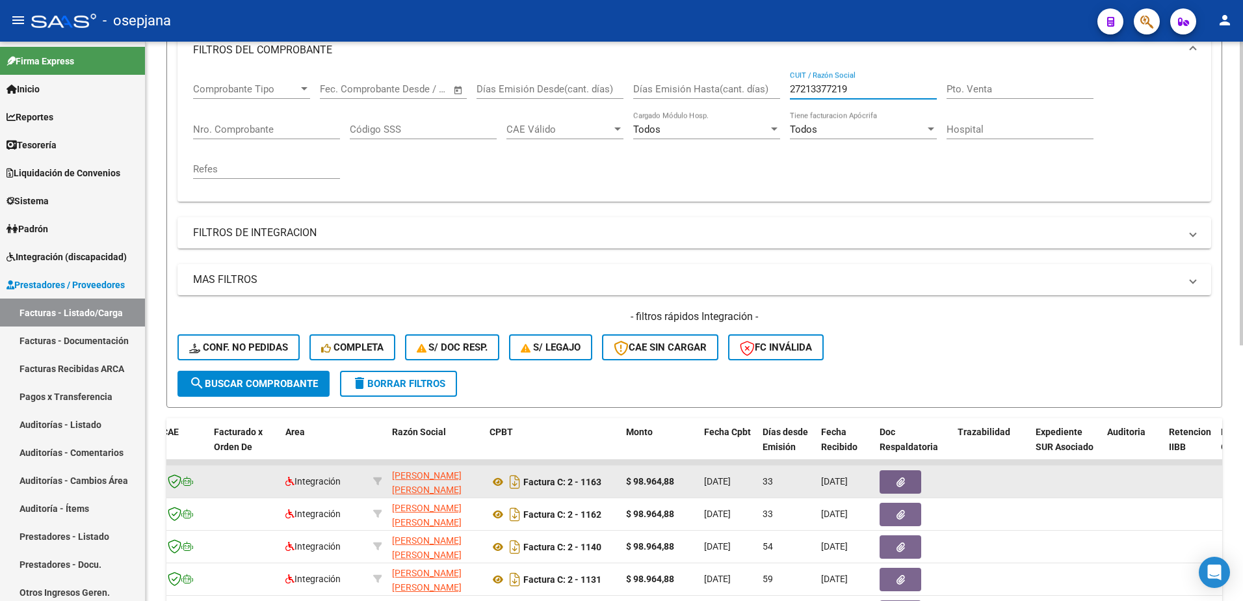
scroll to position [210, 0]
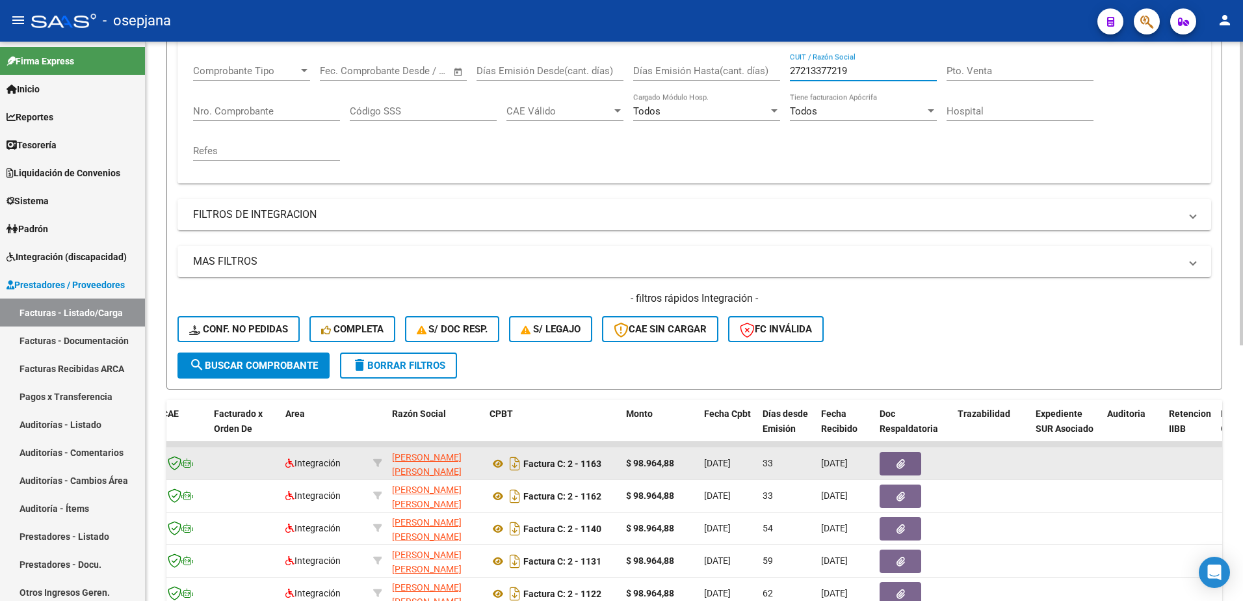
type input "27213377219"
click at [897, 462] on icon "button" at bounding box center [901, 464] width 8 height 10
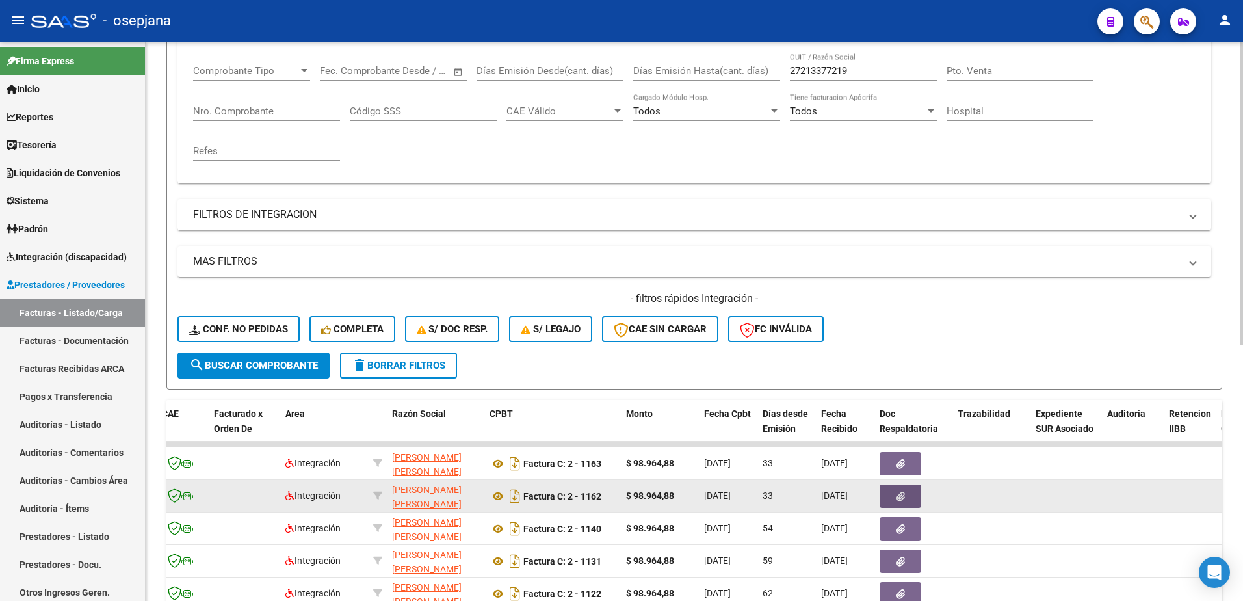
click at [895, 496] on button "button" at bounding box center [901, 495] width 42 height 23
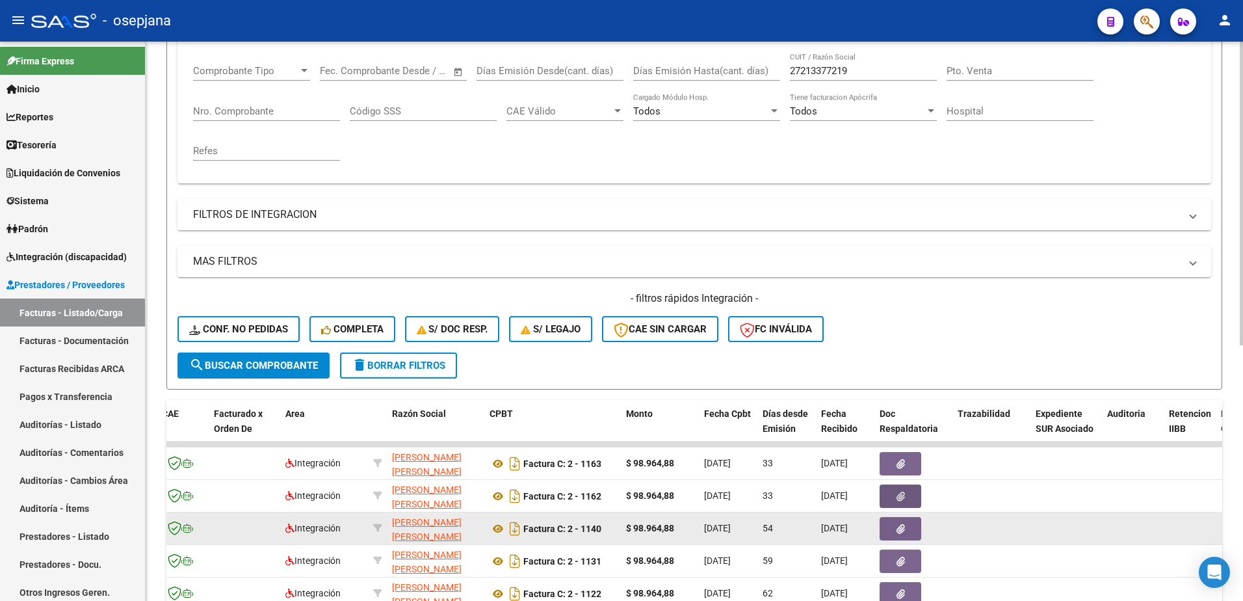
click at [899, 531] on icon "button" at bounding box center [901, 529] width 8 height 10
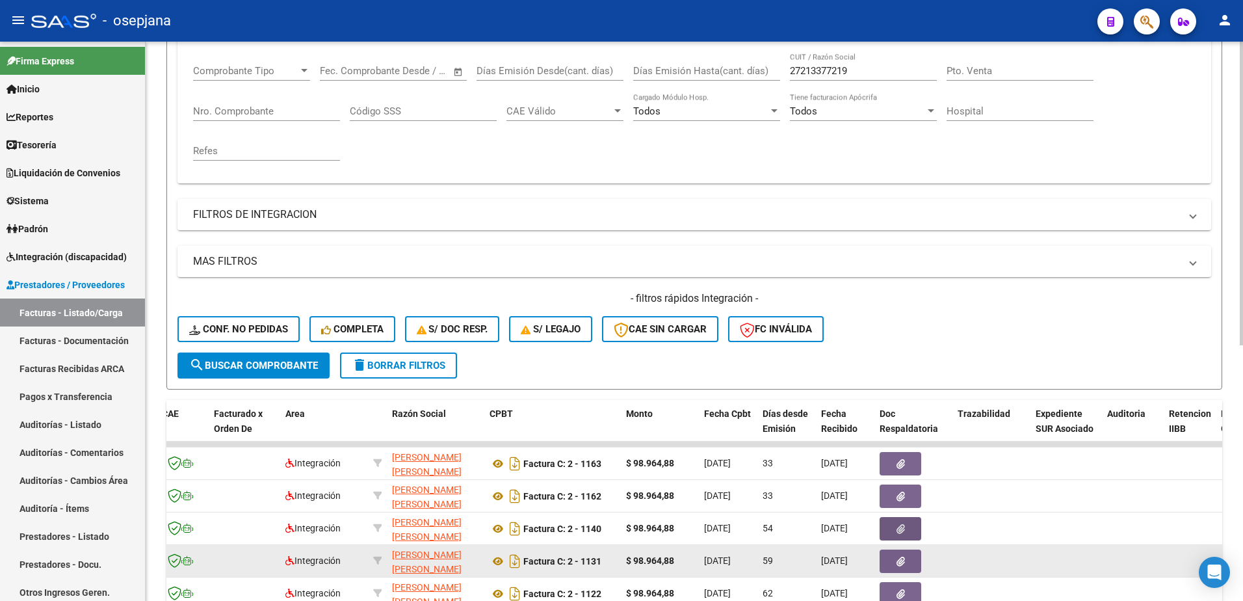
click at [899, 560] on icon "button" at bounding box center [901, 562] width 8 height 10
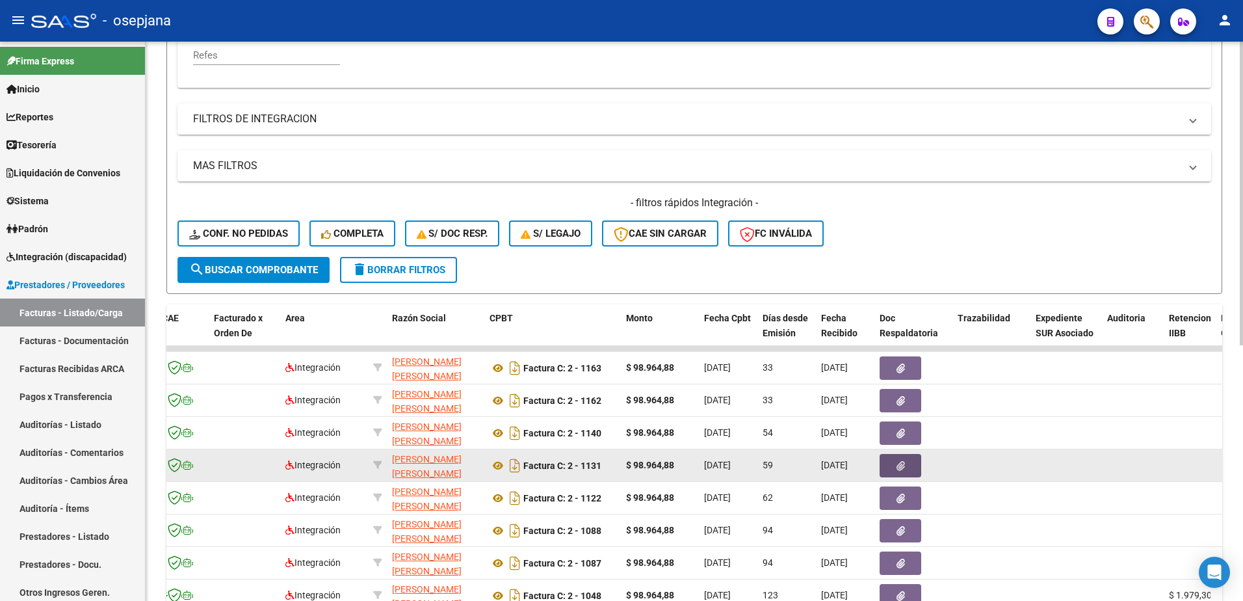
scroll to position [340, 0]
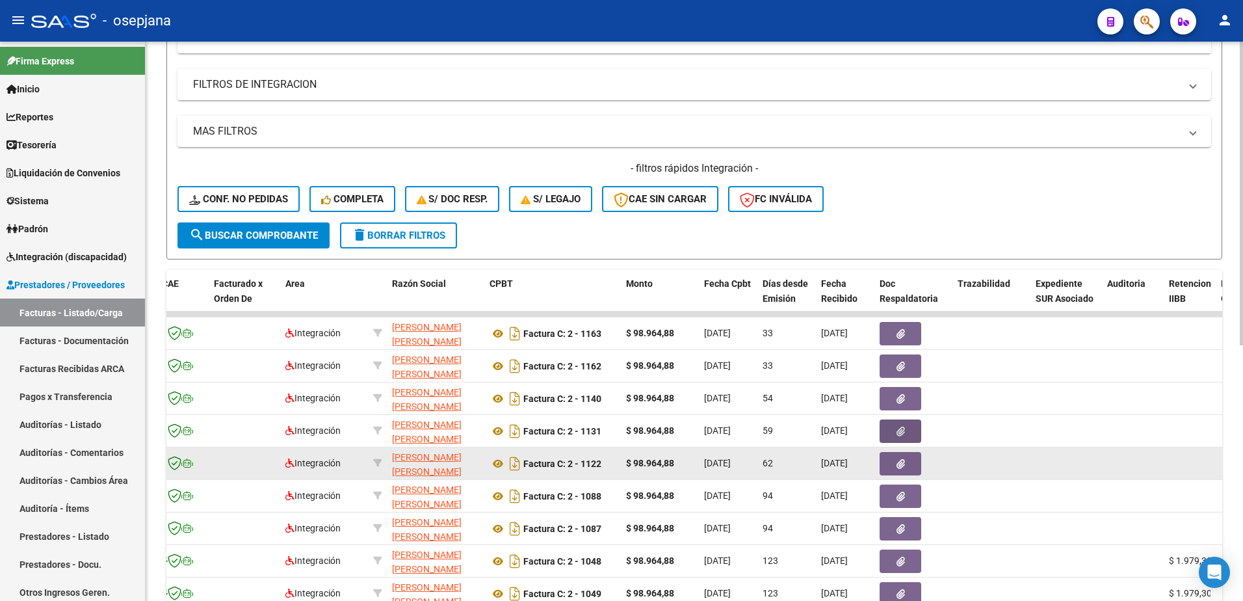
click at [899, 462] on icon "button" at bounding box center [901, 464] width 8 height 10
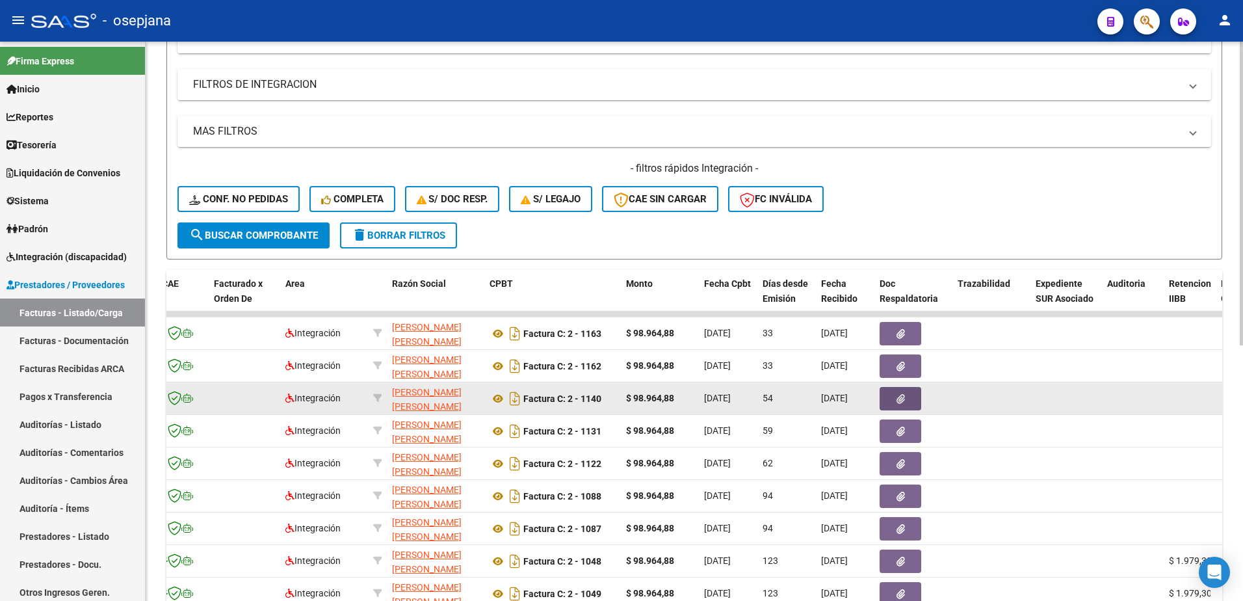
click at [906, 400] on button "button" at bounding box center [901, 398] width 42 height 23
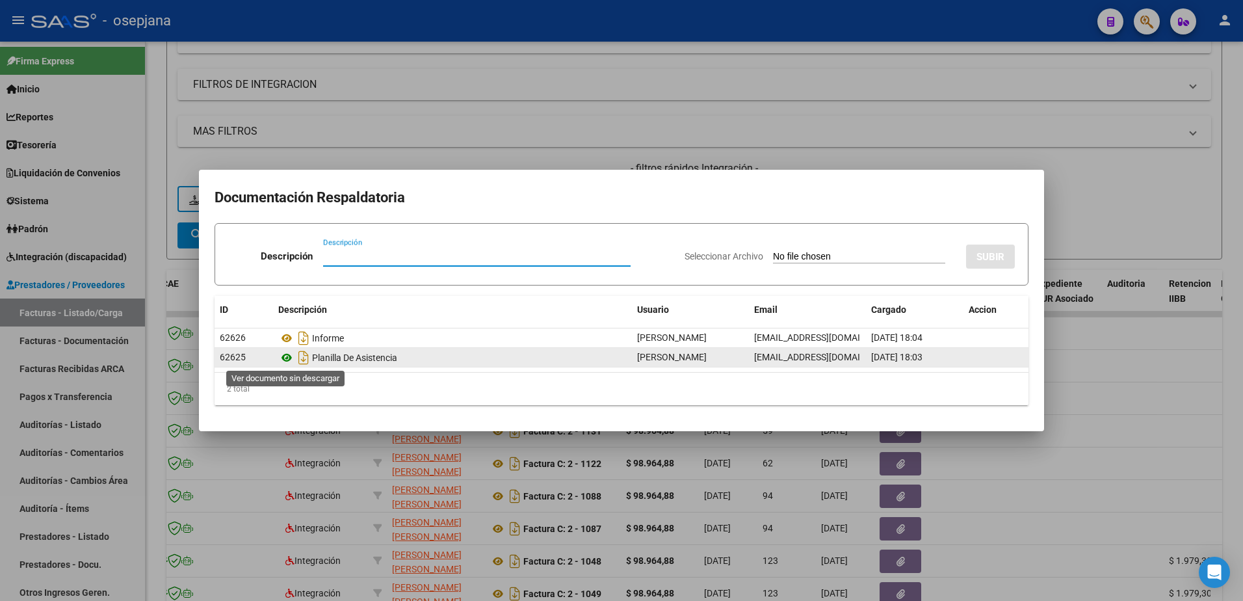
click at [288, 359] on icon at bounding box center [286, 358] width 17 height 16
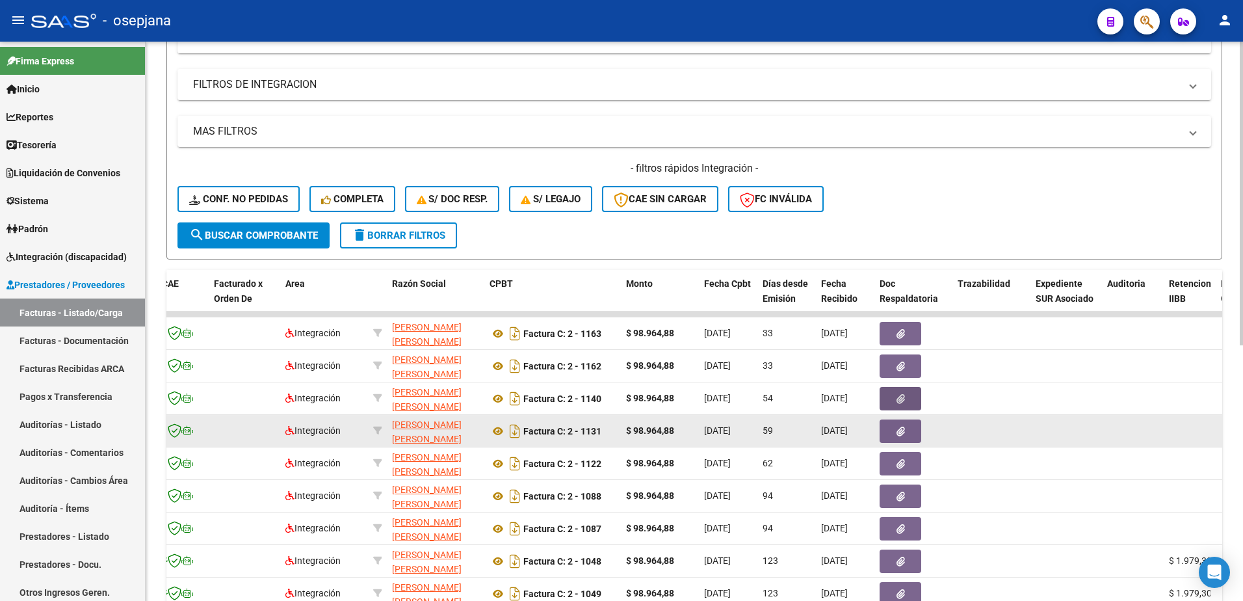
click at [910, 436] on button "button" at bounding box center [901, 430] width 42 height 23
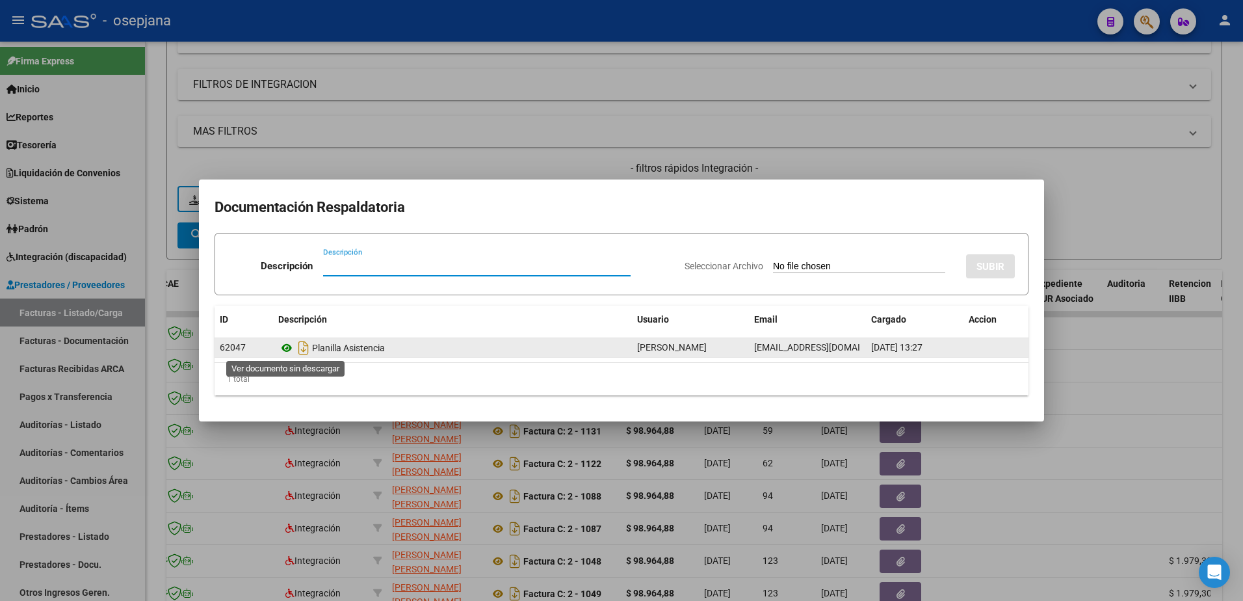
click at [289, 350] on icon at bounding box center [286, 348] width 17 height 16
